Goal: Task Accomplishment & Management: Use online tool/utility

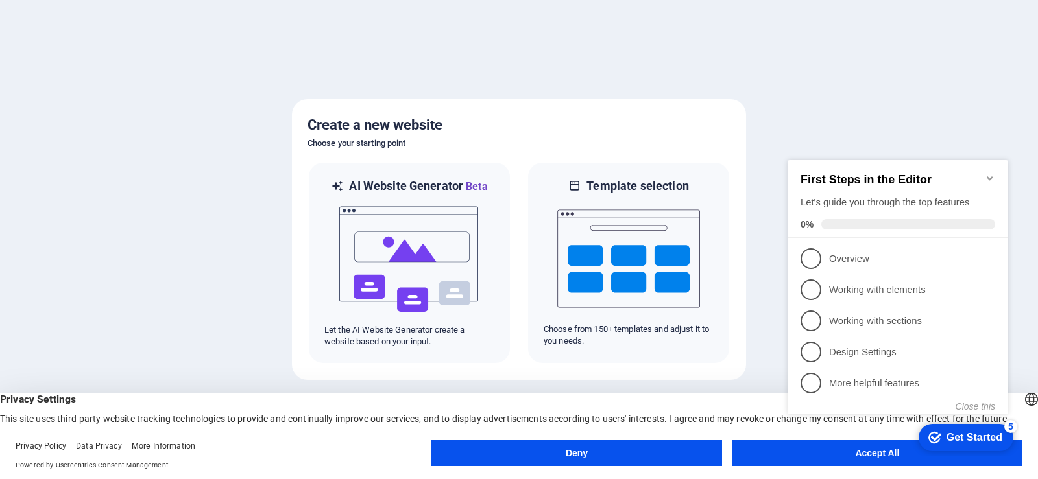
click div "checkmark Get Started 5 First Steps in the Editor Let's guide you through the t…"
click at [809, 266] on span "1" at bounding box center [810, 258] width 21 height 21
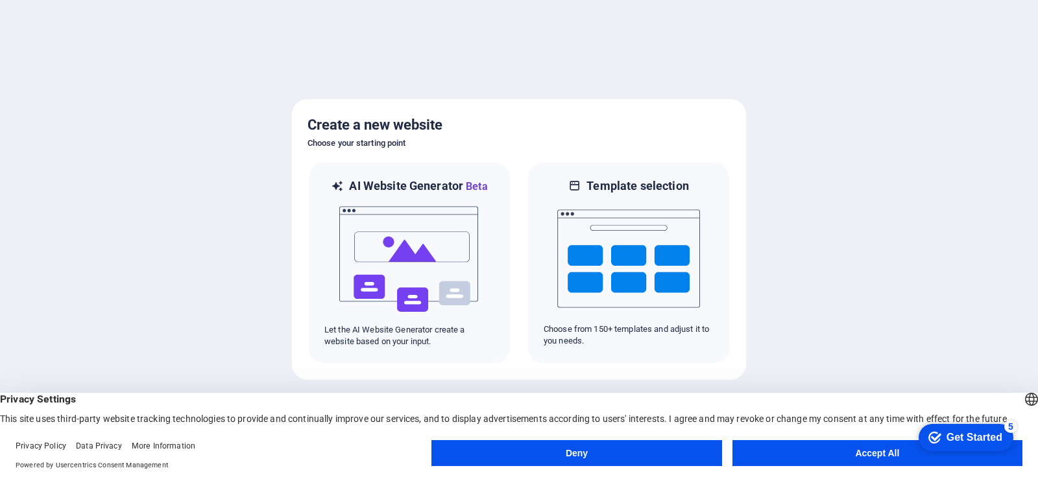
click at [767, 451] on button "Accept All" at bounding box center [877, 453] width 290 height 26
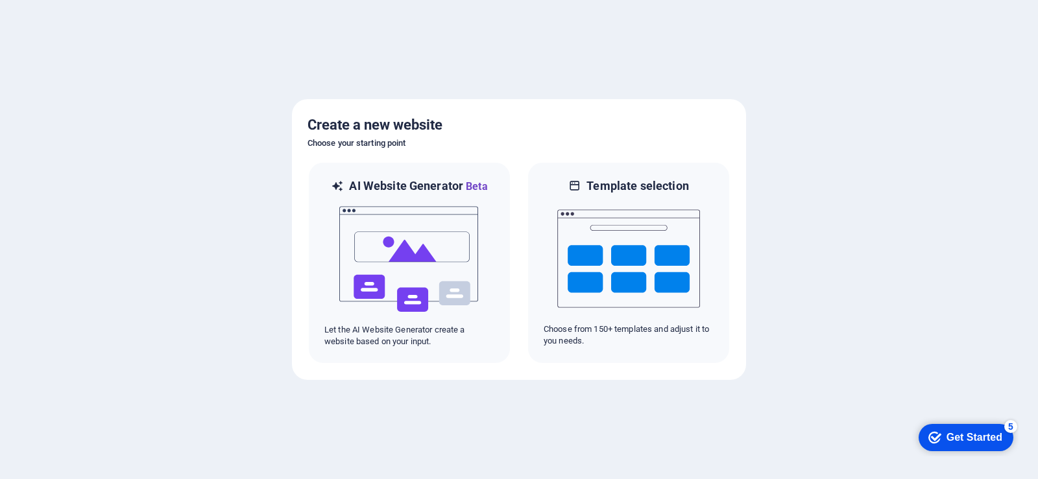
click at [942, 433] on div "checkmark Get Started 5" at bounding box center [965, 437] width 74 height 13
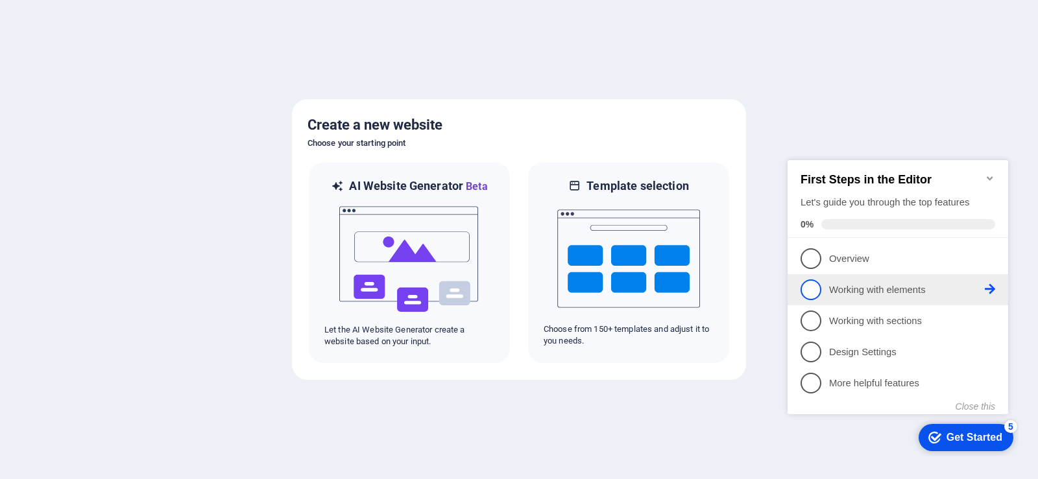
click at [814, 291] on span "2" at bounding box center [810, 290] width 21 height 21
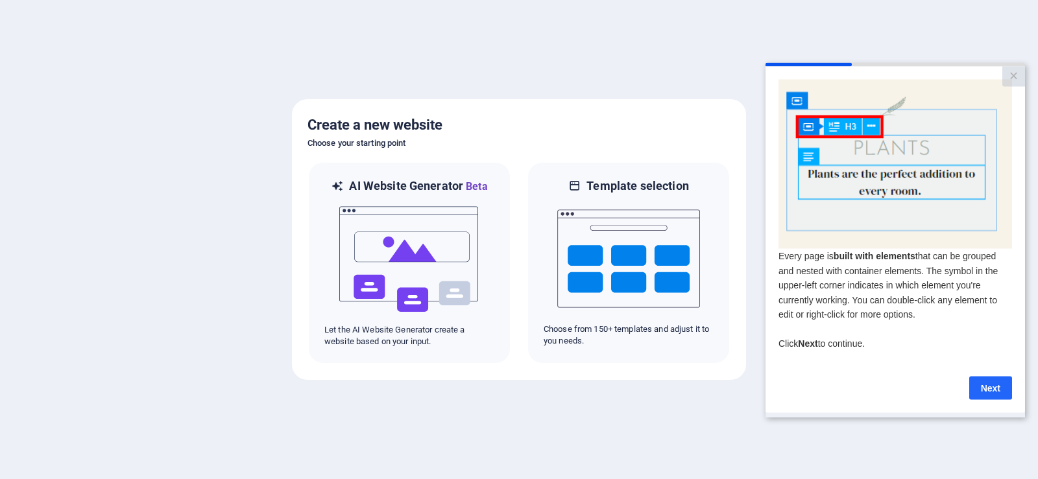
click at [980, 391] on link "Next" at bounding box center [990, 387] width 43 height 23
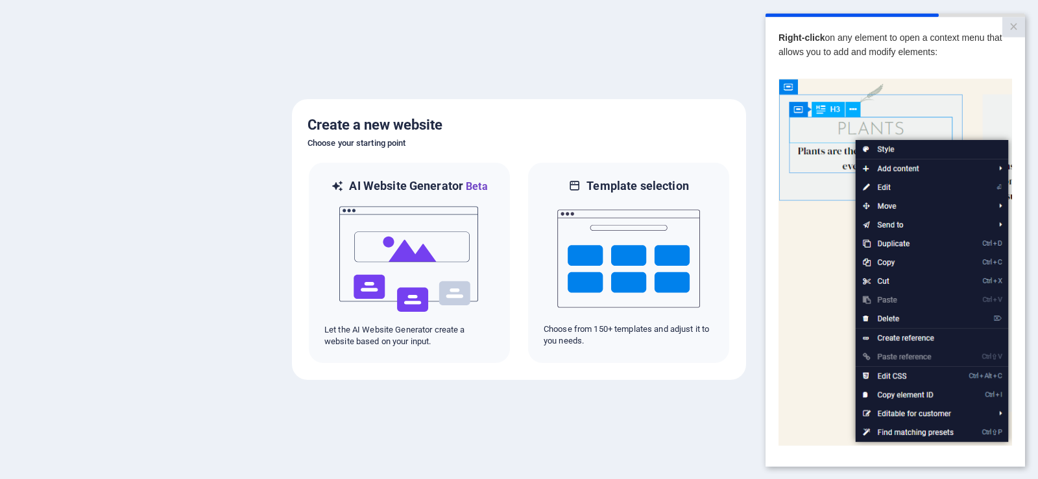
scroll to position [109, 0]
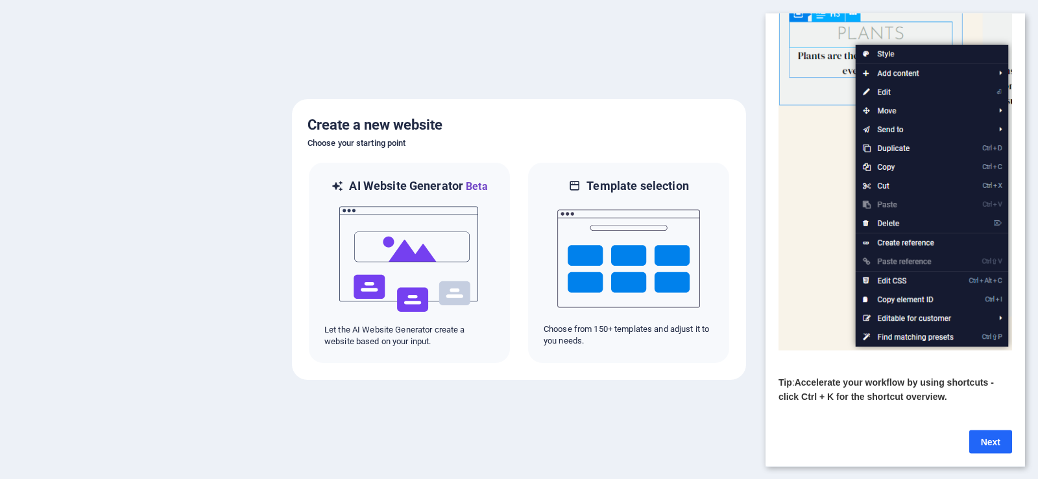
click at [978, 431] on link "Next" at bounding box center [990, 441] width 43 height 23
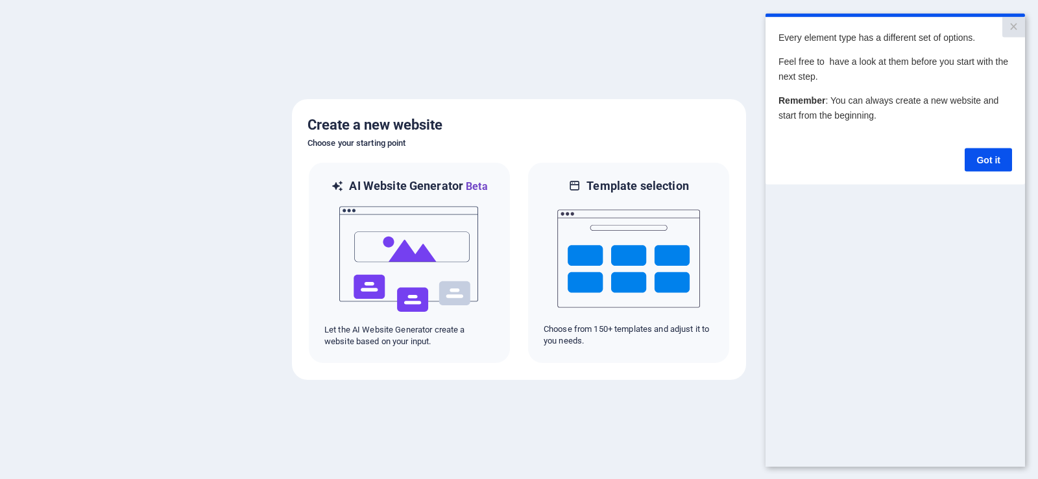
scroll to position [0, 0]
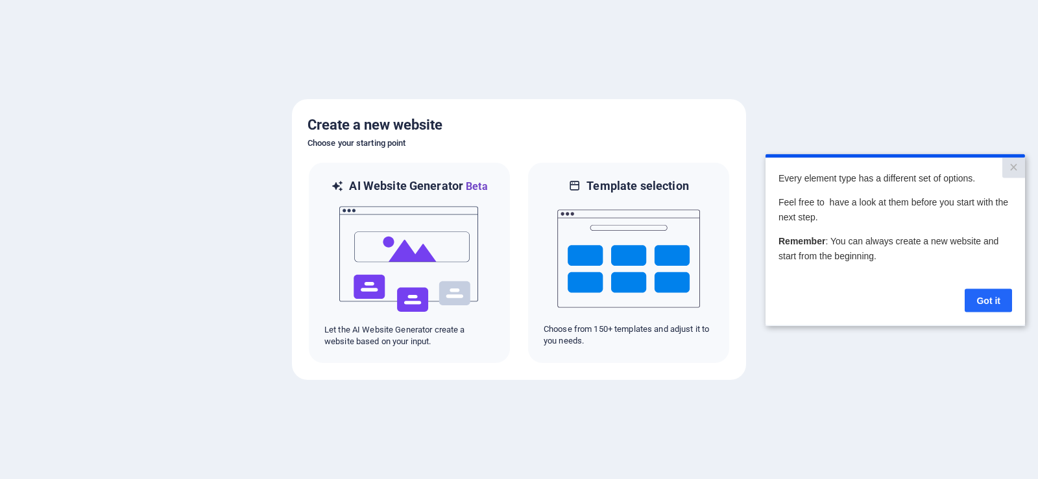
click at [987, 294] on link "Got it" at bounding box center [988, 300] width 47 height 23
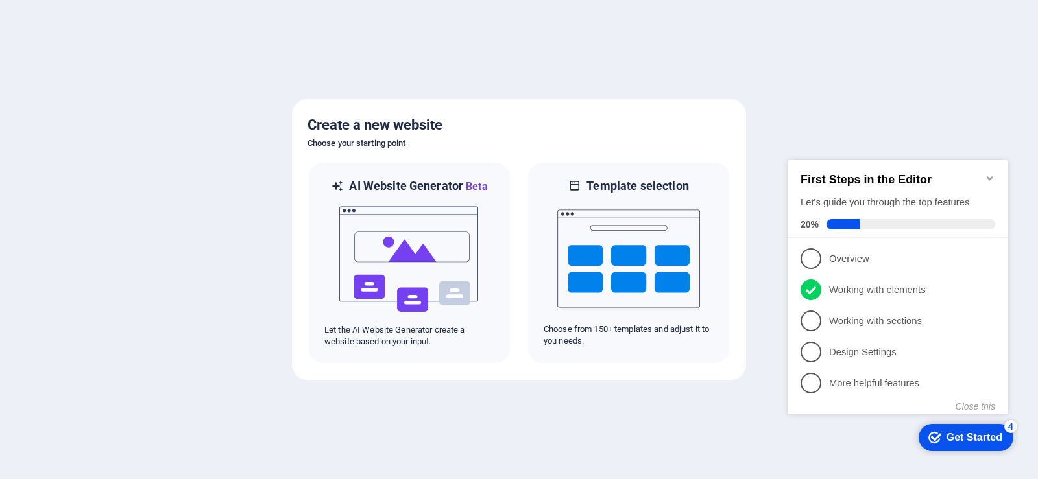
click at [959, 433] on div "Get Started" at bounding box center [974, 438] width 56 height 12
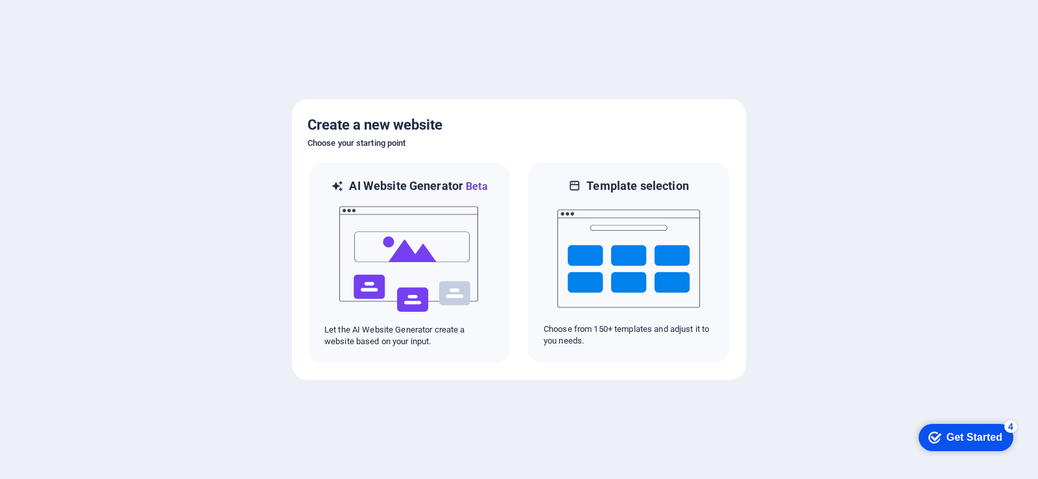
click at [959, 433] on div "Get Started" at bounding box center [974, 438] width 56 height 12
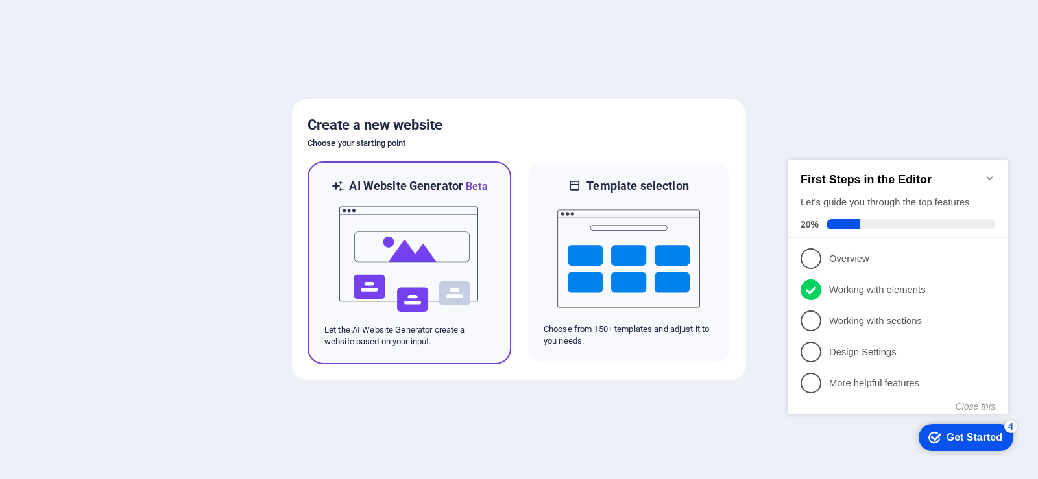
click at [416, 271] on img at bounding box center [409, 260] width 143 height 130
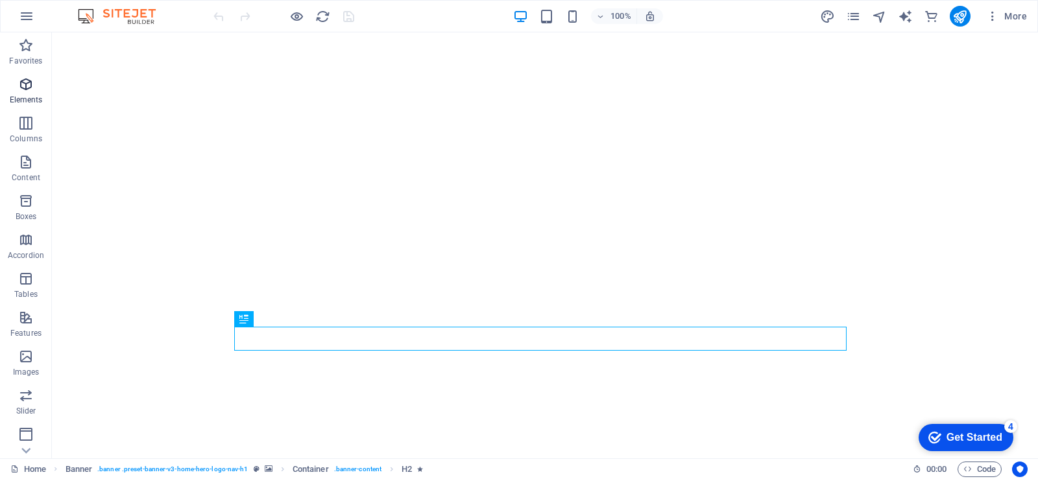
click at [22, 78] on icon "button" at bounding box center [26, 85] width 16 height 16
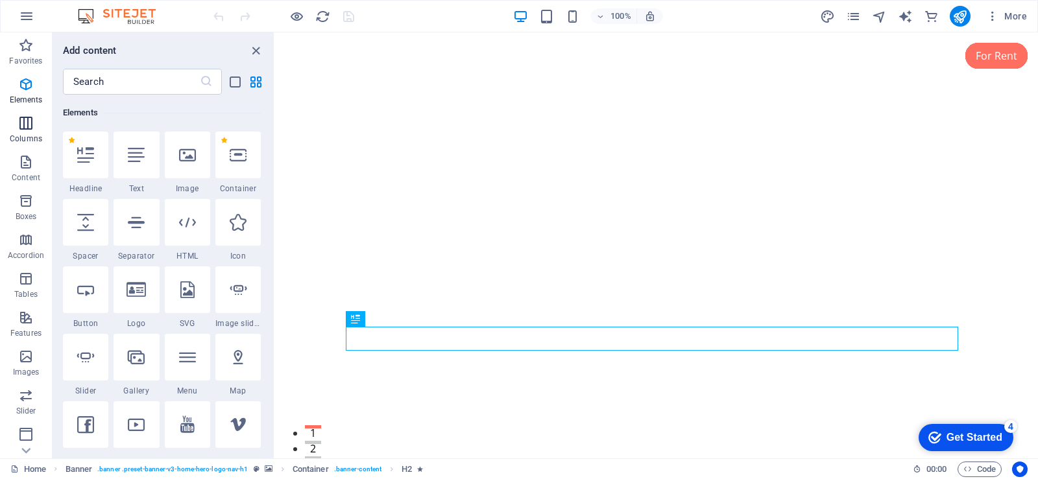
click at [23, 124] on icon "button" at bounding box center [26, 123] width 16 height 16
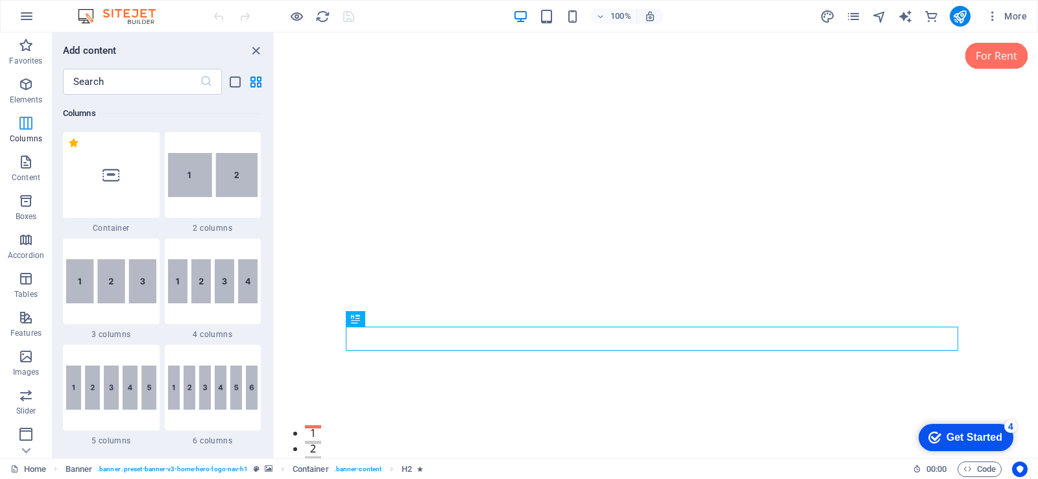
scroll to position [642, 0]
click at [29, 173] on p "Content" at bounding box center [26, 178] width 29 height 10
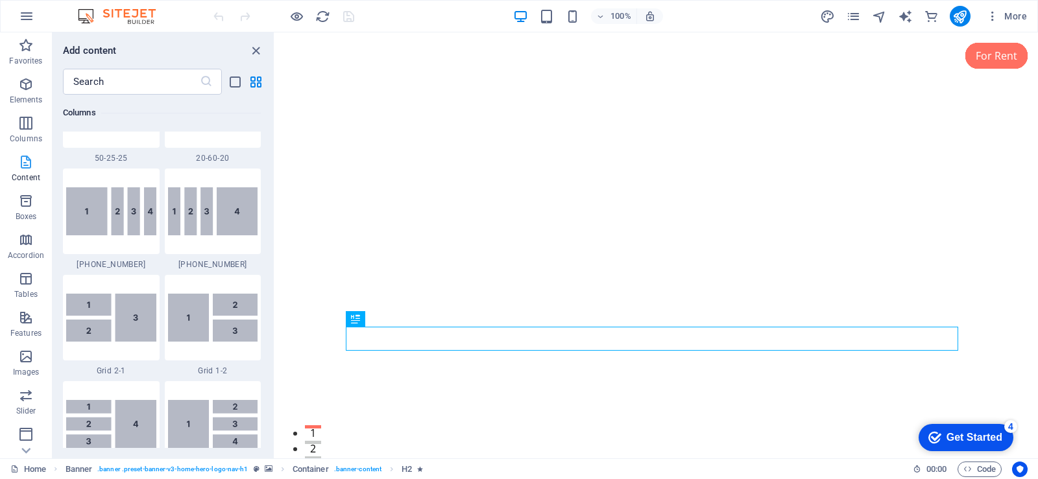
scroll to position [2270, 0]
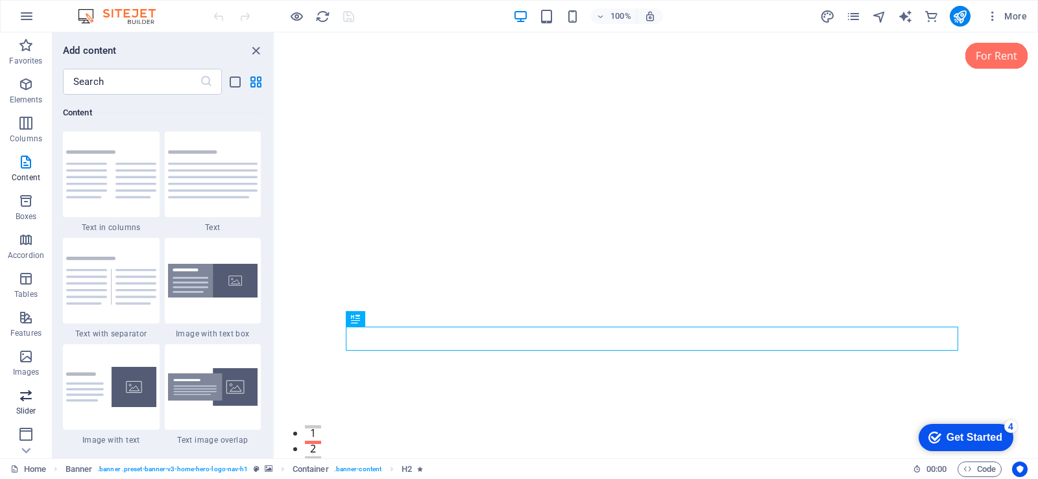
click at [32, 398] on icon "button" at bounding box center [26, 396] width 16 height 16
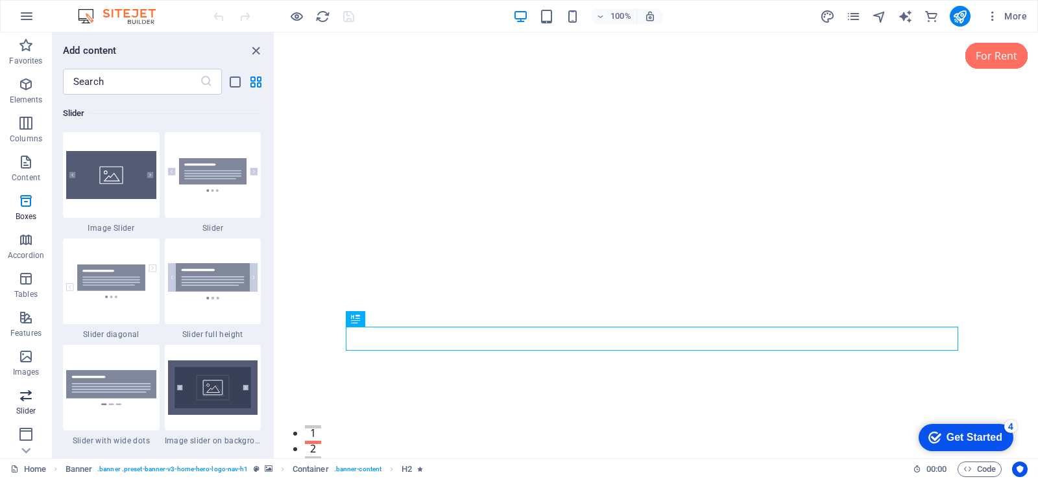
scroll to position [7354, 0]
click at [31, 370] on p "Images" at bounding box center [26, 372] width 27 height 10
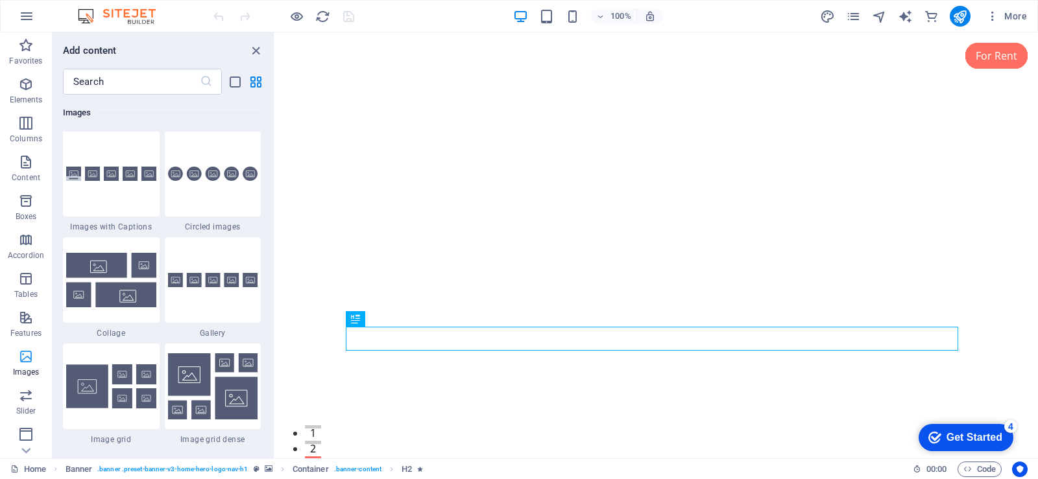
scroll to position [6578, 0]
click at [102, 158] on div at bounding box center [111, 175] width 97 height 86
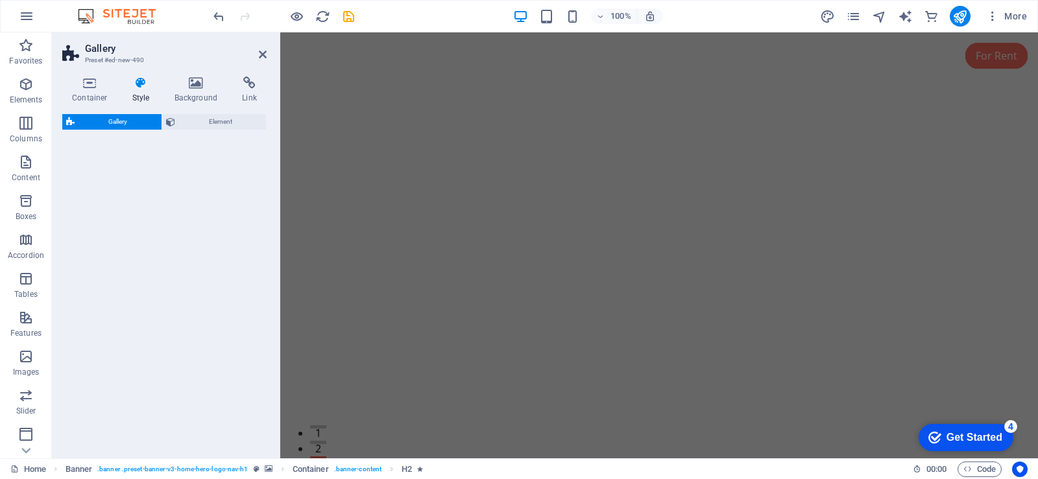
click at [102, 158] on div "Gallery Element" at bounding box center [164, 281] width 204 height 334
select select "rem"
select select "preset-gallery-v3-captions"
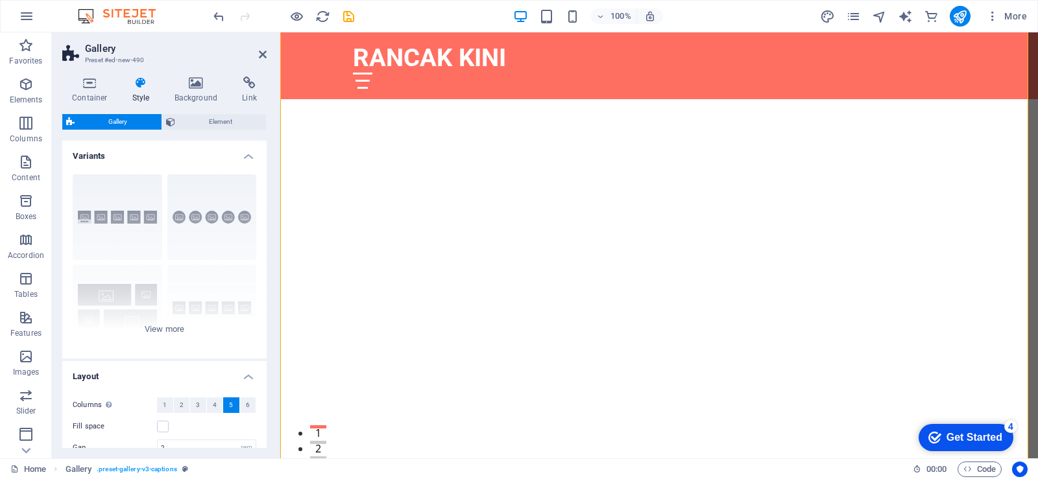
scroll to position [1511, 0]
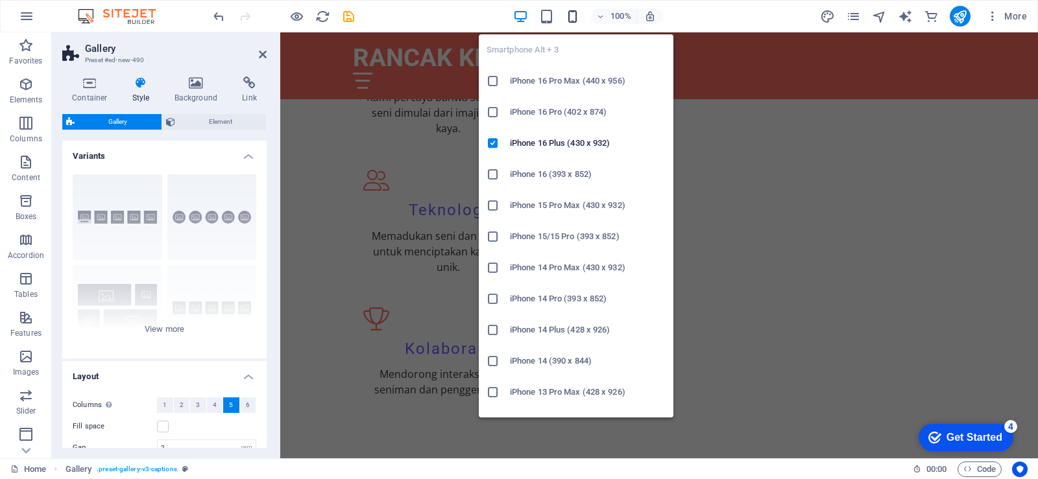
click at [578, 20] on icon "button" at bounding box center [572, 16] width 15 height 15
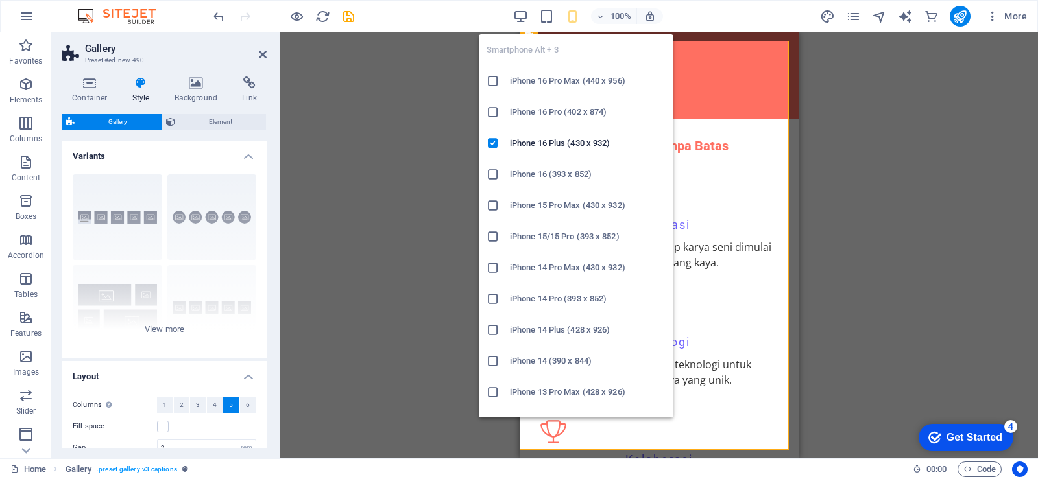
scroll to position [418, 0]
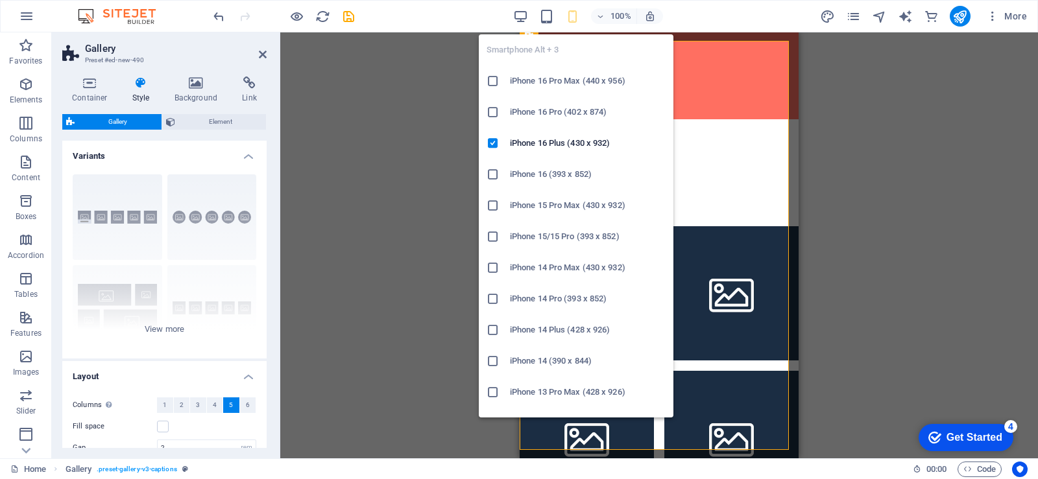
type input "1"
click at [573, 388] on h6 "iPhone 13 Pro Max (428 x 926)" at bounding box center [588, 393] width 156 height 16
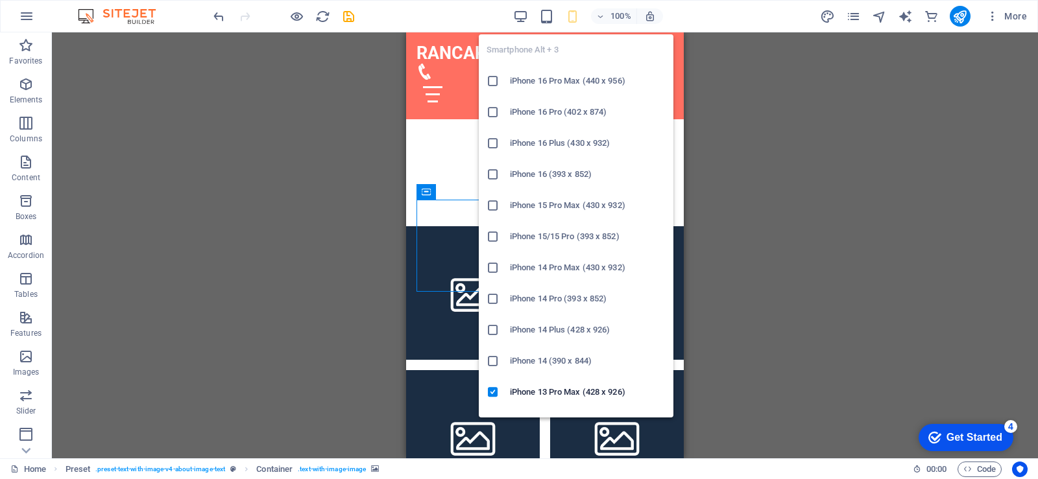
scroll to position [708, 0]
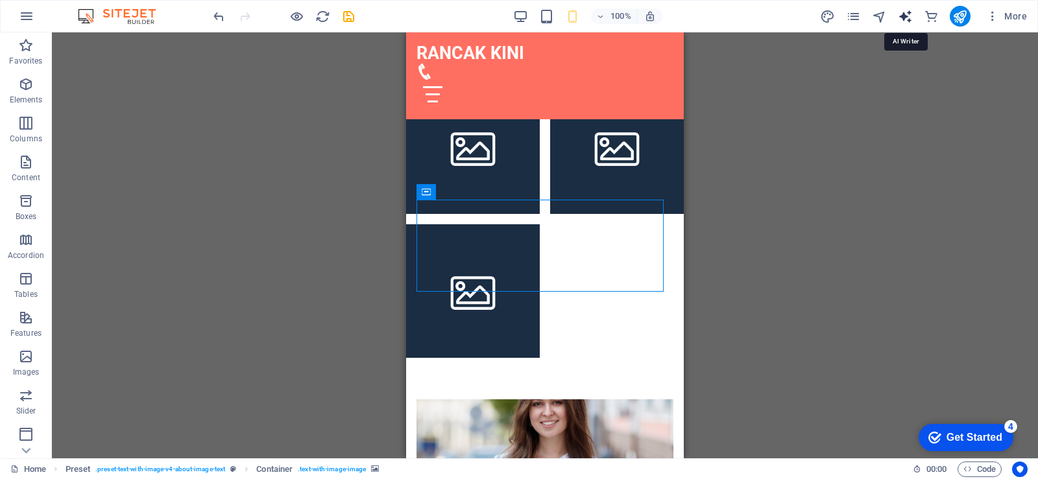
click at [901, 20] on icon "text_generator" at bounding box center [905, 16] width 15 height 15
select select "English"
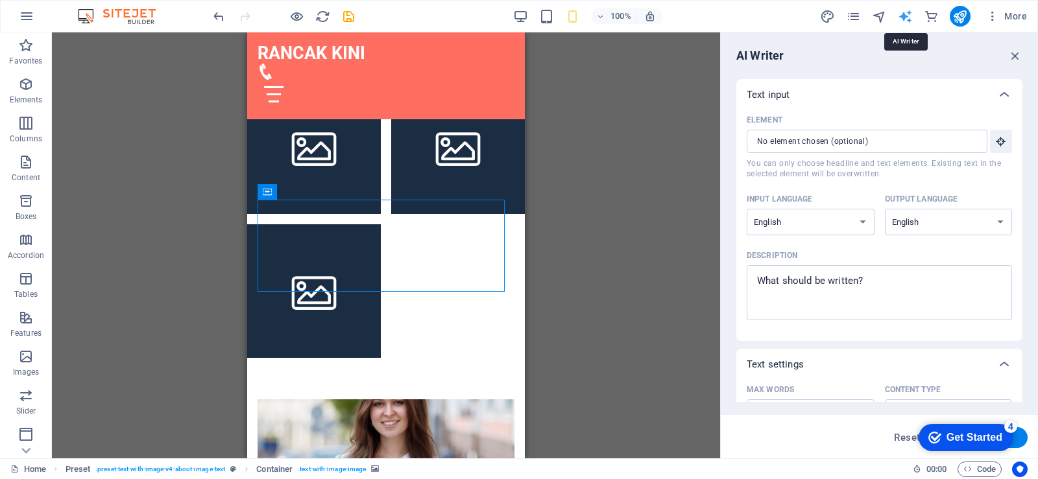
scroll to position [0, 0]
type textarea "x"
click at [874, 298] on textarea "Description x ​" at bounding box center [879, 293] width 252 height 42
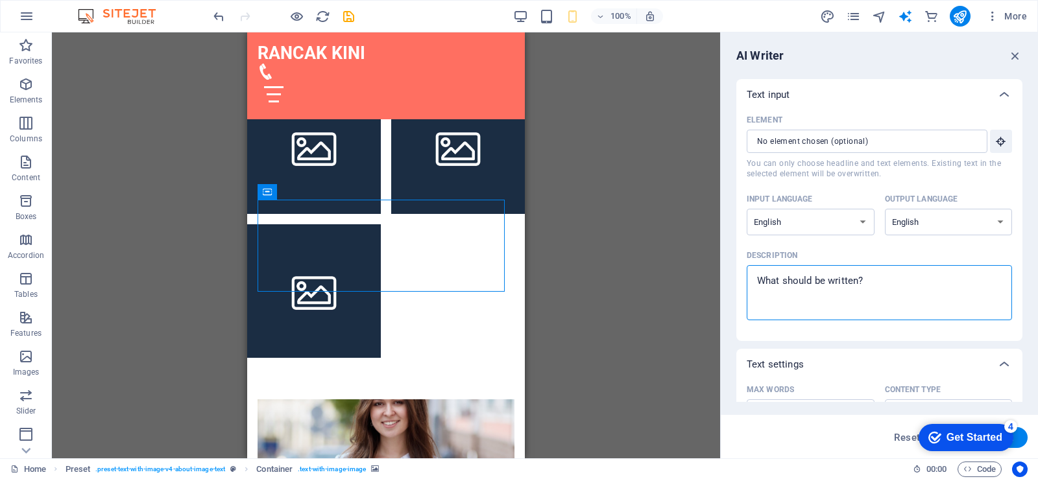
click at [876, 283] on textarea "Description x ​" at bounding box center [879, 293] width 252 height 42
click at [869, 281] on textarea "Description x ​" at bounding box center [879, 293] width 252 height 42
drag, startPoint x: 869, startPoint y: 281, endPoint x: 747, endPoint y: 291, distance: 122.3
click at [747, 291] on div "x ​" at bounding box center [879, 292] width 265 height 55
click at [753, 291] on textarea "Description x ​" at bounding box center [879, 293] width 252 height 42
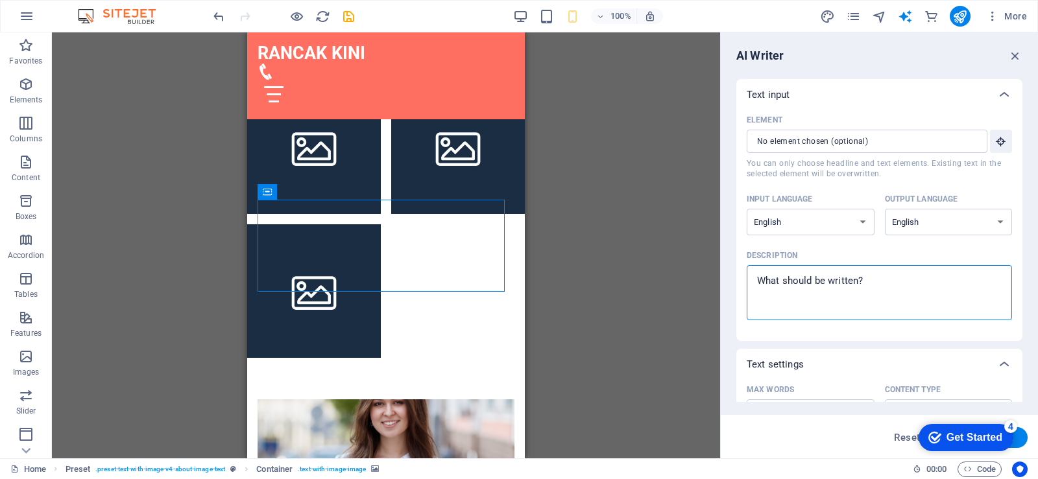
type textarea "k"
type textarea "x"
type textarea "A"
type textarea "x"
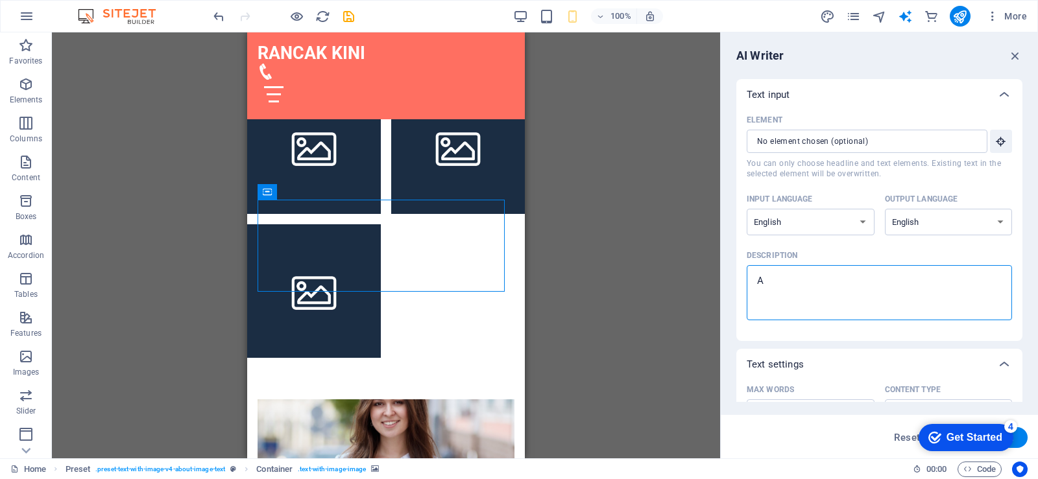
type textarea "x"
type textarea "J"
type textarea "x"
type textarea "Ji"
type textarea "x"
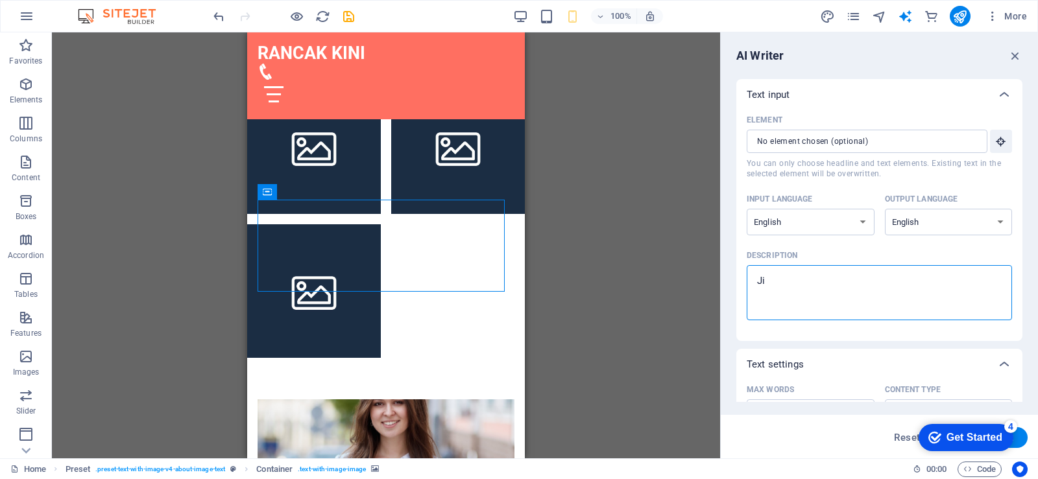
type textarea "Jik"
type textarea "x"
type textarea "Jika"
type textarea "x"
type textarea "Jika"
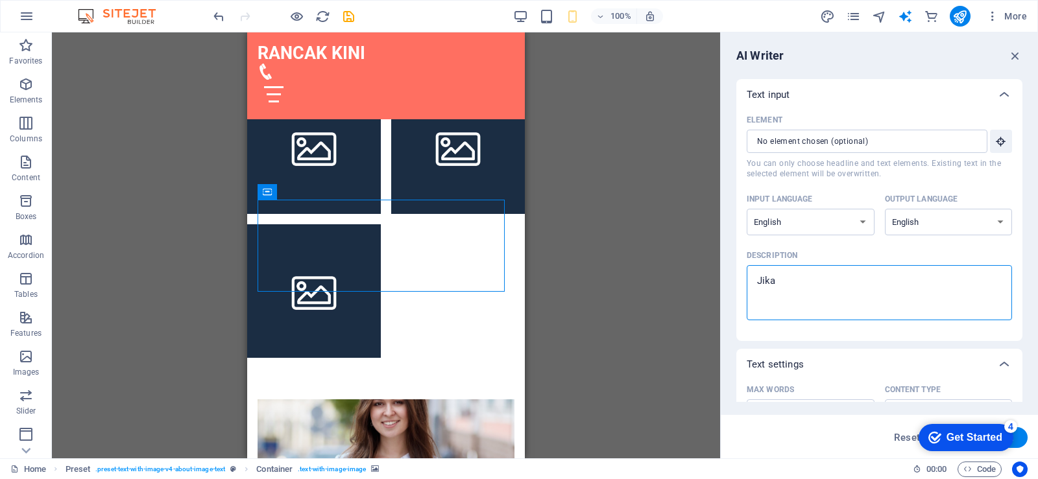
type textarea "x"
type textarea "Jika a"
type textarea "x"
type textarea "Jika an"
type textarea "x"
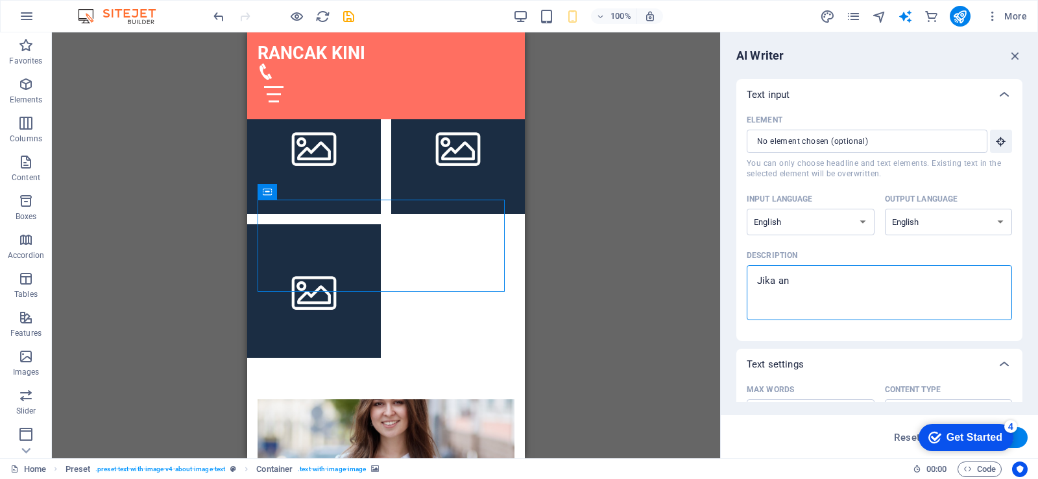
type textarea "Jika and"
type textarea "x"
type textarea "Jika anda"
type textarea "x"
type textarea "Jika anda"
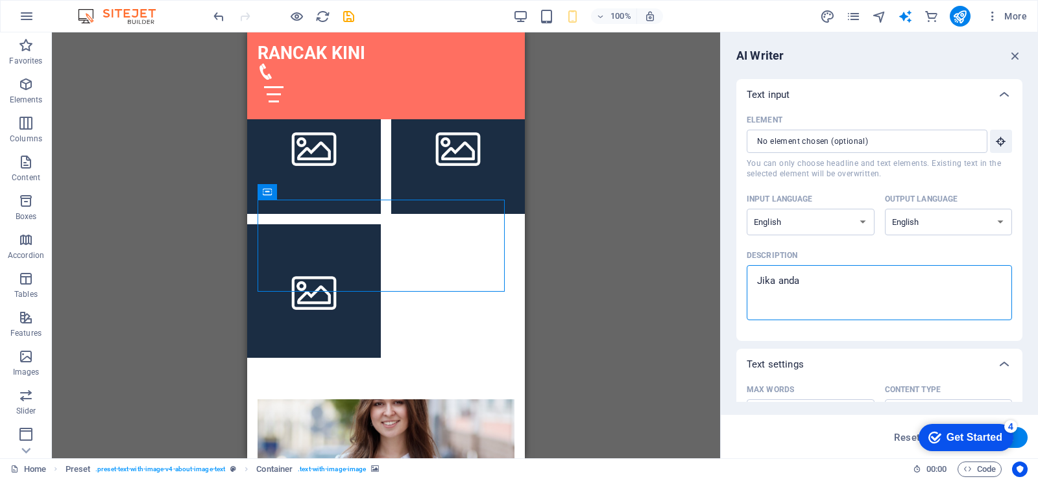
type textarea "x"
type textarea "Jika anda B"
type textarea "x"
type textarea "Jika anda Bu"
type textarea "x"
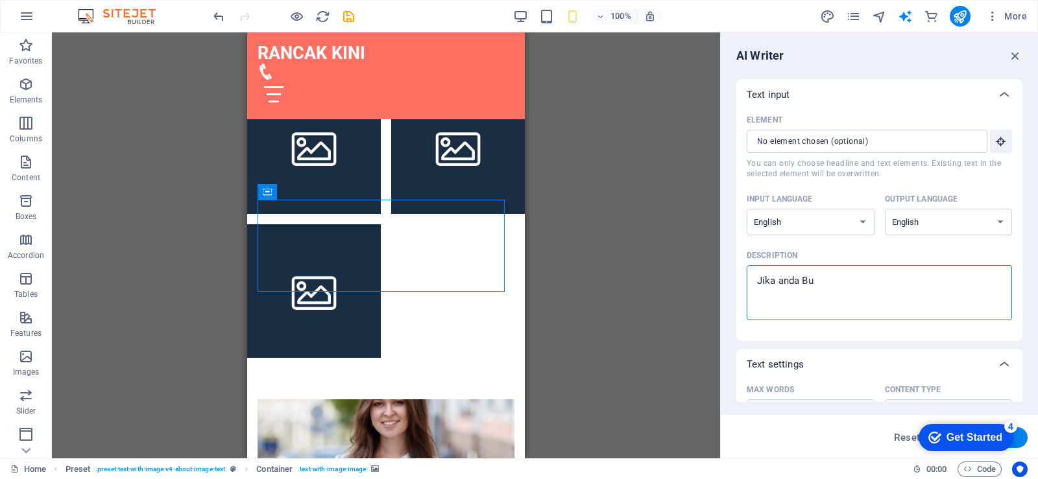
type textarea "Jika anda But"
type textarea "x"
type textarea "Jika anda Butu"
type textarea "x"
type textarea "Jika anda Butuh"
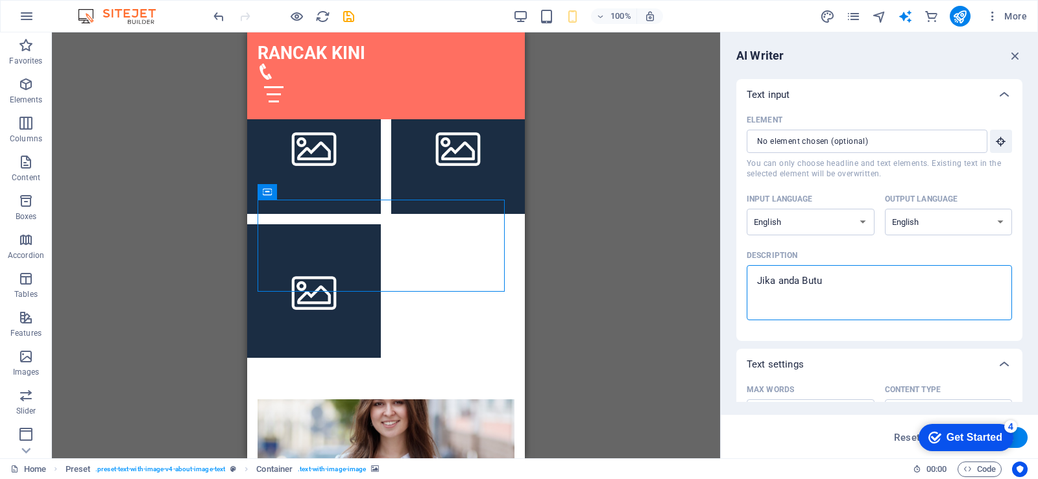
type textarea "x"
type textarea "Jika anda Butu"
type textarea "x"
type textarea "Jika anda But"
type textarea "x"
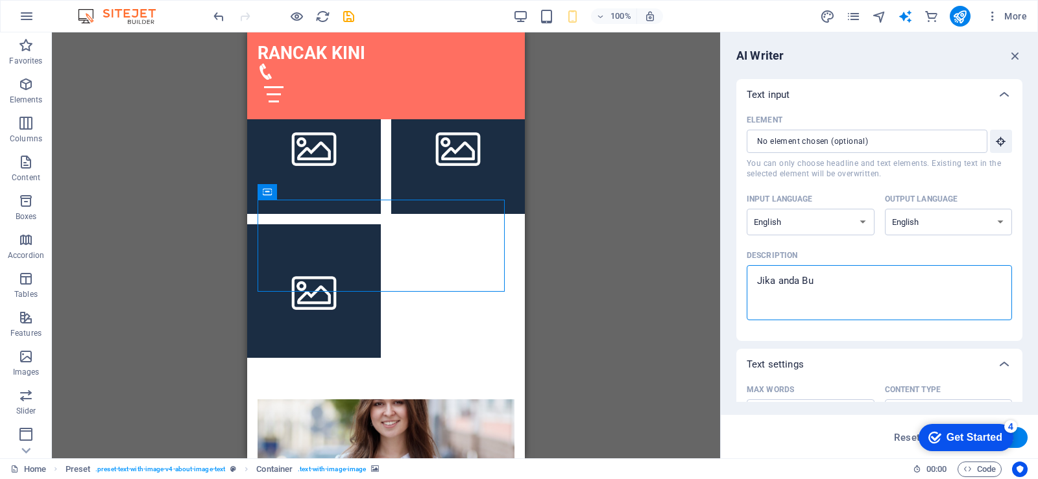
type textarea "Jika anda B"
type textarea "x"
type textarea "Jika anda"
type textarea "x"
type textarea "Jika anda"
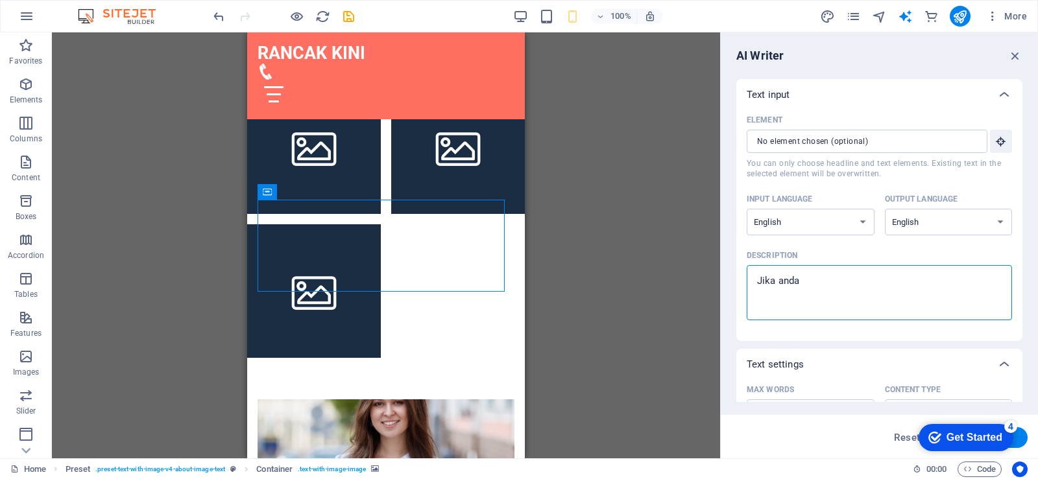
type textarea "x"
type textarea "Jika and"
type textarea "x"
type textarea "Jika an"
type textarea "x"
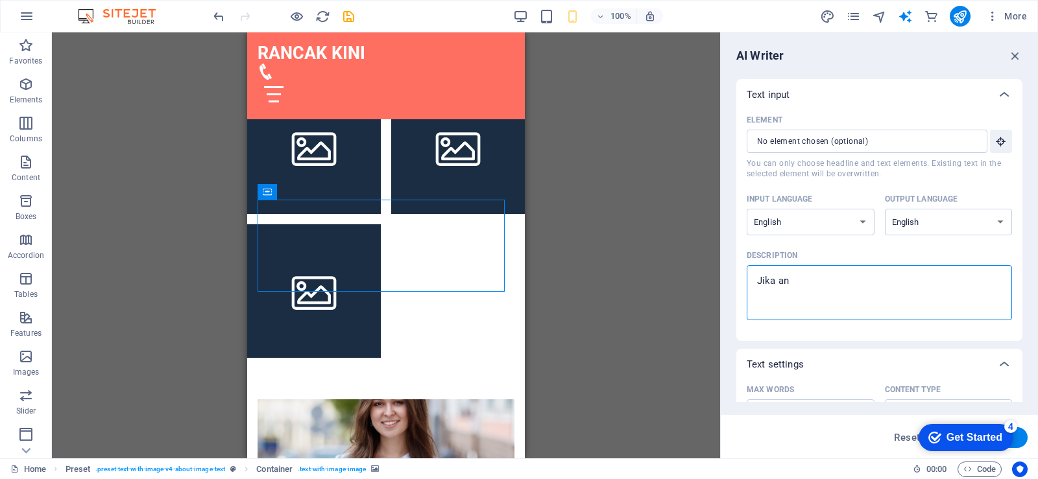
type textarea "Jika a"
type textarea "x"
type textarea "Jika"
type textarea "x"
type textarea "Jika i"
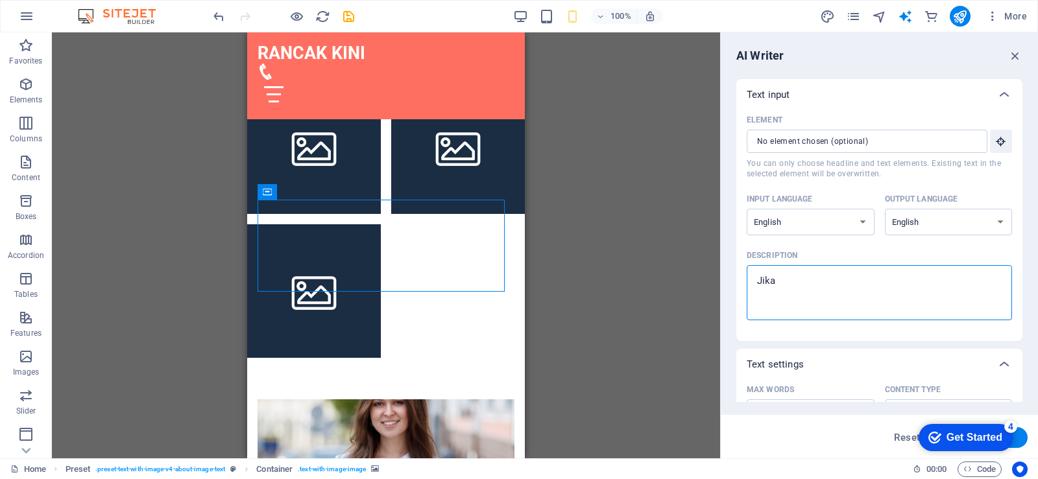
type textarea "x"
type textarea "Jika in"
type textarea "x"
type textarea "Jika ing"
type textarea "x"
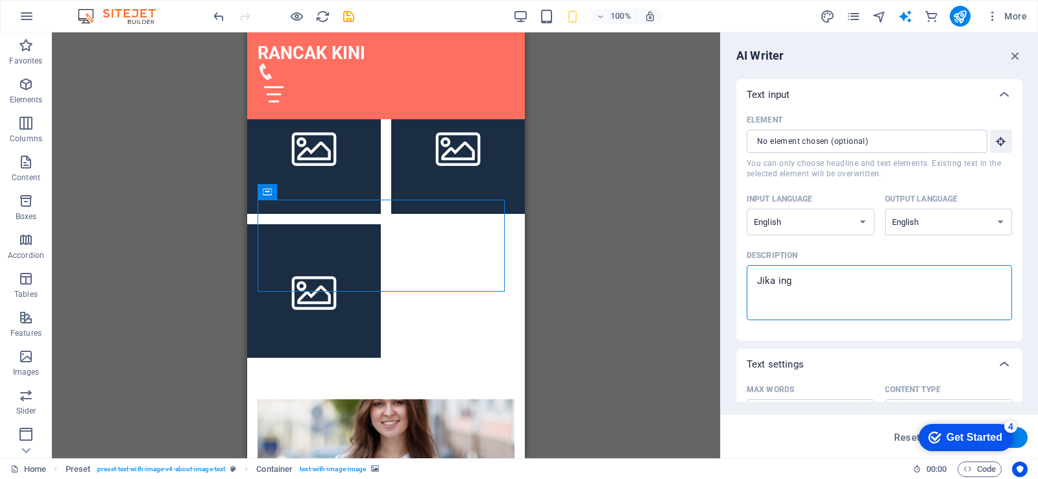
type textarea "Jika ingi"
type textarea "x"
type textarea "Jika ingin"
type textarea "x"
type textarea "Jika ingin"
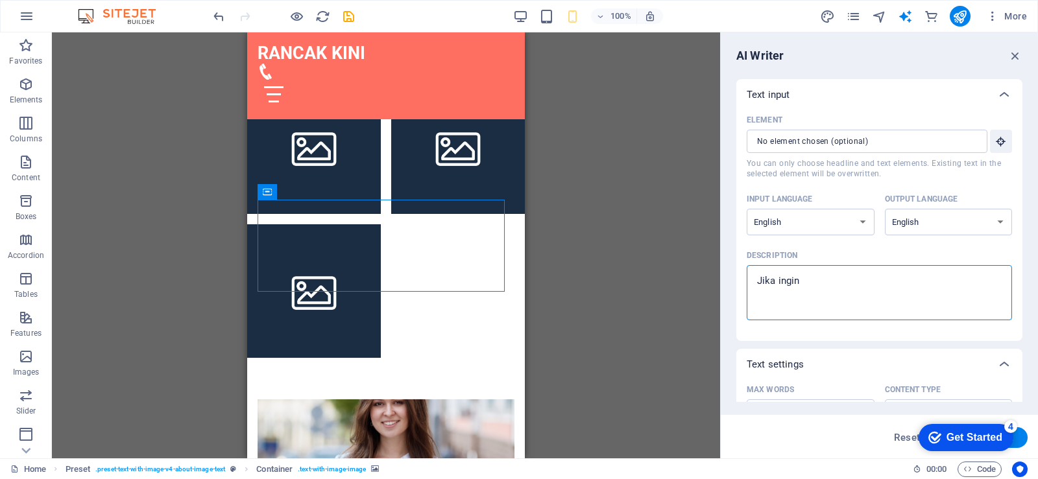
type textarea "x"
type textarea "Jika ingin b"
type textarea "x"
type textarea "Jika ingin bi"
type textarea "x"
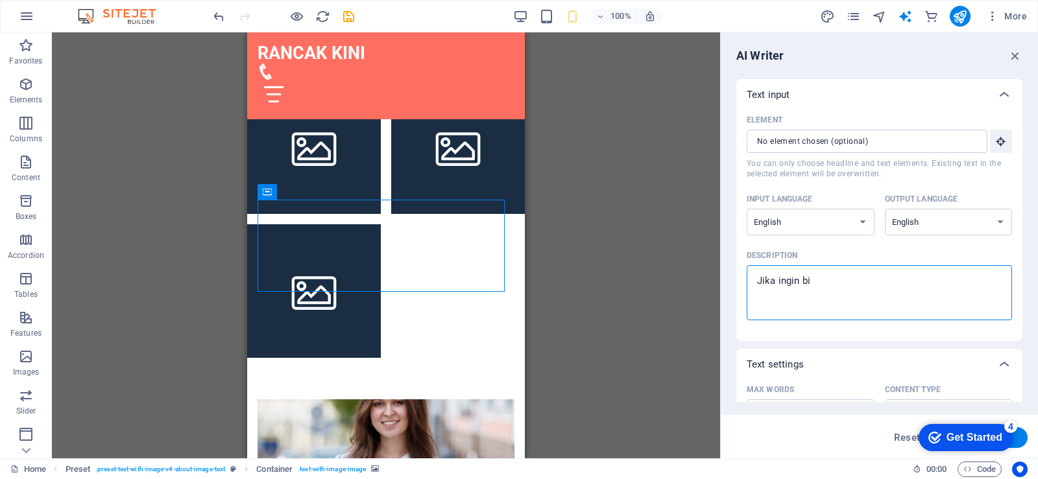
type textarea "Jika ingin bis"
type textarea "x"
type textarea "Jika ingin bisn"
type textarea "x"
type textarea "Jika ingin bisni"
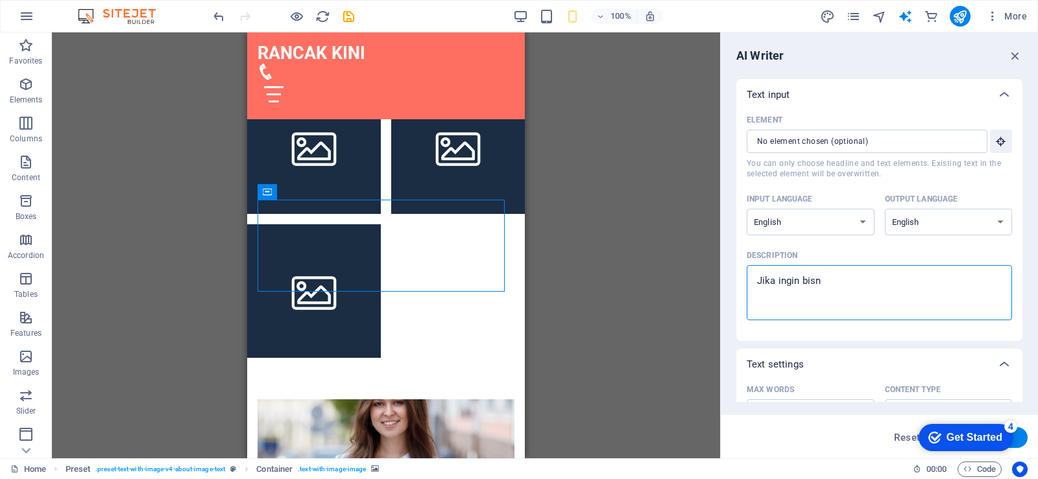
type textarea "x"
type textarea "Jika ingin bisnis"
type textarea "x"
type textarea "Jika ingin bisnisn"
type textarea "x"
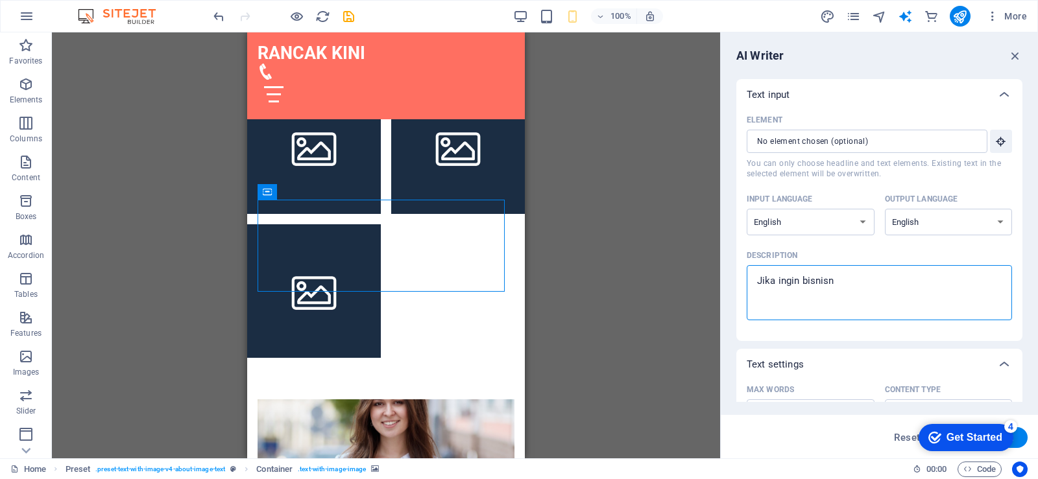
type textarea "Jika ingin bisnisny"
type textarea "x"
type textarea "Jika ingin bisnisnya"
type textarea "x"
type textarea "Jika ingin bisnisnya"
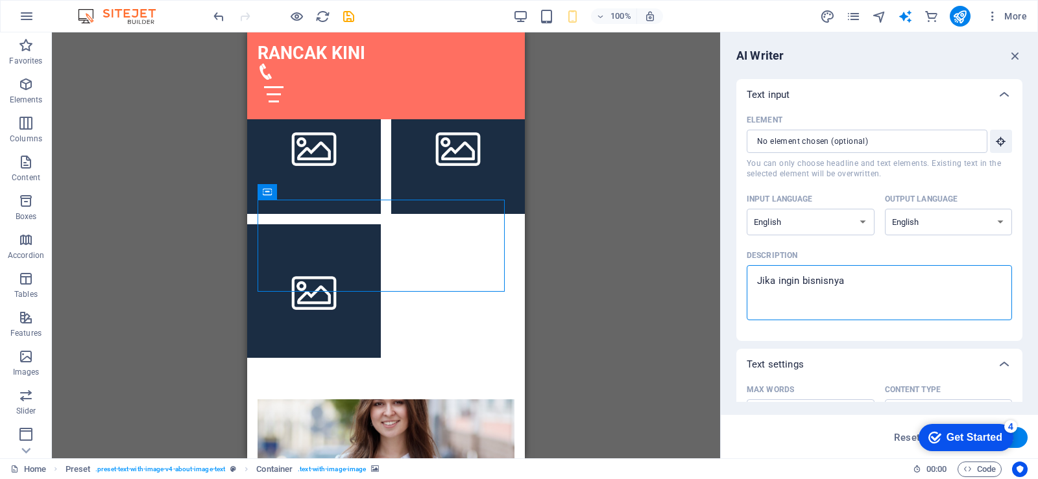
type textarea "x"
type textarea "Jika ingin bisnisnya a"
type textarea "x"
type textarea "Jika ingin bisnisnya ad"
type textarea "x"
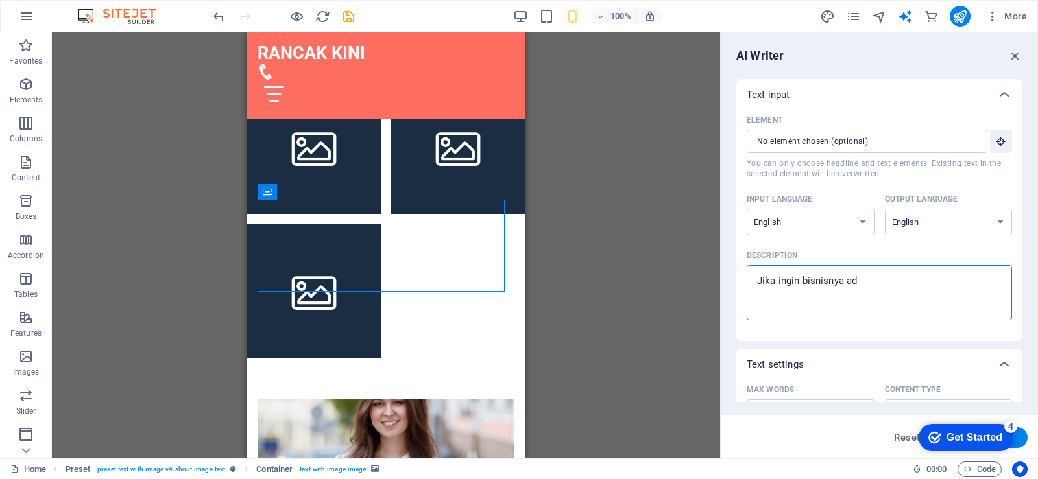
type textarea "Jika ingin bisnisnya ada"
type textarea "x"
type textarea "Jika ingin bisnisnya ada"
type textarea "x"
type textarea "Jika ingin bisnisnya ada d"
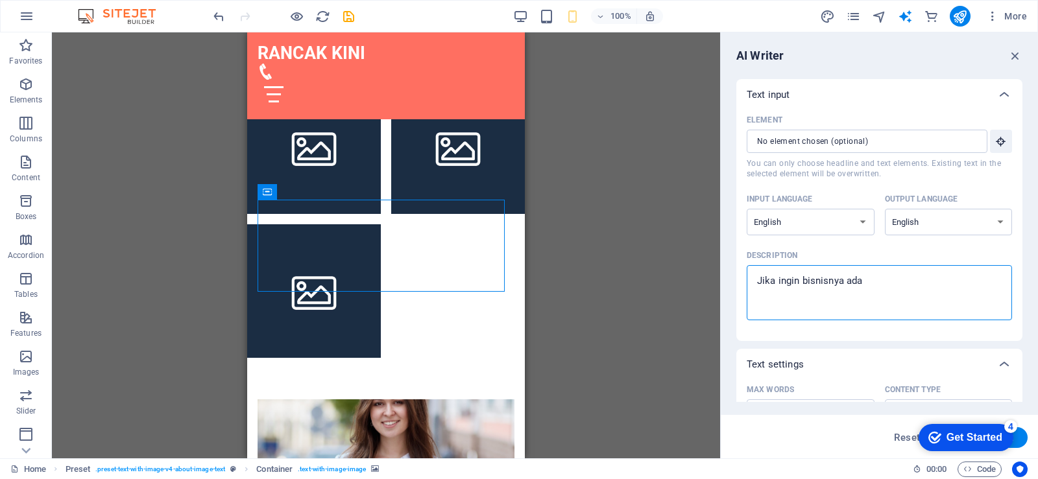
type textarea "x"
type textarea "Jika ingin bisnisnya ada di"
type textarea "x"
type textarea "Jika ingin bisnisnya ada dii"
type textarea "x"
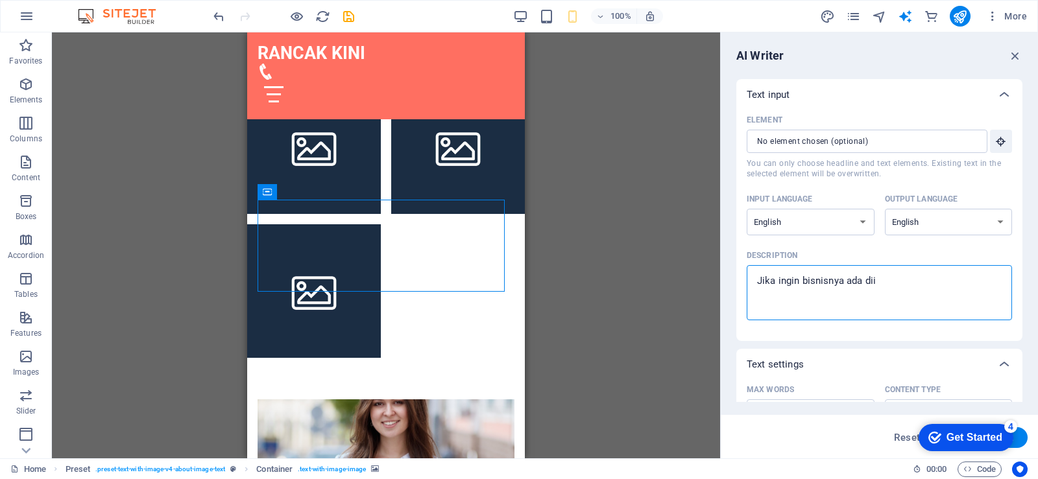
type textarea "Jika ingin bisnisnya ada diin"
type textarea "x"
type textarea "Jika ingin bisnisnya ada diint"
type textarea "x"
type textarea "Jika ingin bisnisnya ada diinte"
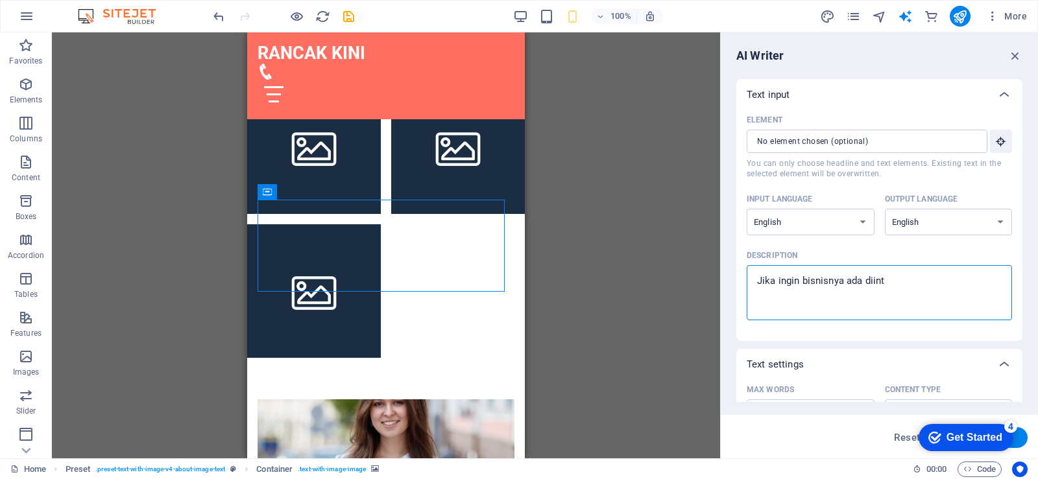
type textarea "x"
type textarea "Jika ingin bisnisnya ada diinter"
type textarea "x"
type textarea "Jika ingin bisnisnya ada diintern"
type textarea "x"
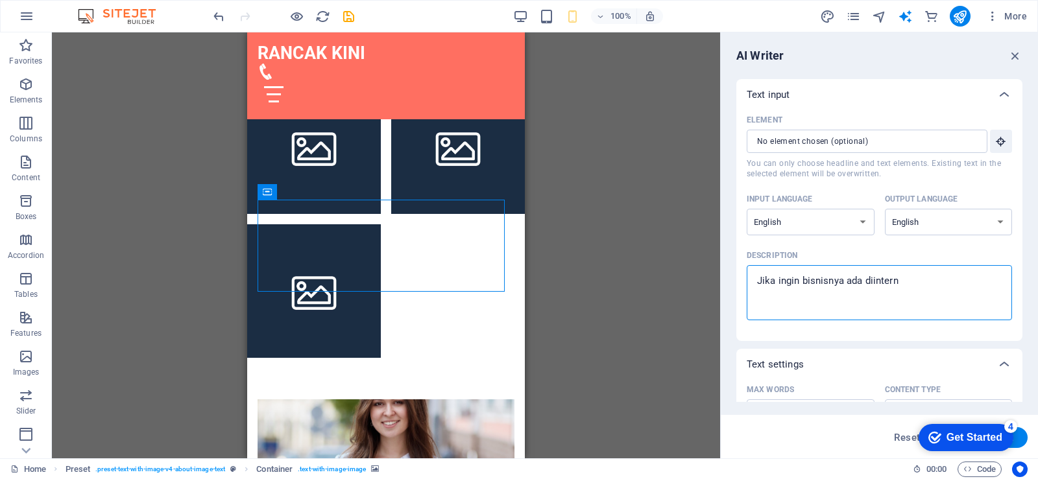
type textarea "Jika ingin bisnisnya ada diinterne"
type textarea "x"
type textarea "Jika ingin bisnisnya ada diinternet"
type textarea "x"
type textarea "Jika ingin bisnisnya ada diinternet"
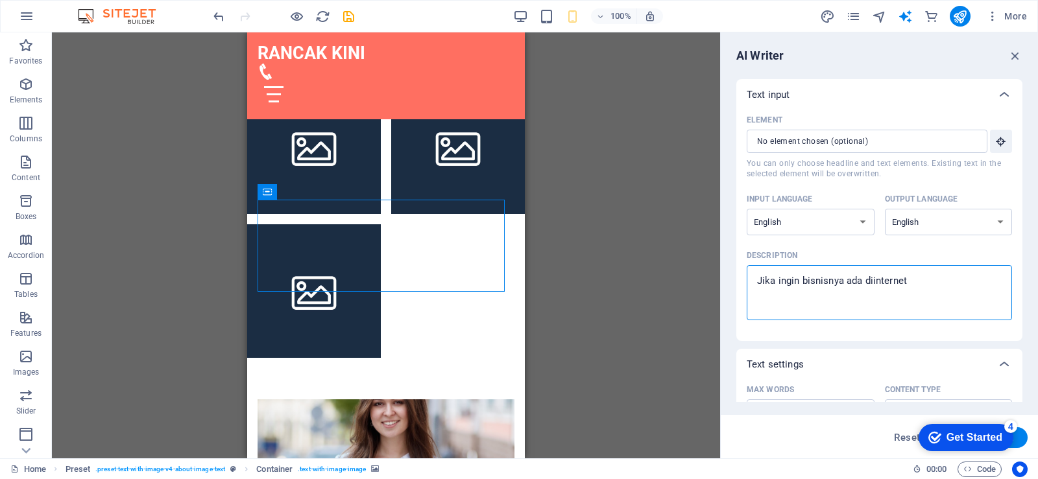
type textarea "x"
type textarea "Jika ingin bisnisnya ada diinternet h"
type textarea "x"
type textarea "Jika ingin bisnisnya ada diinternet ha"
type textarea "x"
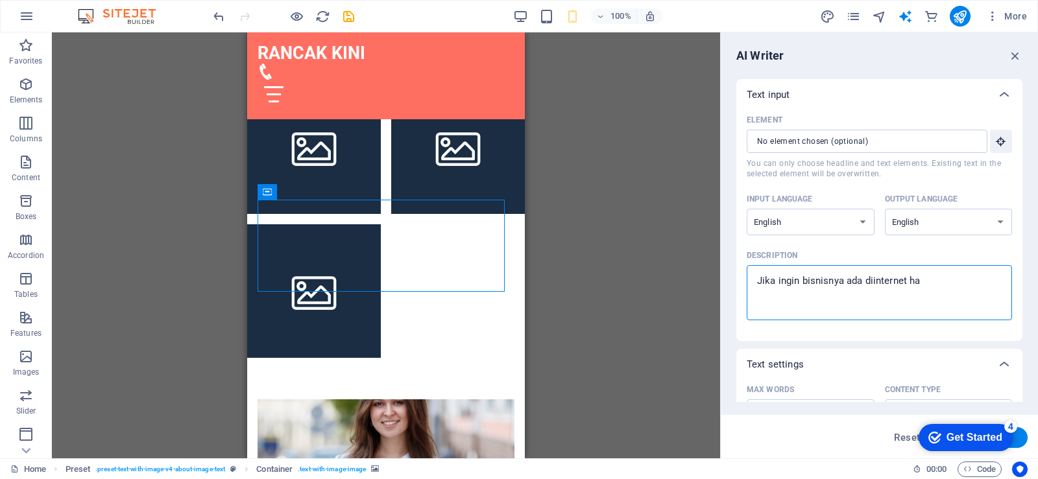
type textarea "Jika ingin bisnisnya ada diinternet hal"
type textarea "x"
type textarea "Jika ingin bisnisnya ada diinternet hal"
type textarea "x"
type textarea "Jika ingin bisnisnya ada diinternet hal y"
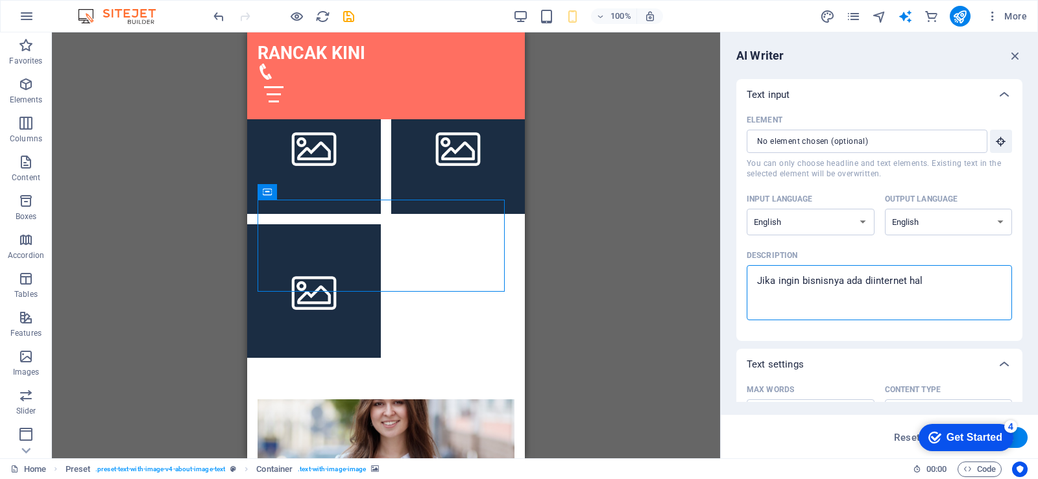
type textarea "x"
type textarea "Jika ingin bisnisnya ada diinternet hal ya"
type textarea "x"
type textarea "Jika ingin bisnisnya ada diinternet hal yan"
type textarea "x"
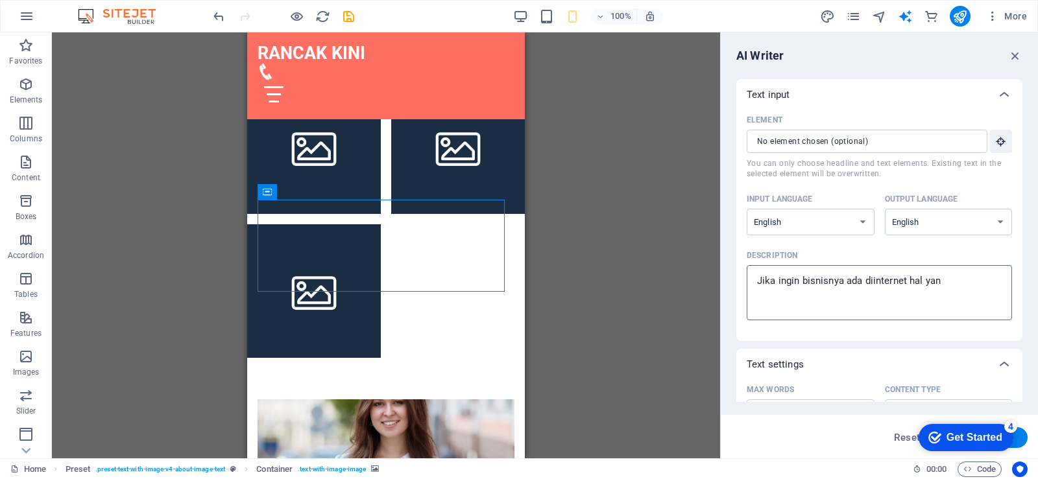
type textarea "Jika ingin bisnisnya ada diinternet hal yang"
type textarea "x"
type textarea "Jika ingin bisnisnya ada diinternet hal yang"
type textarea "x"
type textarea "Jika ingin bisnisnya ada diinternet hal yang h"
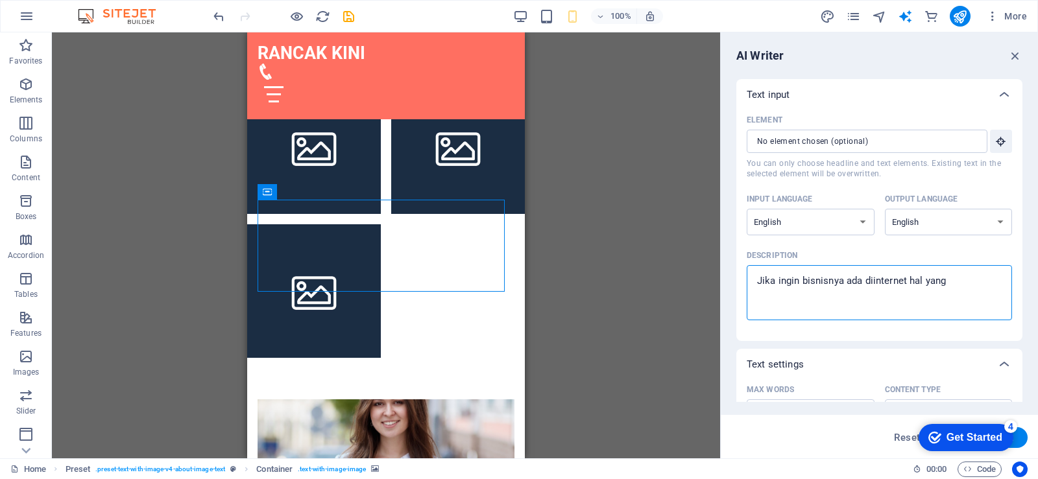
type textarea "x"
type textarea "Jika ingin bisnisnya ada diinternet hal yang ha"
type textarea "x"
type textarea "Jika ingin bisnisnya ada diinternet hal yang har"
type textarea "x"
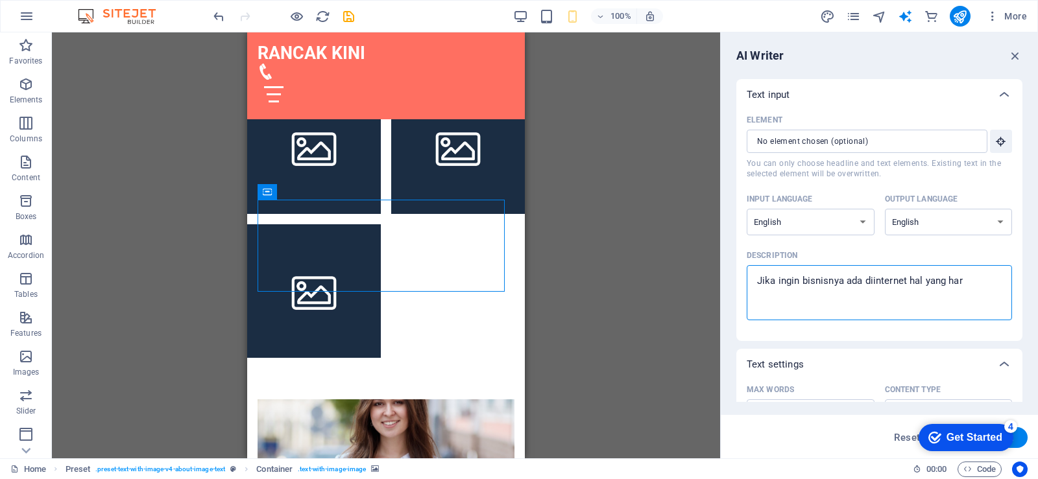
type textarea "Jika ingin bisnisnya ada diinternet hal yang haru"
type textarea "x"
type textarea "Jika ingin bisnisnya ada diinternet hal yang harus"
type textarea "x"
type textarea "M"
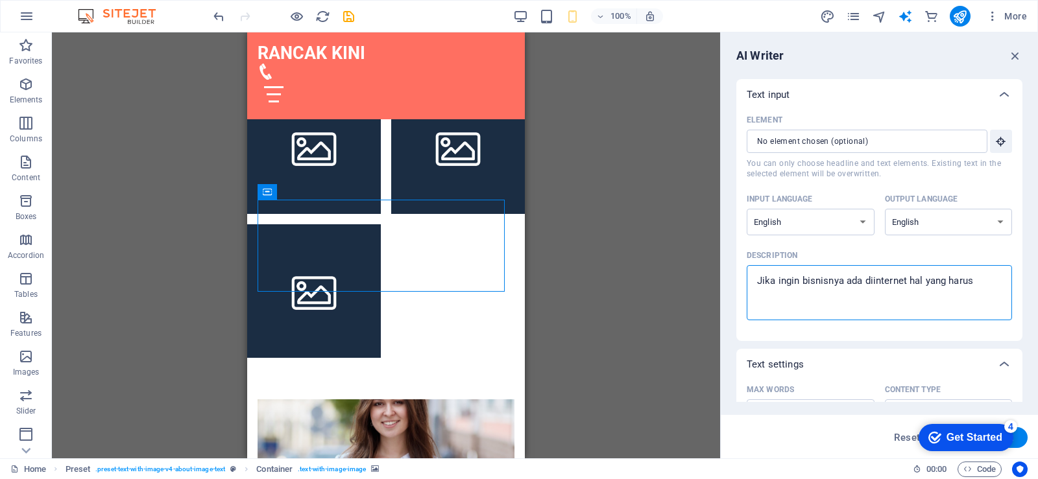
type textarea "x"
type textarea "Ma"
type textarea "x"
type textarea "Mas"
type textarea "x"
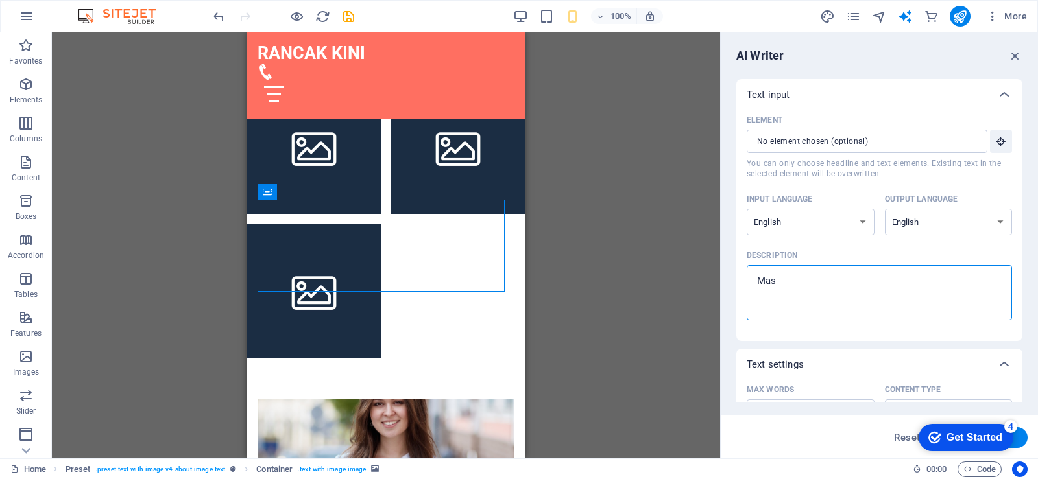
type textarea "Masa"
type textarea "x"
type textarea "Masal"
type textarea "x"
type textarea "Masala"
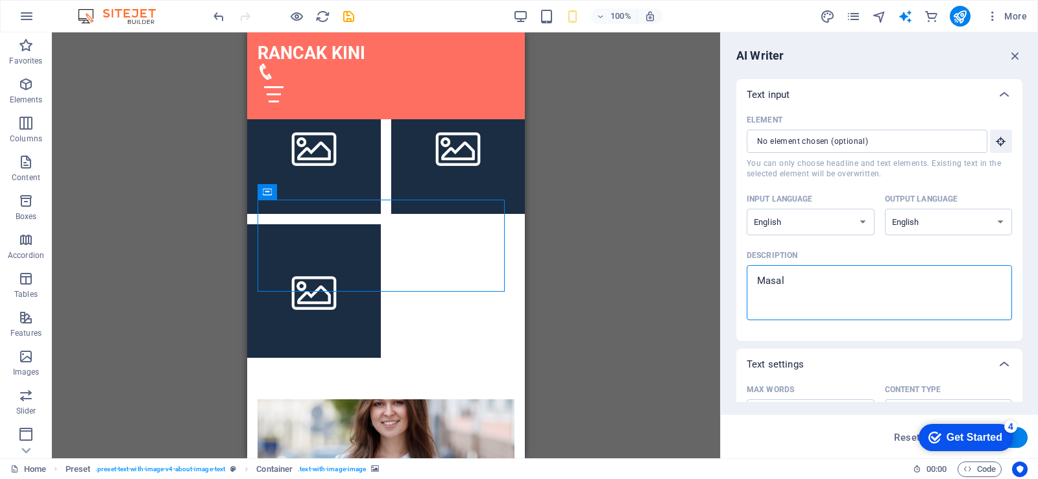
type textarea "x"
type textarea "Masalah"
type textarea "x"
type textarea "Masalah"
type textarea "x"
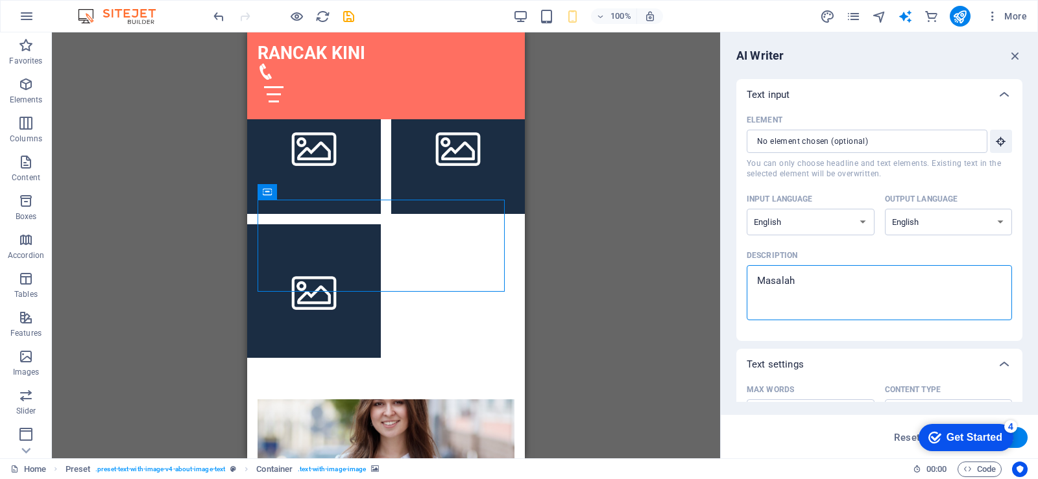
type textarea "Masalah b"
type textarea "x"
type textarea "Masalah bu"
type textarea "x"
type textarea "[PERSON_NAME]"
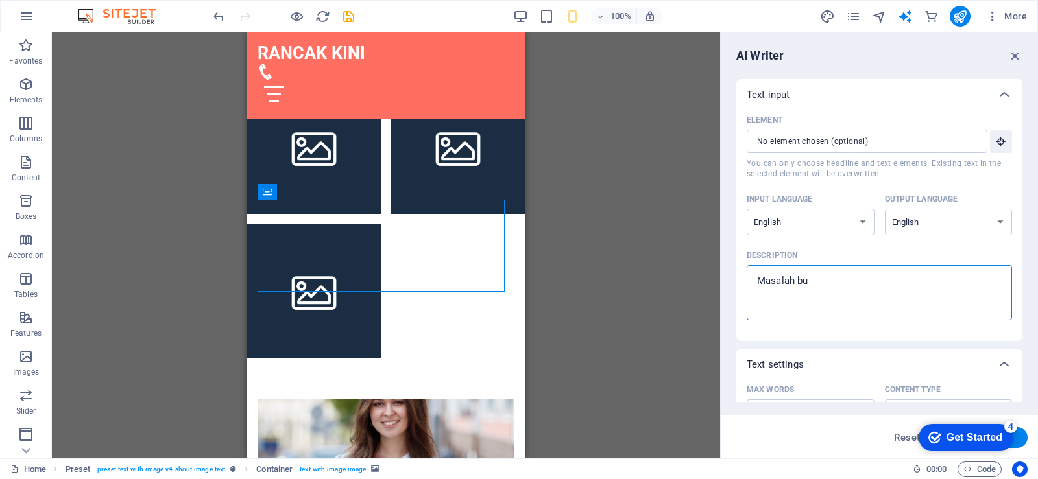
type textarea "x"
type textarea "Masalah buat"
type textarea "x"
type textarea "Masalah buat"
type textarea "x"
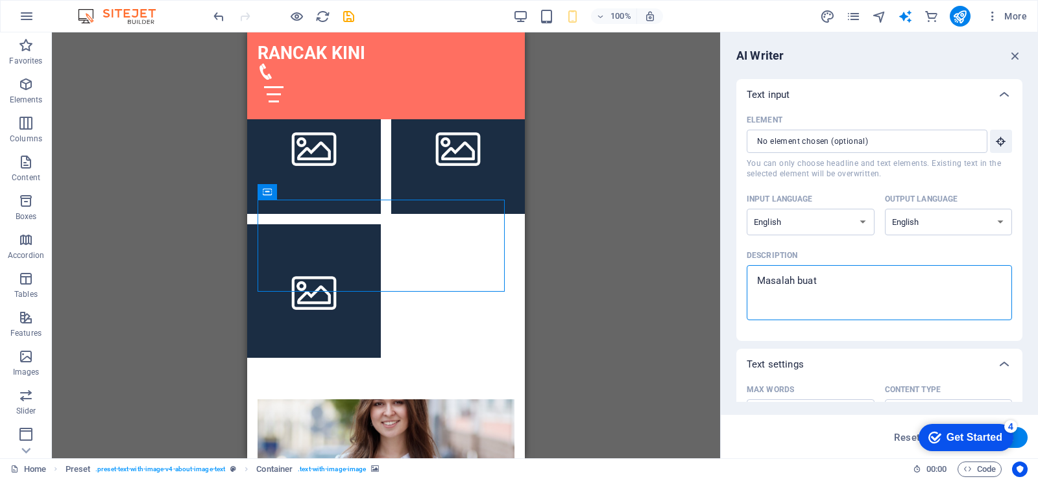
type textarea "Masalah buat y"
type textarea "x"
type textarea "Masalah buat ya"
type textarea "x"
type textarea "Masalah buat yang"
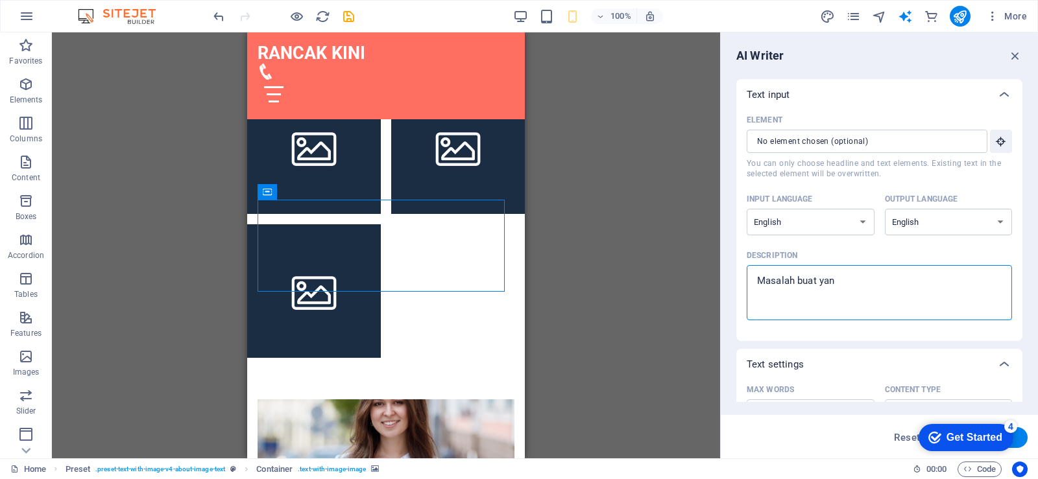
type textarea "x"
type textarea "Masalah buat yang"
type textarea "x"
type textarea "Masalah buat yang g"
type textarea "x"
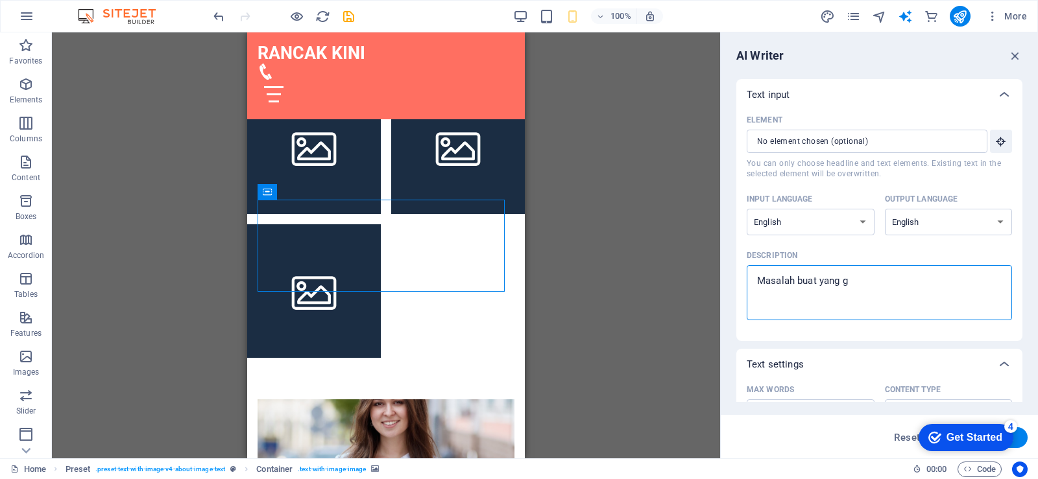
type textarea "Masalah buat yang go"
type textarea "x"
type textarea "Masalah buat yang go"
type textarea "x"
type textarea "Masalah buat yang go o"
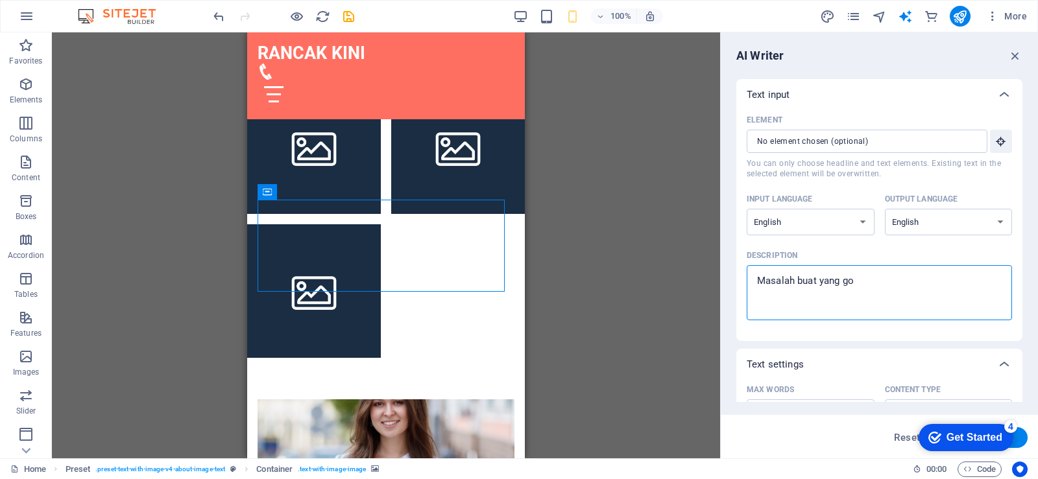
type textarea "x"
type textarea "Masalah buat yang go on"
type textarea "x"
type textarea "Masalah buat yang go onl"
type textarea "x"
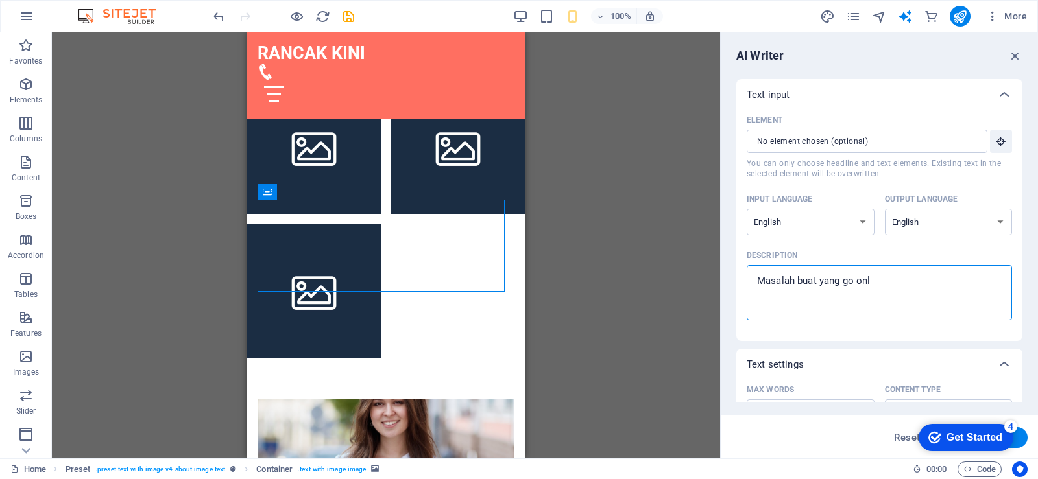
type textarea "Masalah buat yang go onli"
type textarea "x"
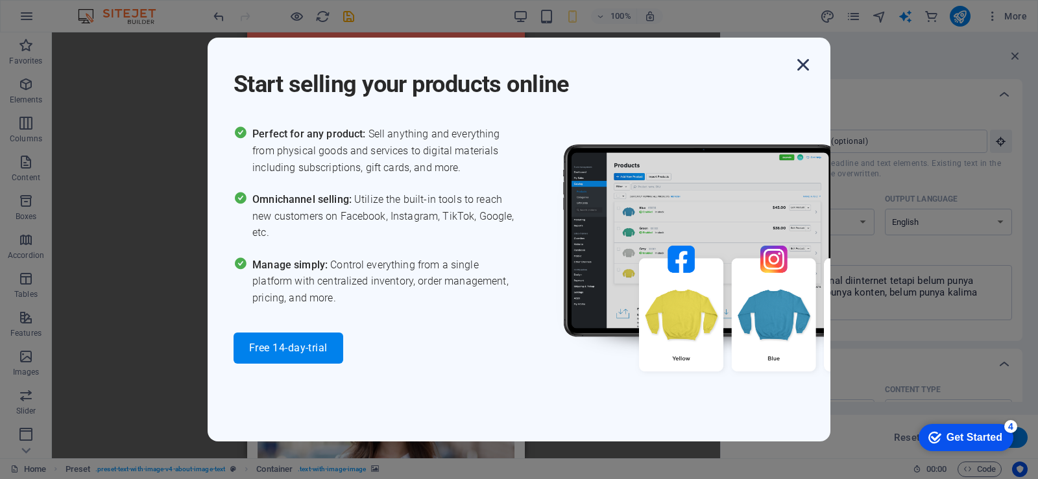
click at [805, 60] on icon "button" at bounding box center [802, 64] width 23 height 23
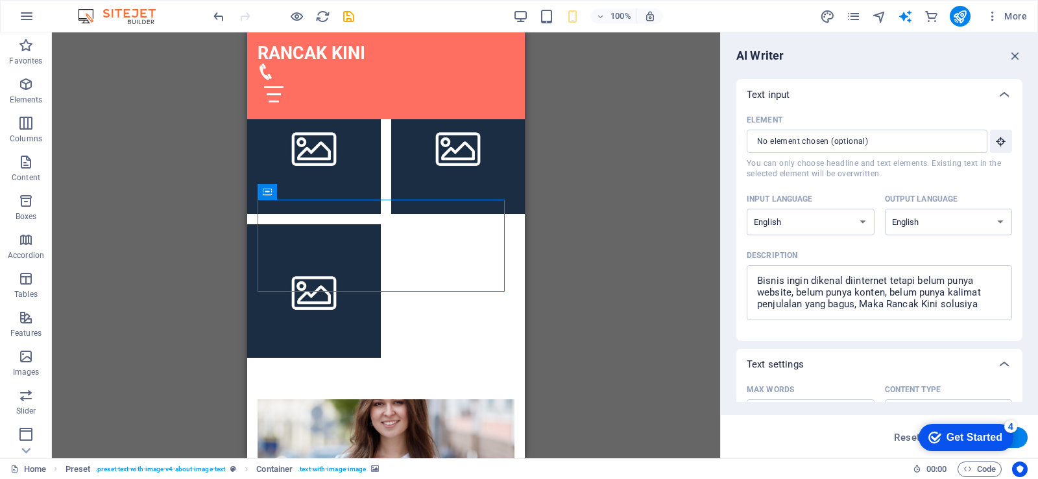
drag, startPoint x: 1019, startPoint y: 210, endPoint x: 1016, endPoint y: 292, distance: 81.8
click at [1016, 292] on div "Element ​ You can only choose headline and text elements. Existing text in the …" at bounding box center [879, 225] width 286 height 231
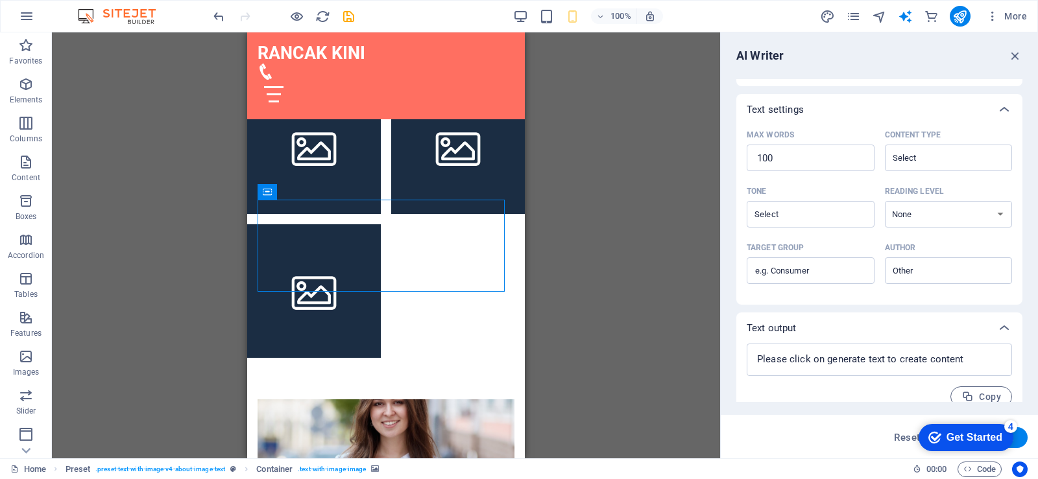
scroll to position [268, 0]
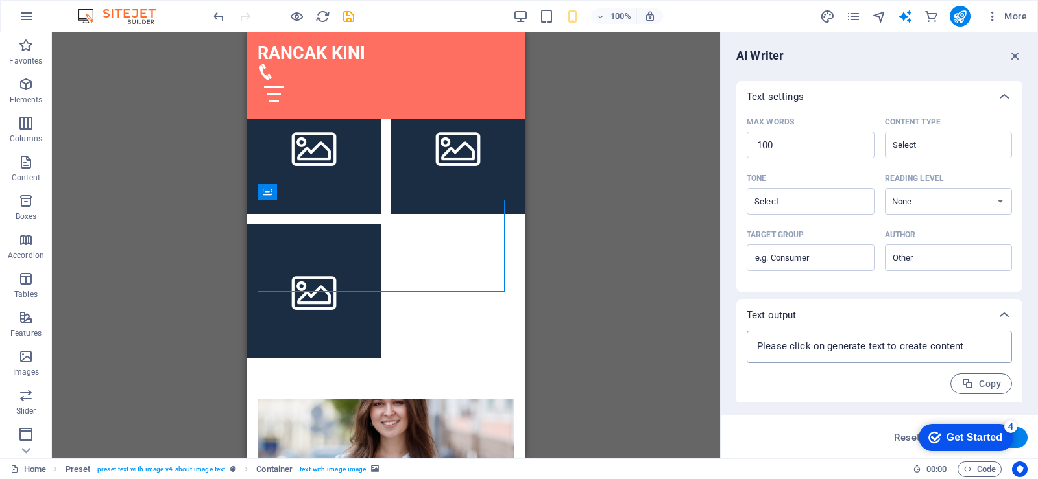
click at [912, 344] on textarea at bounding box center [879, 346] width 252 height 19
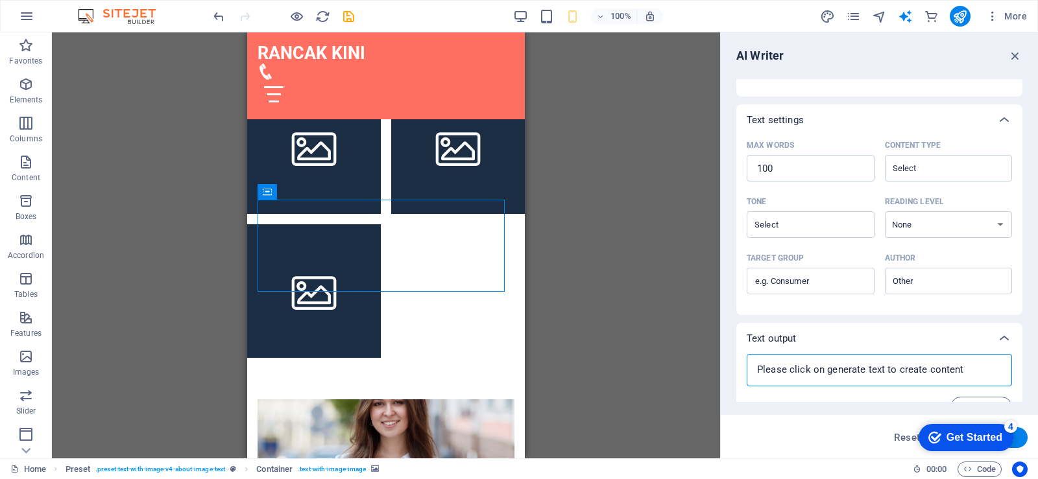
scroll to position [163, 0]
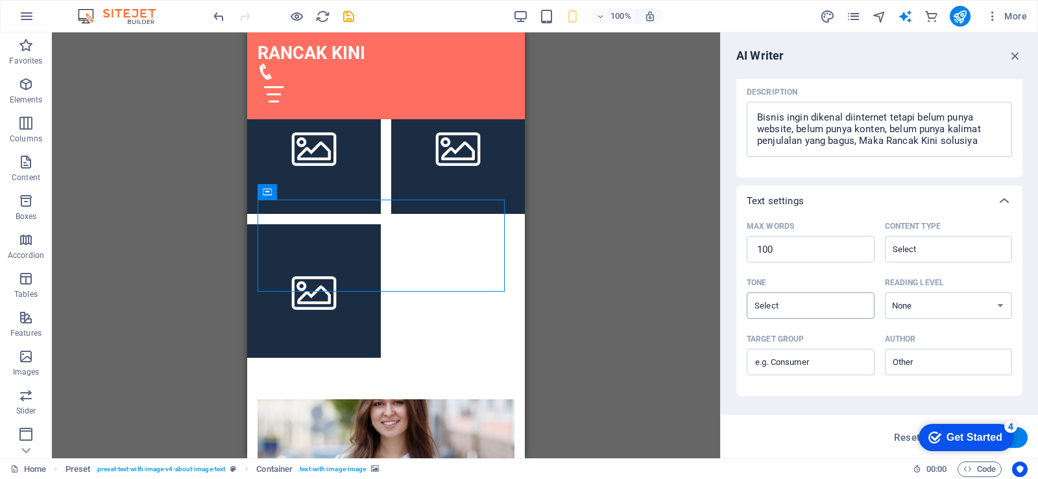
click at [808, 295] on div "​" at bounding box center [811, 306] width 128 height 27
click at [808, 296] on input "Tone ​" at bounding box center [800, 305] width 99 height 19
click at [838, 314] on input "Tone ​" at bounding box center [800, 305] width 99 height 19
click at [804, 352] on li "Friendly" at bounding box center [809, 358] width 125 height 21
click at [844, 310] on input "Friendly" at bounding box center [800, 305] width 99 height 19
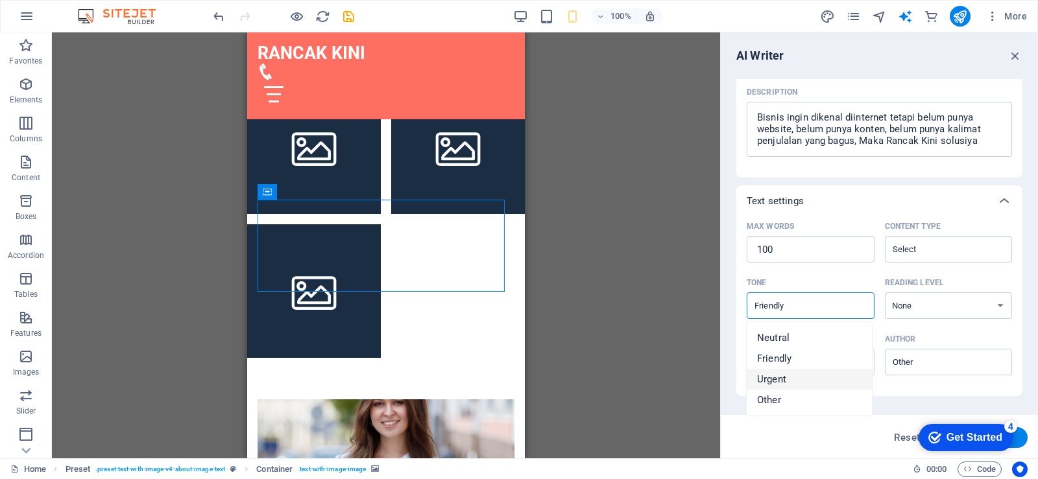
click at [795, 373] on li "Urgent" at bounding box center [809, 379] width 125 height 21
click at [926, 241] on input "Content type ​" at bounding box center [938, 249] width 99 height 19
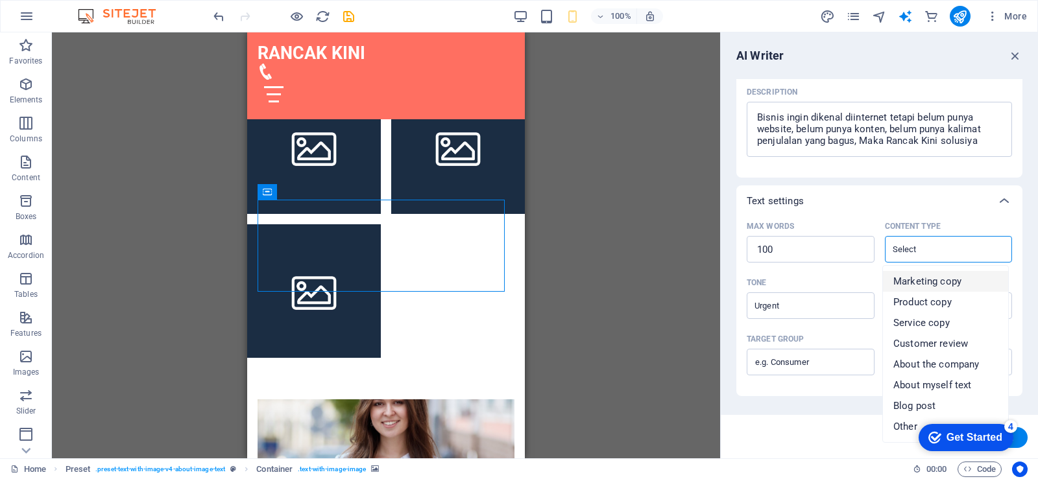
click at [928, 285] on span "Marketing copy" at bounding box center [927, 281] width 68 height 13
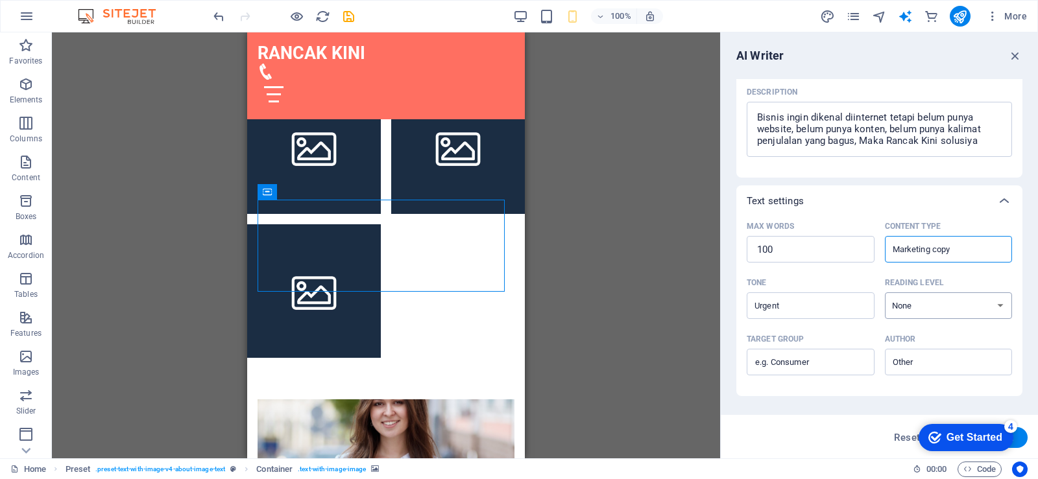
click at [928, 310] on select "None Academic Adult Teen Child" at bounding box center [949, 306] width 128 height 27
click at [885, 293] on select "None Academic Adult Teen Child" at bounding box center [949, 306] width 128 height 27
click at [845, 372] on input "Target group ​" at bounding box center [811, 362] width 128 height 21
click at [946, 432] on div "Get Started" at bounding box center [974, 438] width 56 height 12
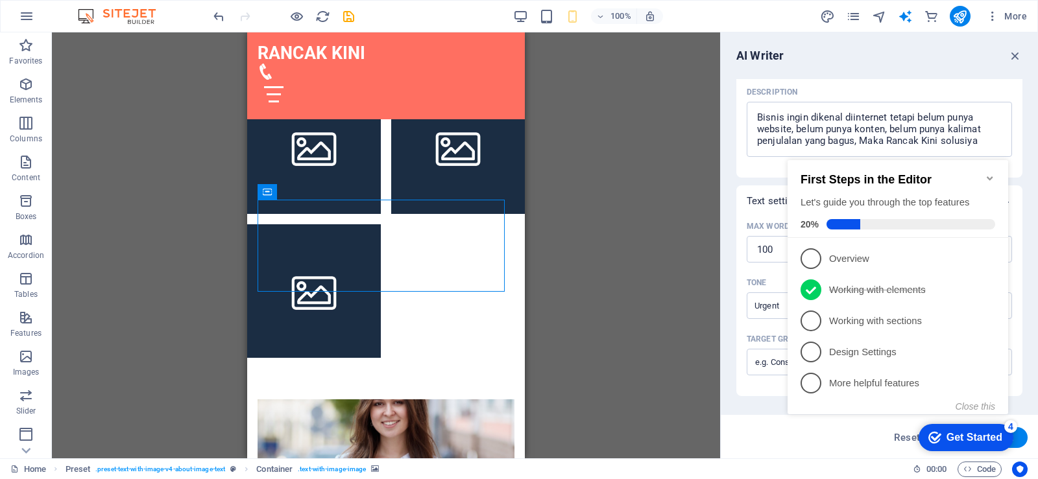
click at [1022, 77] on div "AI Writer Text input Element ​ You can only choose headline and text elements. …" at bounding box center [879, 245] width 317 height 426
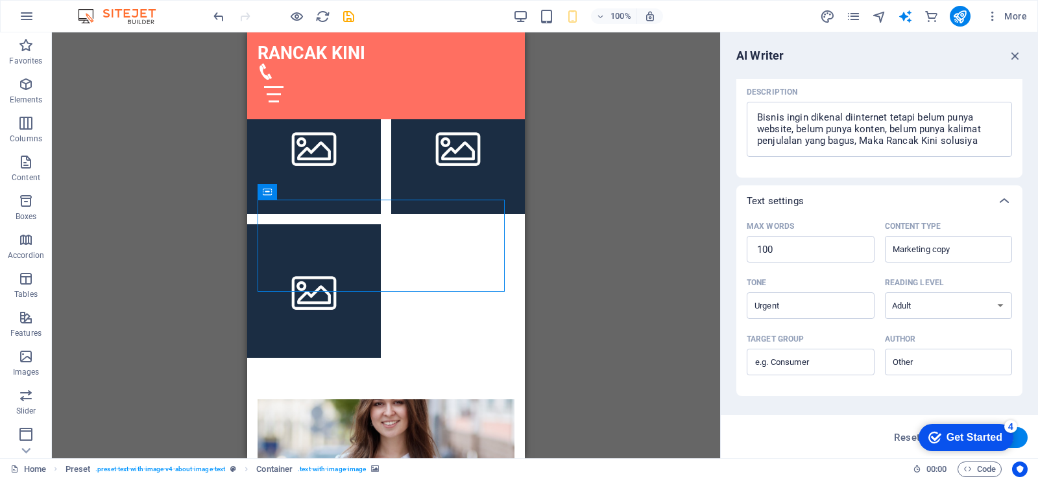
scroll to position [270, 0]
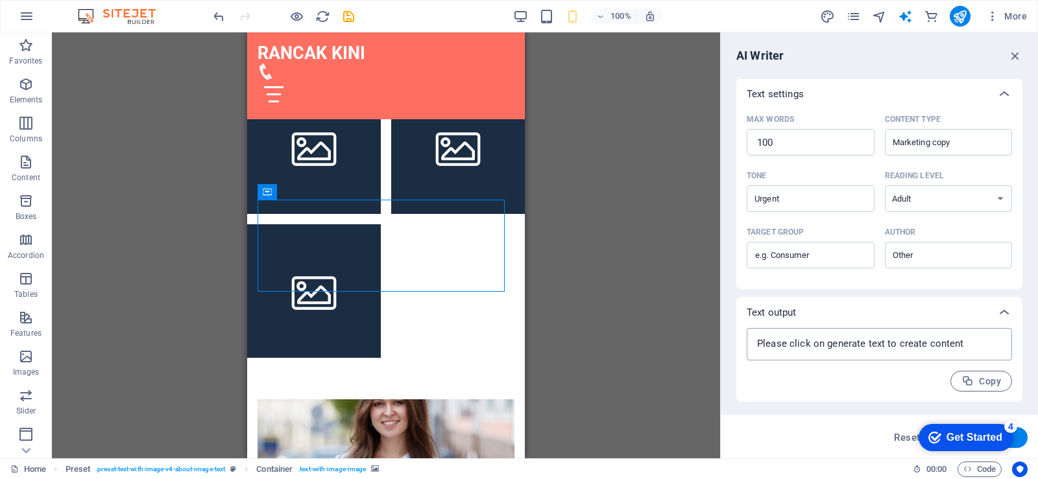
click at [937, 344] on textarea at bounding box center [879, 344] width 252 height 19
click at [961, 384] on icon "button" at bounding box center [967, 382] width 12 height 12
click at [821, 347] on textarea at bounding box center [879, 344] width 252 height 19
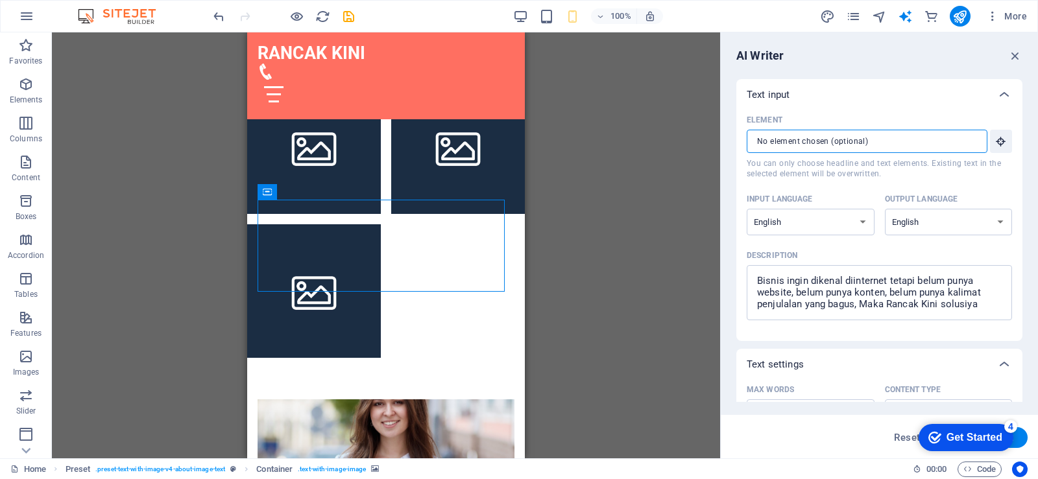
click at [855, 140] on input "Element ​ You can only choose headline and text elements. Existing text in the …" at bounding box center [863, 141] width 232 height 23
click at [906, 153] on label "Element ​ You can only choose headline and text elements. Existing text in the …" at bounding box center [879, 144] width 265 height 69
click at [906, 153] on input "Element ​ You can only choose headline and text elements. Existing text in the …" at bounding box center [863, 141] width 232 height 23
click at [995, 142] on icon "button" at bounding box center [1001, 142] width 12 height 12
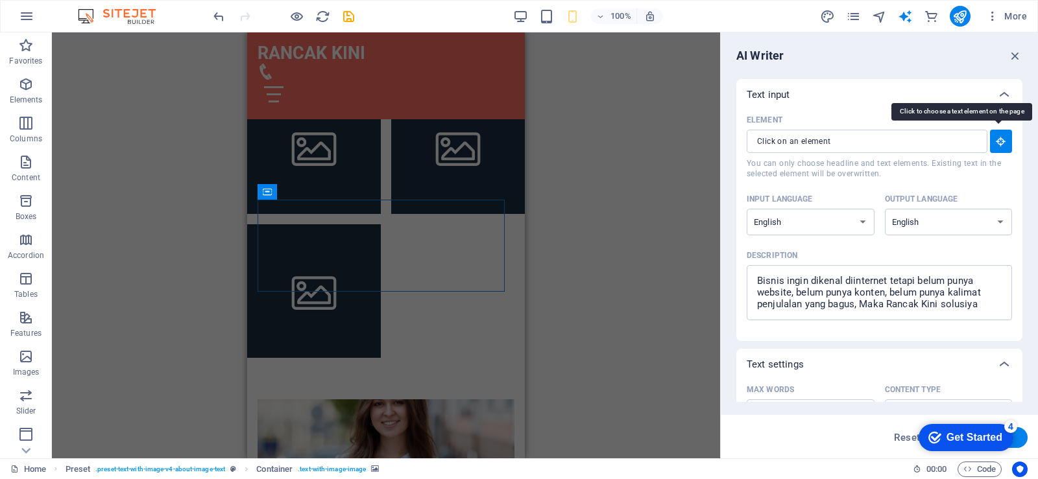
click at [995, 142] on icon "button" at bounding box center [1001, 142] width 12 height 12
click at [823, 139] on input "Element ​ You can only choose headline and text elements. Existing text in the …" at bounding box center [863, 141] width 232 height 23
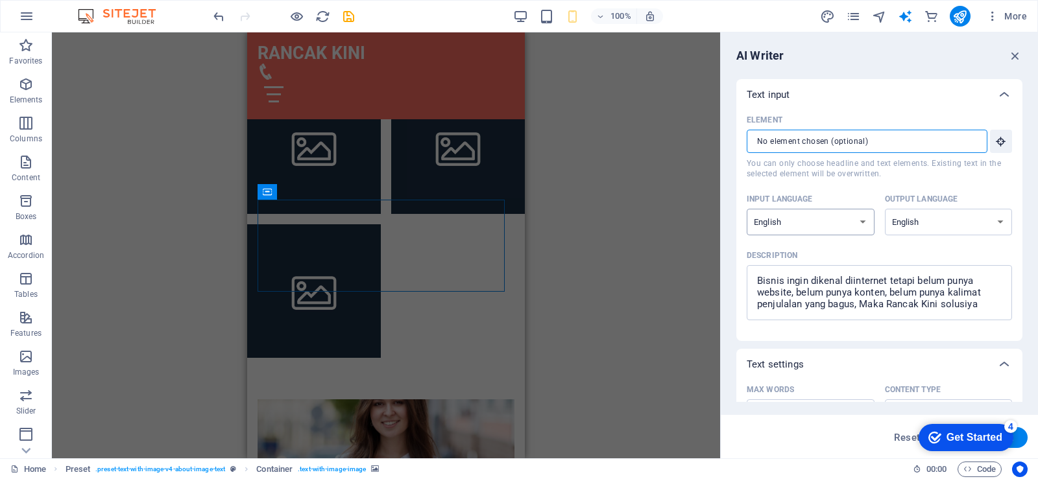
click at [856, 217] on select "Albanian Arabic Armenian Awadhi Azerbaijani Bashkir Basque Belarusian Bengali B…" at bounding box center [811, 222] width 128 height 27
click at [747, 209] on select "Albanian Arabic Armenian Awadhi Azerbaijani Bashkir Basque Belarusian Bengali B…" at bounding box center [811, 222] width 128 height 27
click at [906, 224] on select "Albanian Arabic Armenian Awadhi Azerbaijani Bashkir Basque Belarusian Bengali B…" at bounding box center [949, 222] width 128 height 27
click at [885, 209] on select "Albanian Arabic Armenian Awadhi Azerbaijani Bashkir Basque Belarusian Bengali B…" at bounding box center [949, 222] width 128 height 27
click at [904, 387] on p "Content type" at bounding box center [913, 390] width 56 height 10
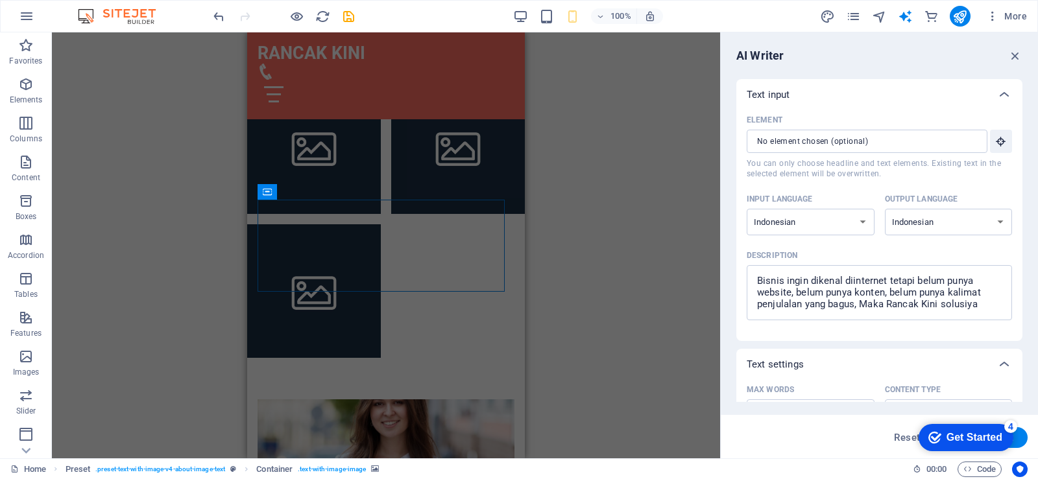
click at [904, 403] on input "Marketing copy" at bounding box center [938, 412] width 99 height 19
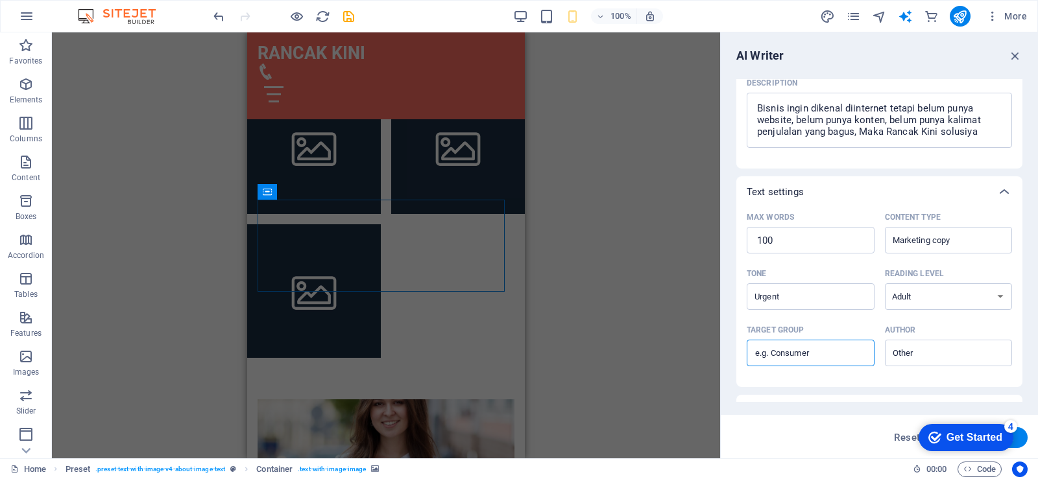
click at [839, 354] on input "Target group ​" at bounding box center [811, 353] width 128 height 21
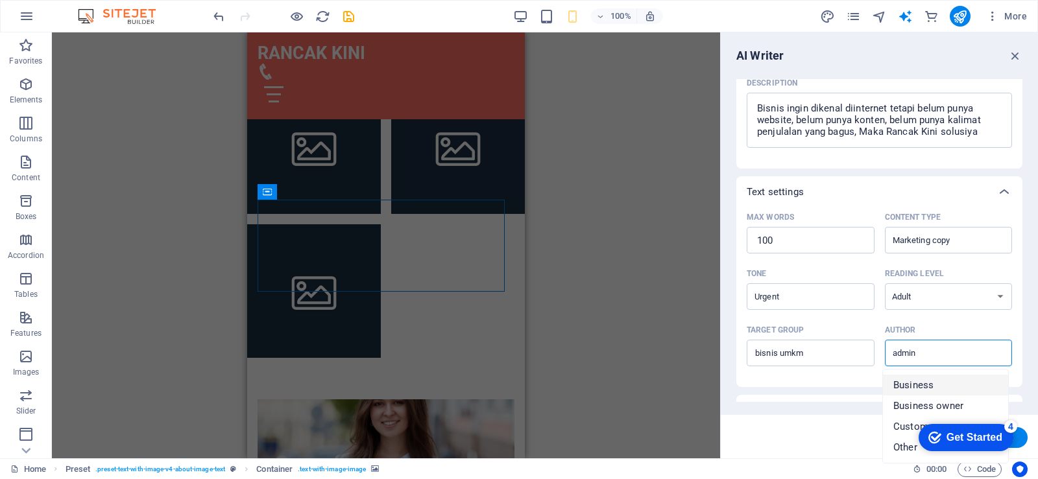
click at [924, 383] on span "Business" at bounding box center [913, 385] width 40 height 13
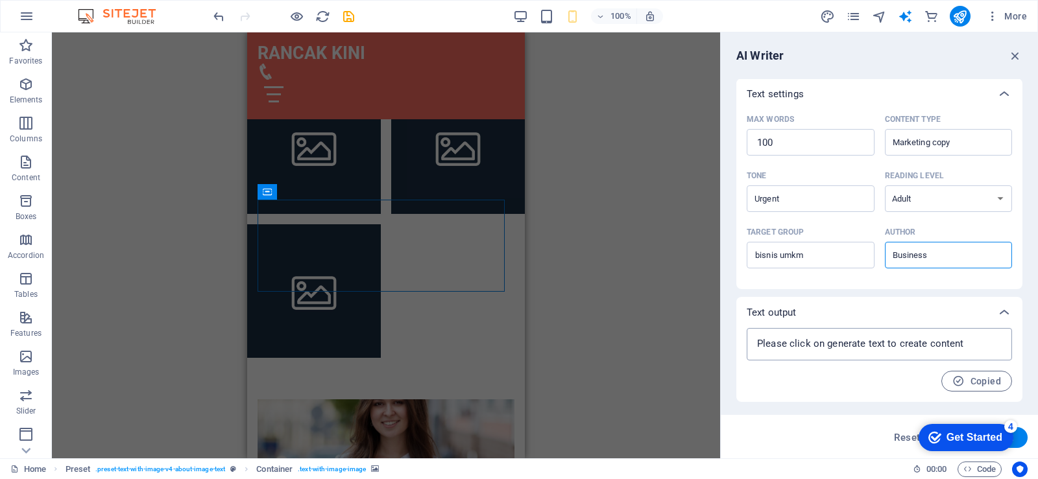
click at [939, 354] on textarea at bounding box center [879, 344] width 252 height 19
drag, startPoint x: 1019, startPoint y: 267, endPoint x: 1022, endPoint y: 184, distance: 83.1
click at [1022, 184] on div "Text input Element ​ You can only choose headline and text elements. Existing t…" at bounding box center [879, 240] width 286 height 323
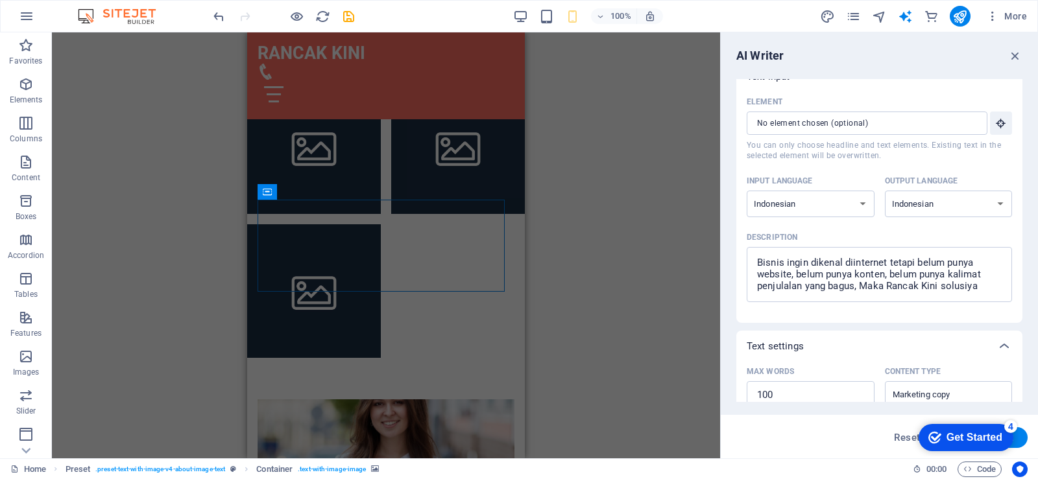
scroll to position [0, 0]
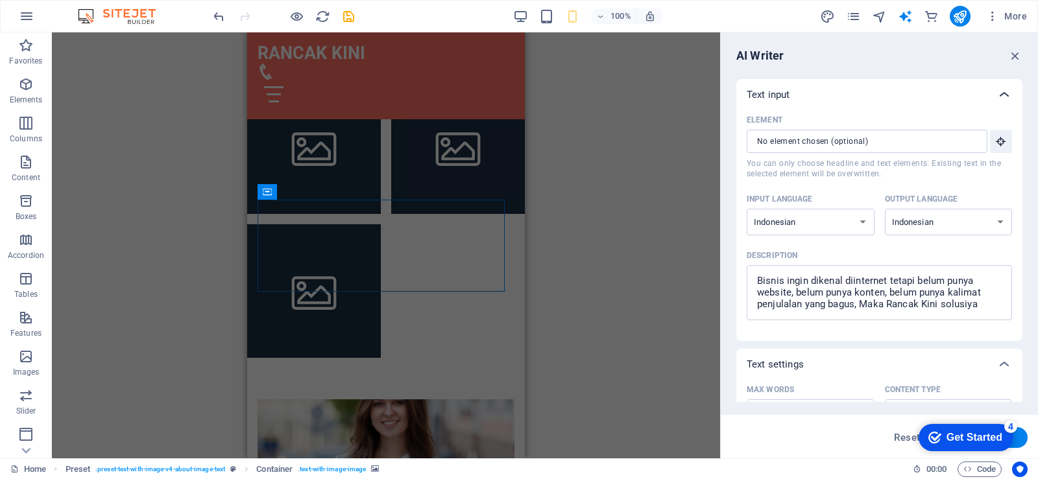
click at [1001, 93] on icon at bounding box center [1004, 95] width 16 height 16
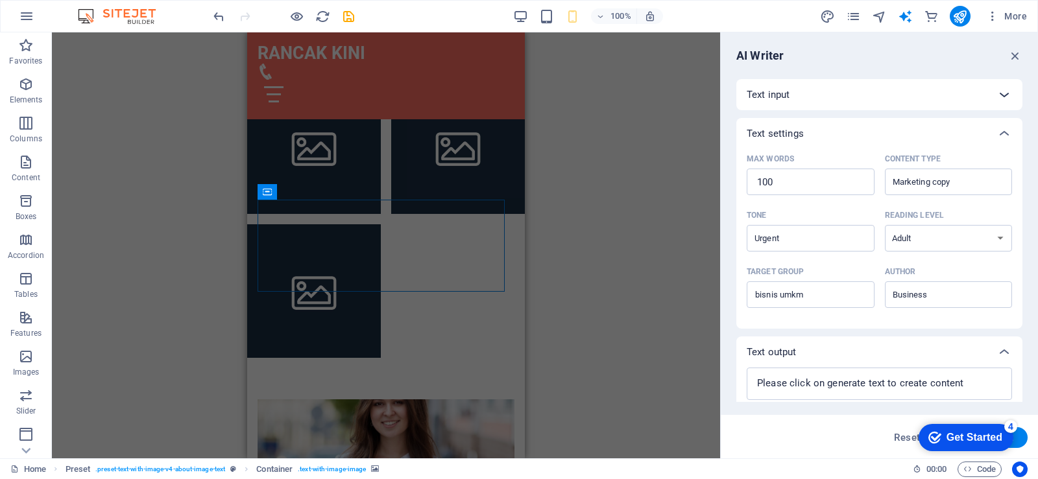
click at [1001, 93] on icon at bounding box center [1004, 95] width 16 height 16
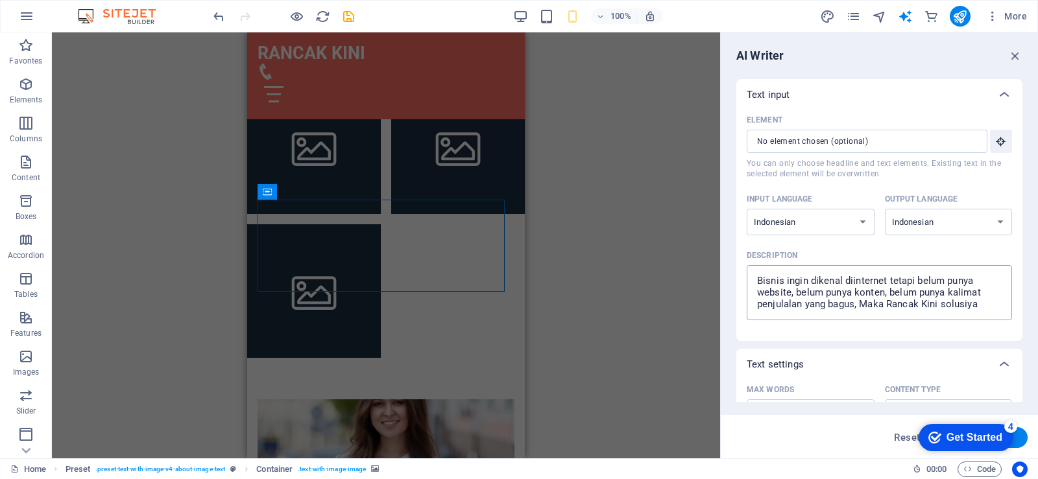
click at [841, 285] on textarea "Bisnis ingin dikenal diinternet tetapi belum punya website, belum punya konten,…" at bounding box center [879, 293] width 252 height 42
click at [998, 96] on icon at bounding box center [1004, 95] width 16 height 16
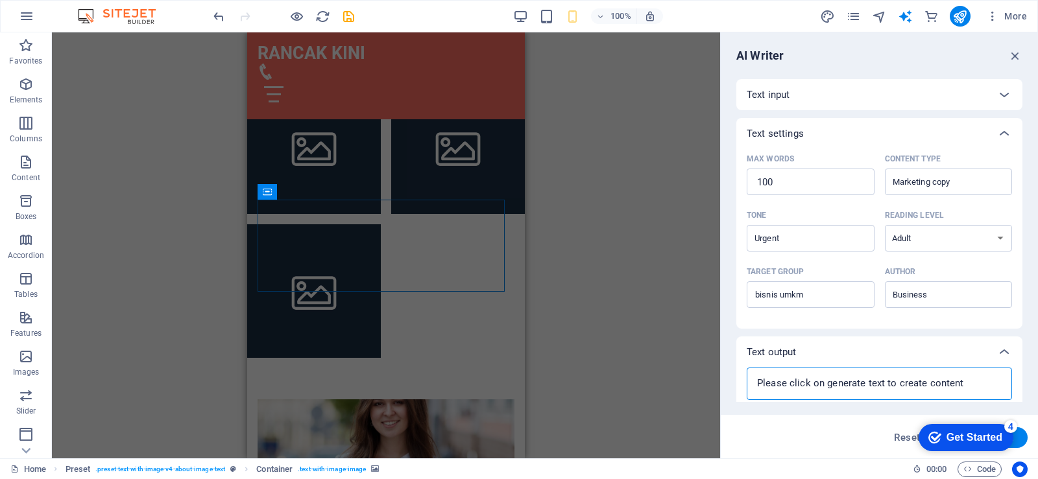
click at [896, 379] on textarea at bounding box center [879, 383] width 252 height 19
paste textarea
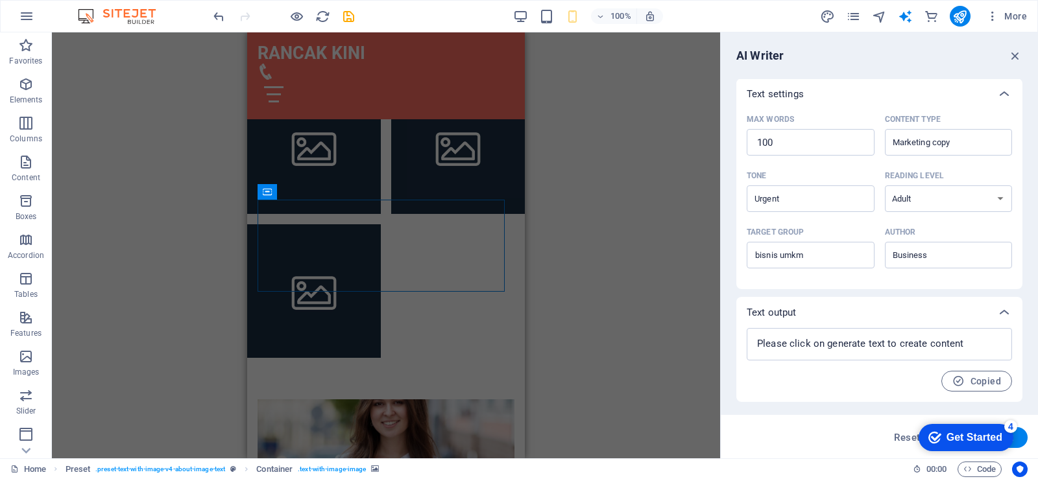
click at [946, 434] on div "Get Started" at bounding box center [974, 438] width 56 height 12
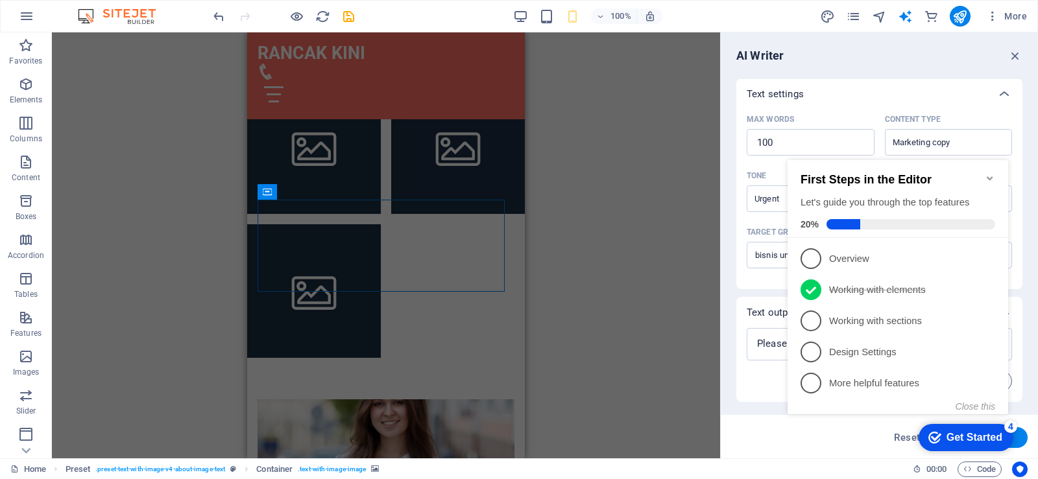
click at [946, 435] on div "Get Started" at bounding box center [974, 438] width 56 height 12
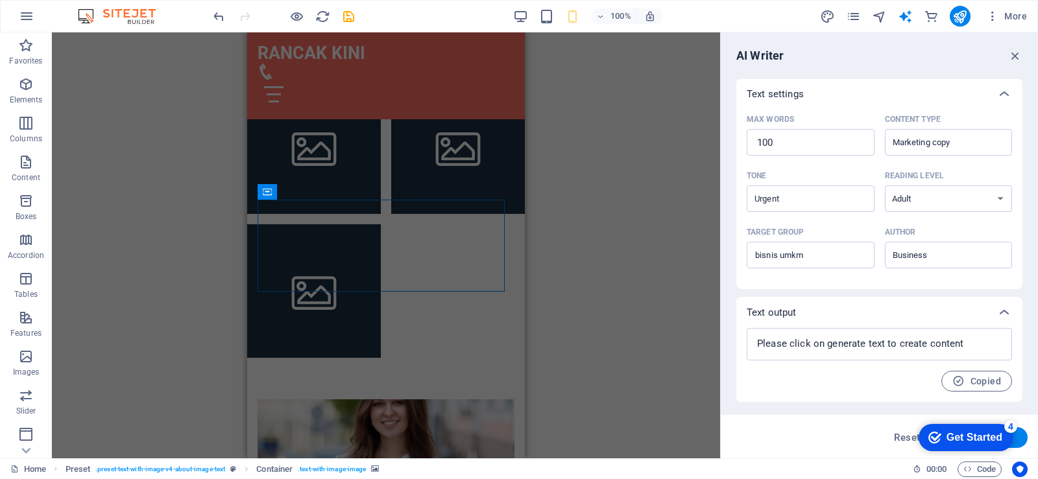
click at [1002, 444] on div "Get Started" at bounding box center [974, 438] width 56 height 12
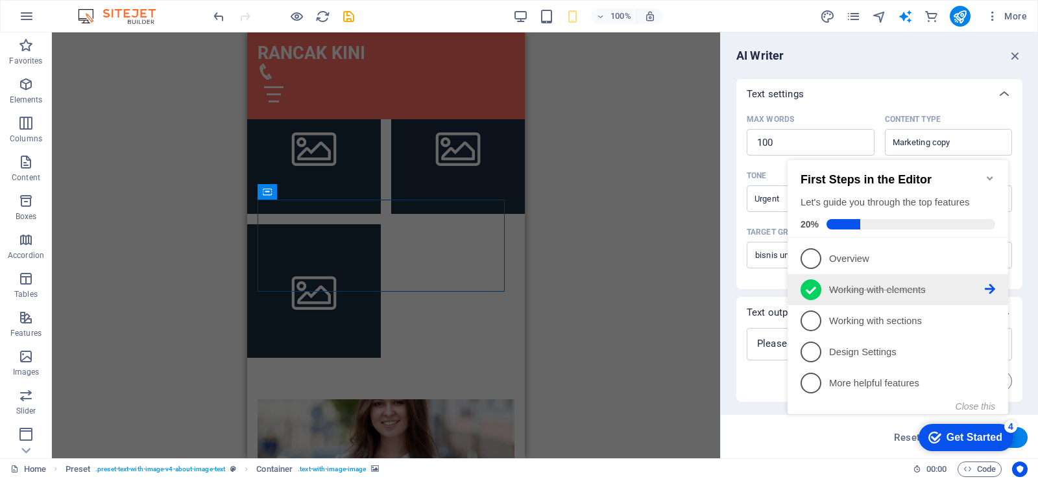
click at [991, 280] on link "2 Working with elements - completed" at bounding box center [897, 290] width 195 height 21
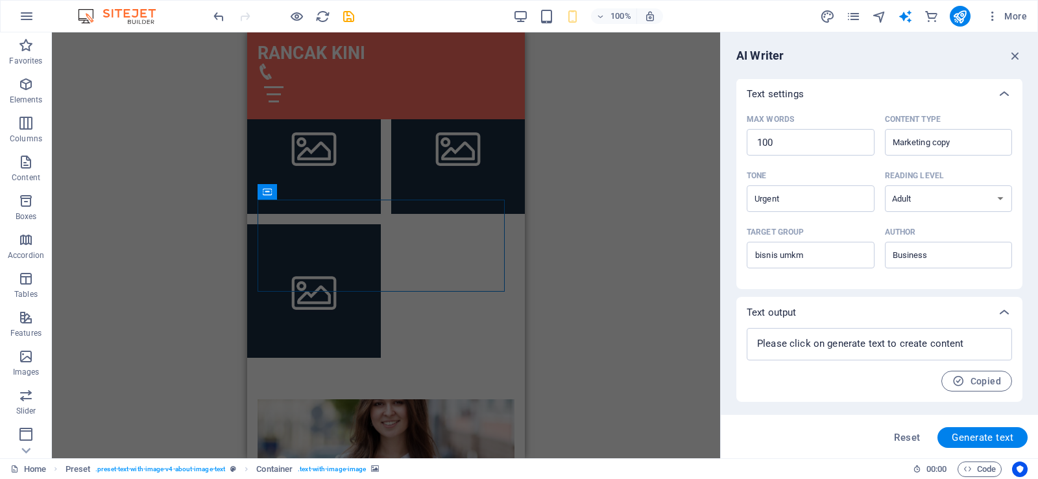
scroll to position [0, 0]
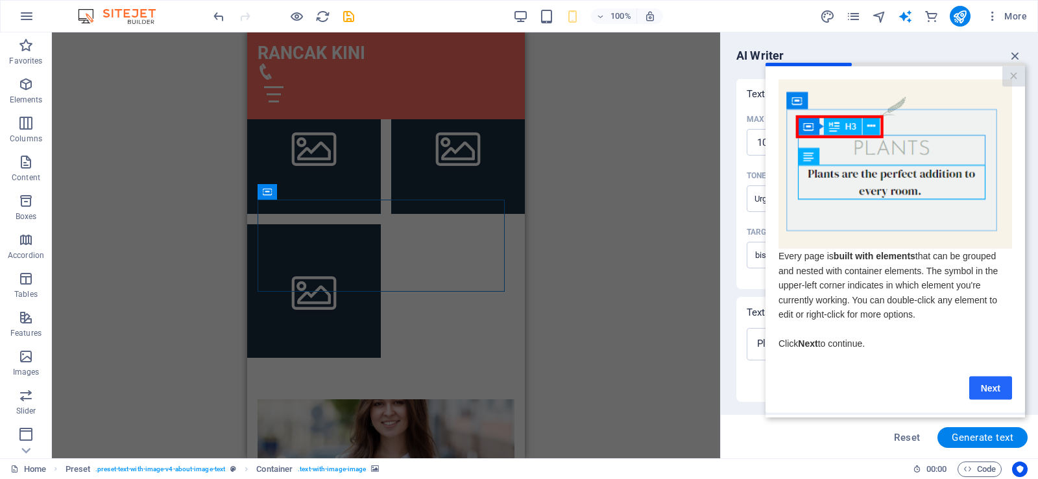
click at [990, 385] on link "Next" at bounding box center [990, 387] width 43 height 23
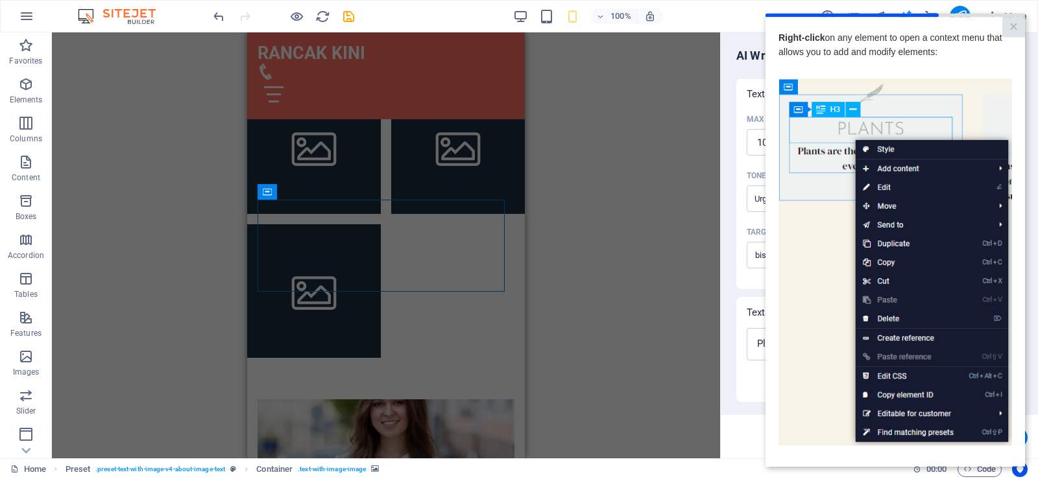
scroll to position [109, 0]
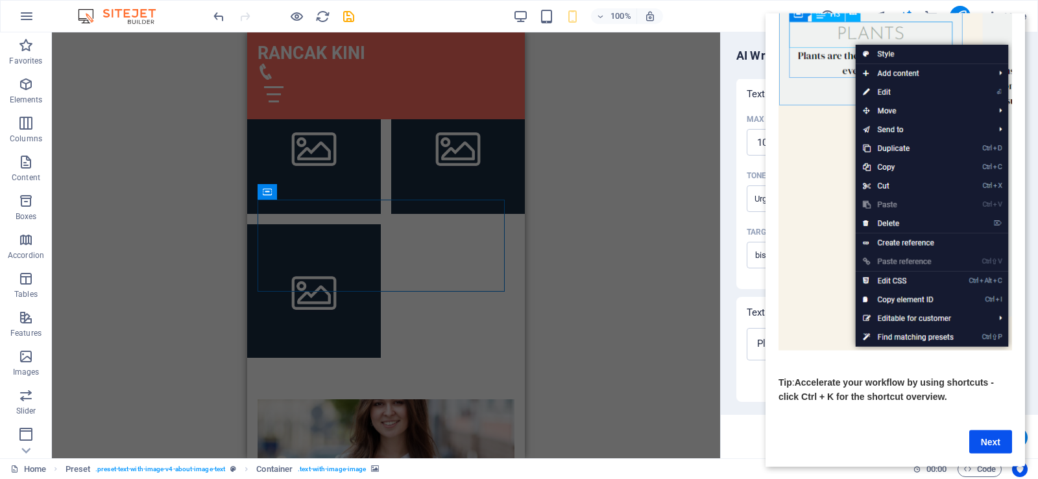
drag, startPoint x: 1022, startPoint y: 274, endPoint x: 1794, endPoint y: 411, distance: 783.3
click at [992, 430] on link "Next" at bounding box center [990, 441] width 43 height 23
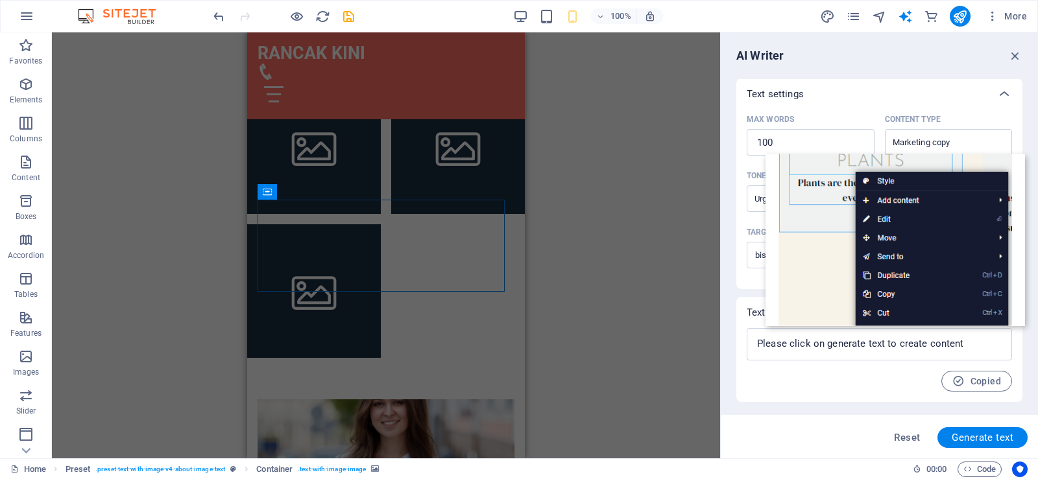
scroll to position [0, 0]
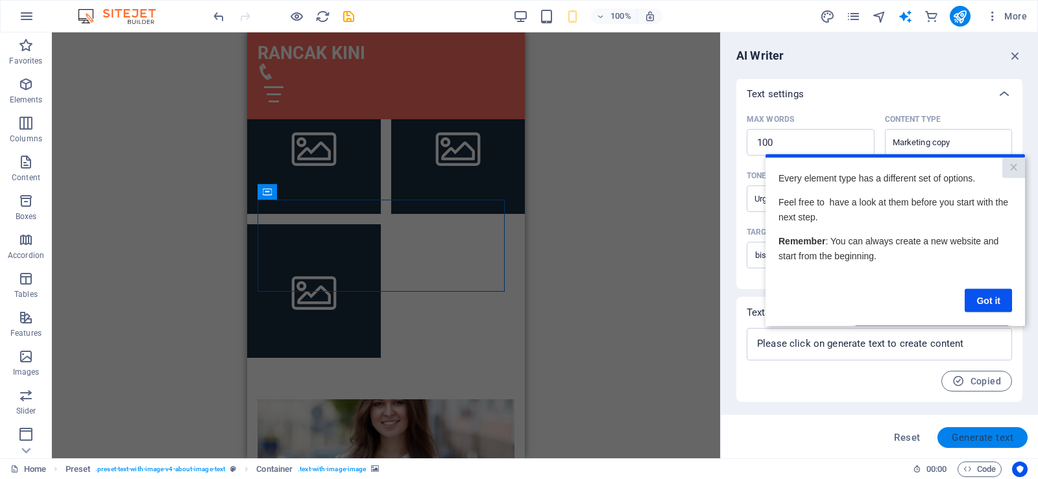
click at [987, 439] on span "Generate text" at bounding box center [983, 438] width 62 height 10
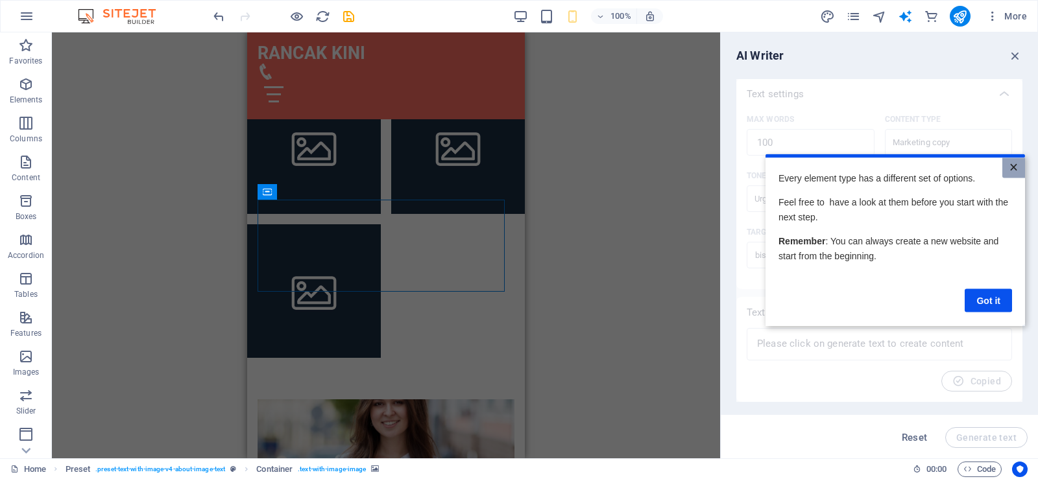
click at [1011, 161] on link "×" at bounding box center [1013, 168] width 23 height 20
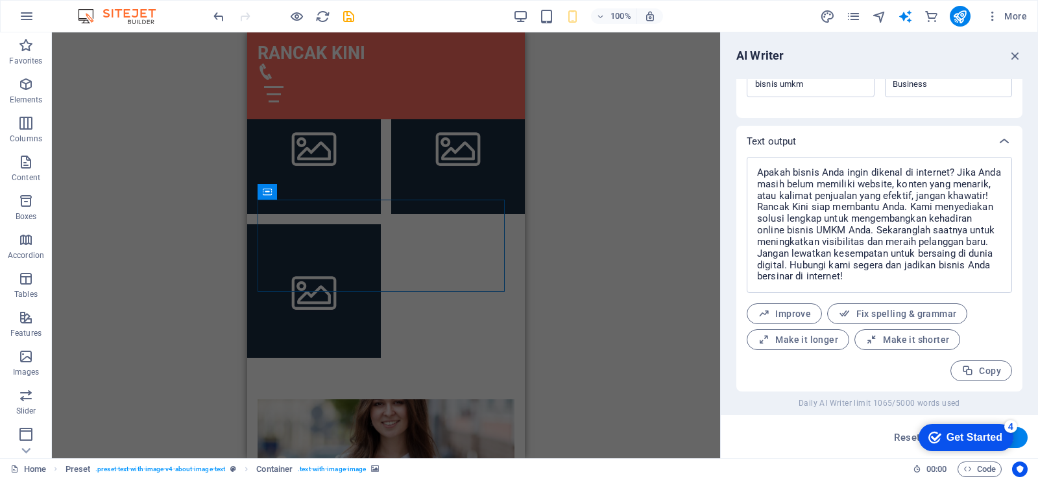
drag, startPoint x: 990, startPoint y: 383, endPoint x: 1001, endPoint y: 328, distance: 56.2
click at [1001, 328] on div "Improve Fix spelling & grammar Make it longer Make it shorter" at bounding box center [879, 327] width 265 height 47
click at [990, 370] on span "Copy" at bounding box center [981, 371] width 40 height 12
click at [823, 335] on span "Make it longer" at bounding box center [798, 340] width 80 height 12
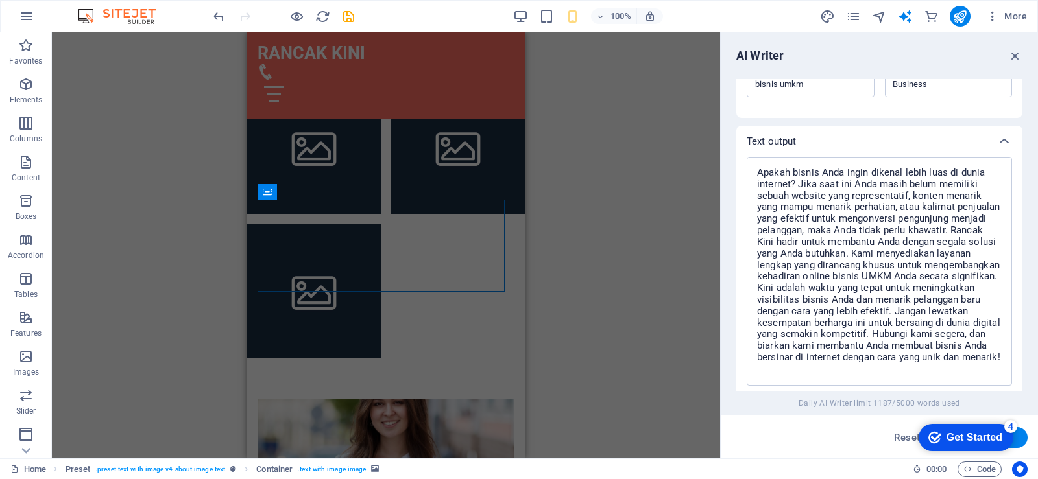
scroll to position [304, 0]
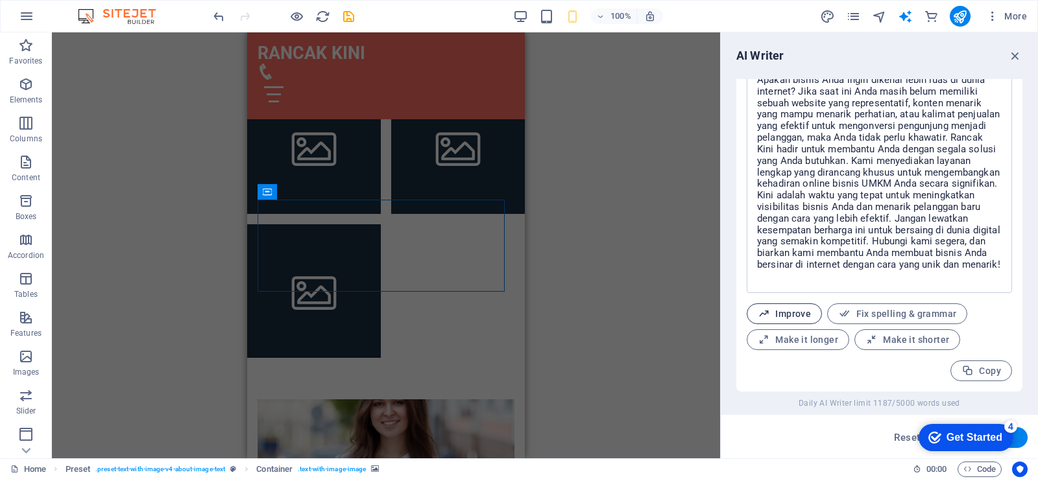
click at [762, 319] on icon "button" at bounding box center [764, 314] width 12 height 12
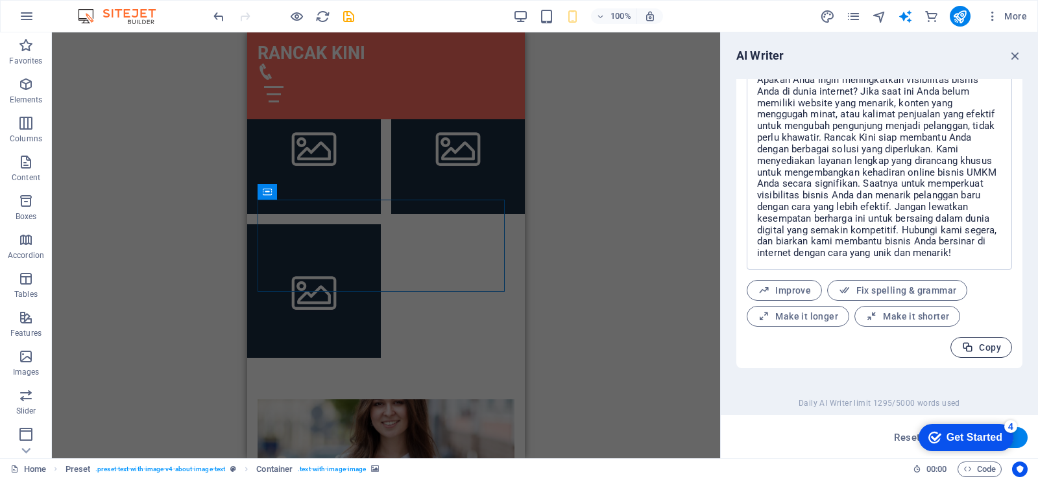
click at [981, 352] on span "Copy" at bounding box center [981, 348] width 40 height 12
click at [596, 215] on div "Drag here to replace the existing content. Press “Ctrl” if you want to create a…" at bounding box center [386, 245] width 668 height 426
click at [988, 437] on div "Get Started" at bounding box center [974, 438] width 56 height 12
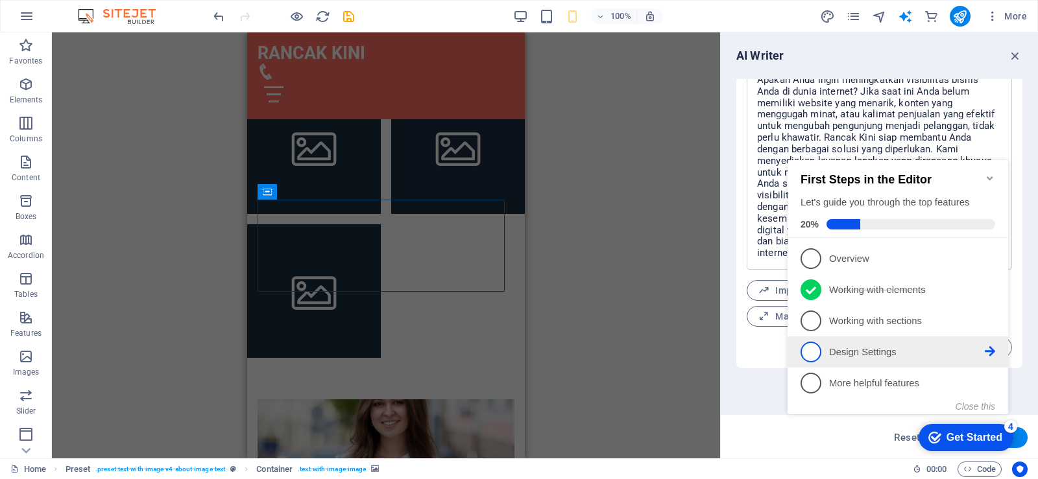
click at [855, 353] on p "Design Settings - incomplete" at bounding box center [907, 353] width 156 height 14
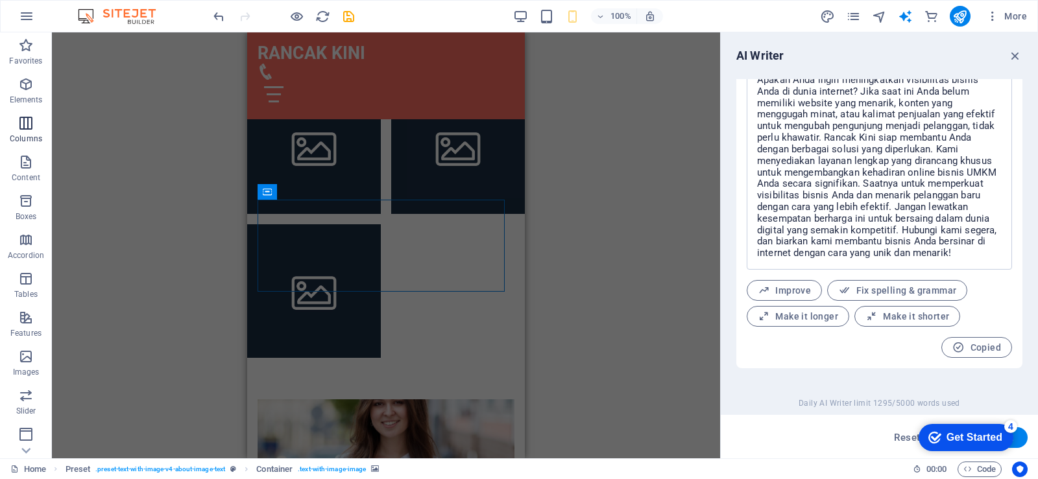
click at [33, 130] on icon "button" at bounding box center [26, 123] width 16 height 16
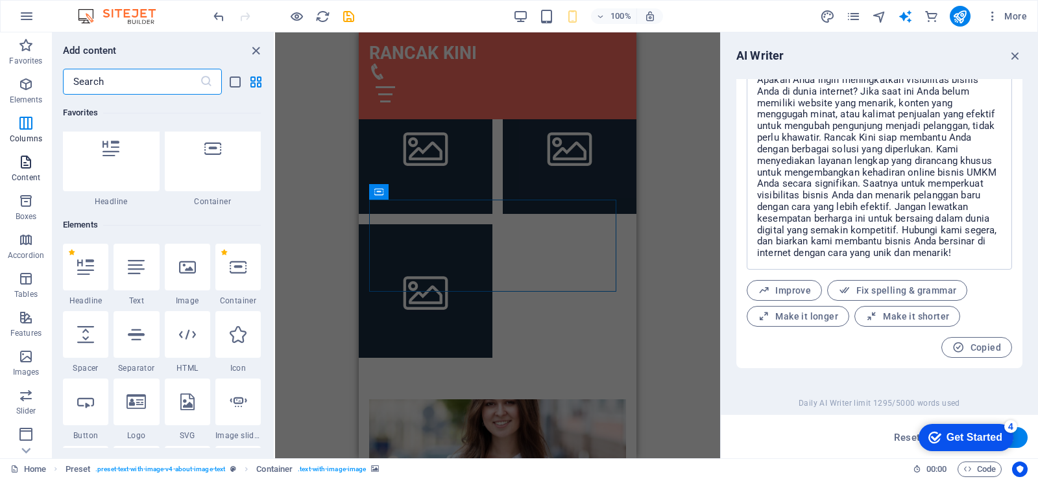
click at [30, 160] on icon "button" at bounding box center [26, 162] width 16 height 16
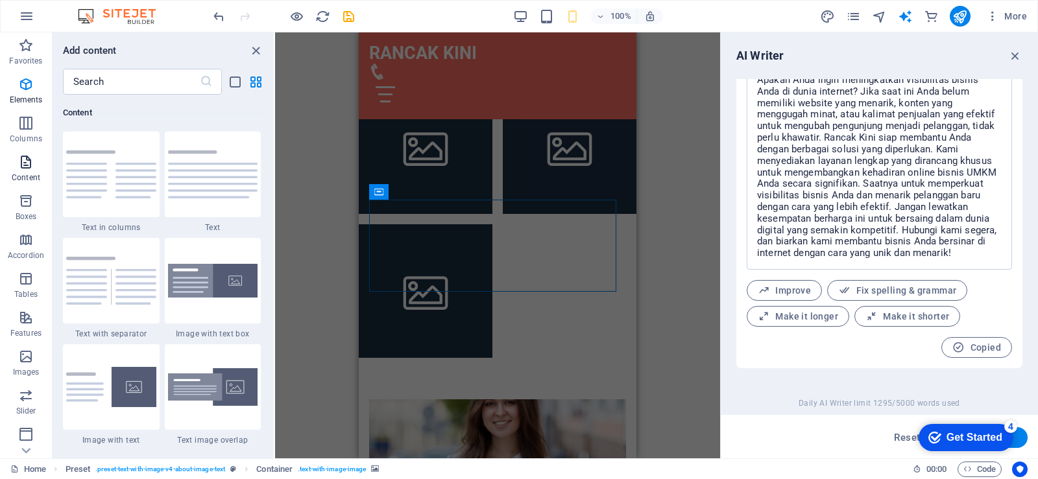
scroll to position [2270, 0]
click at [93, 174] on img at bounding box center [111, 174] width 90 height 48
click at [275, 174] on div "Drag and drop a file to add it H2 Banner Container Menu Bar Gallery Logo Contai…" at bounding box center [497, 245] width 445 height 426
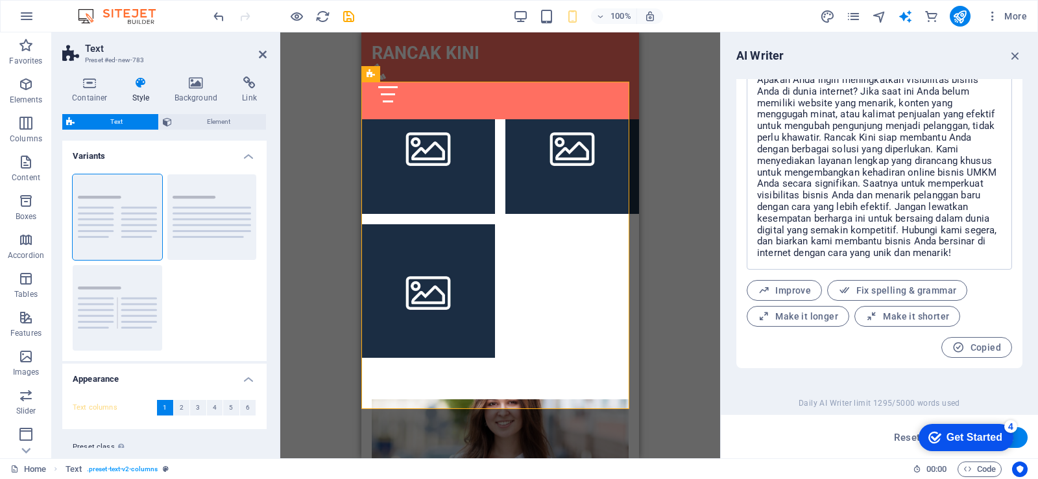
scroll to position [1226, 0]
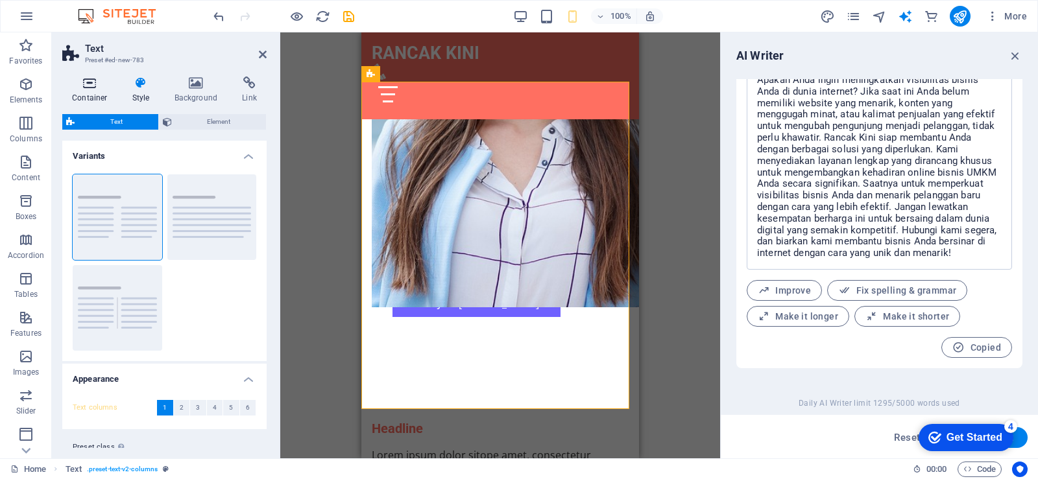
click at [89, 80] on icon at bounding box center [89, 83] width 55 height 13
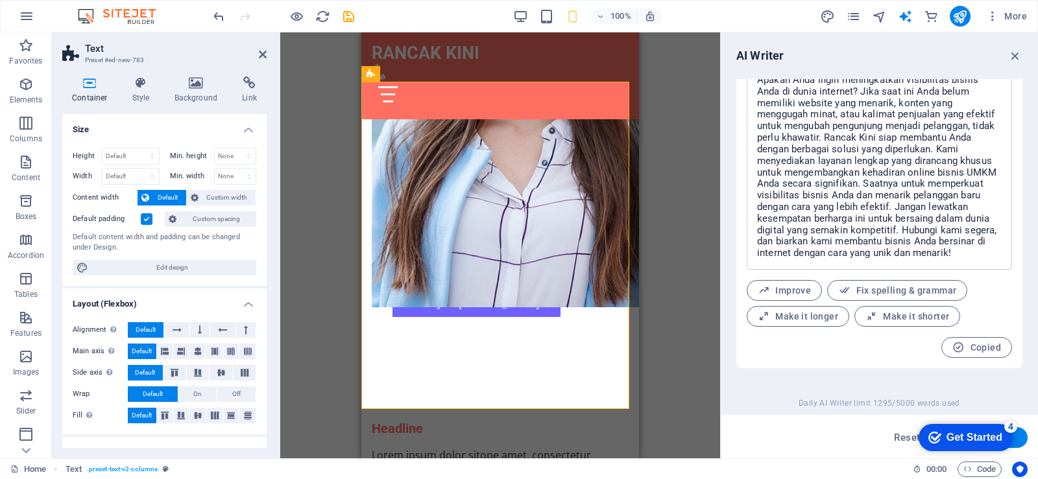
click at [89, 80] on icon at bounding box center [89, 83] width 55 height 13
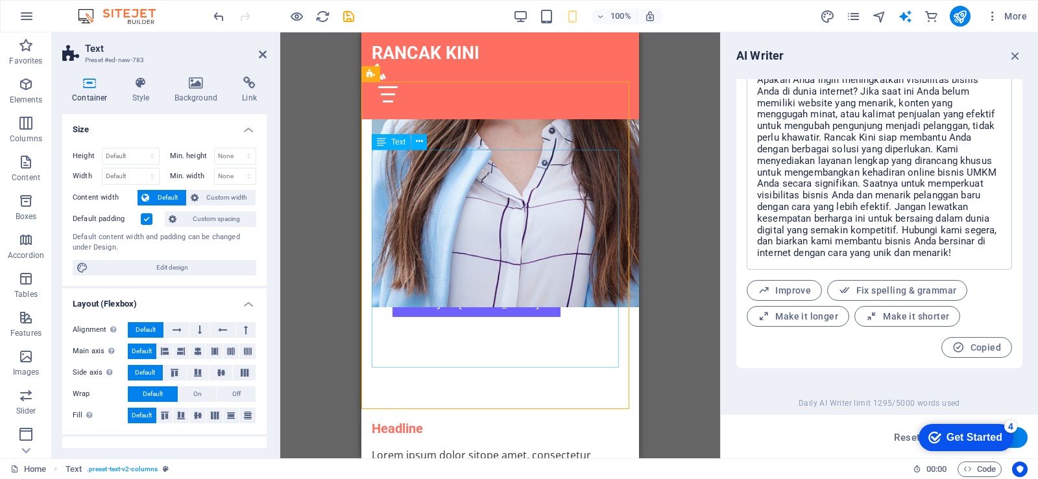
click at [389, 136] on div "Text" at bounding box center [391, 142] width 39 height 16
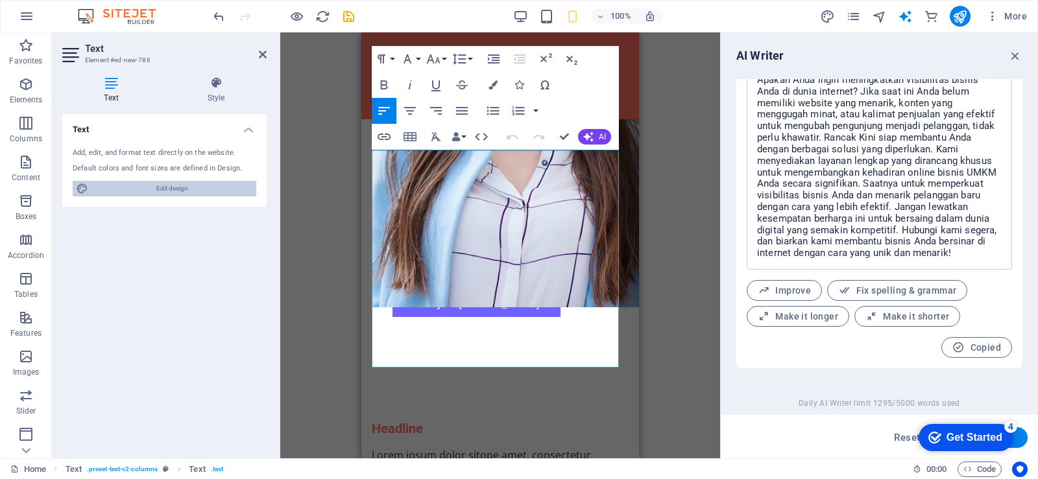
click at [160, 190] on span "Edit design" at bounding box center [172, 189] width 160 height 16
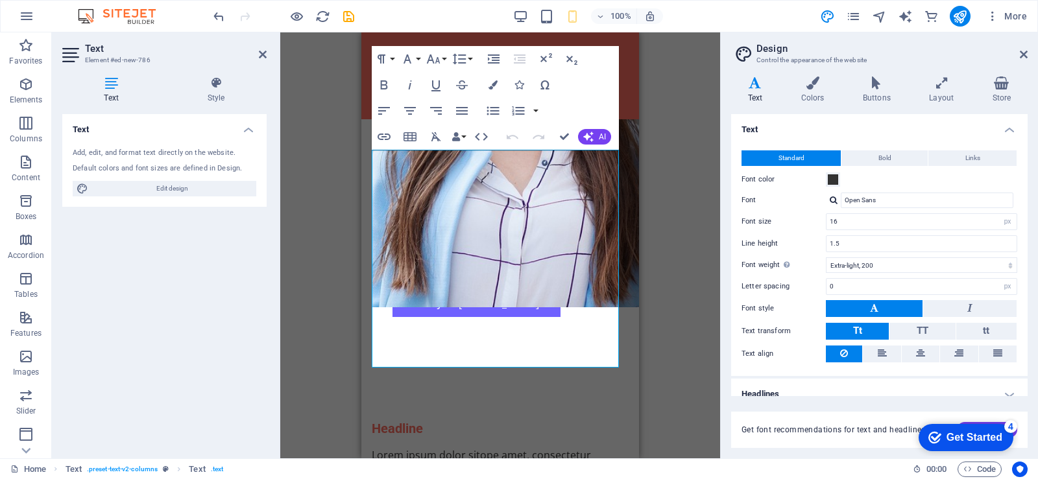
click at [140, 156] on div "Add, edit, and format text directly on the website." at bounding box center [165, 153] width 184 height 11
click at [754, 93] on h4 "Text" at bounding box center [757, 90] width 53 height 27
click at [344, 240] on div "Drag here to replace the existing content. Press “Ctrl” if you want to create a…" at bounding box center [500, 245] width 440 height 426
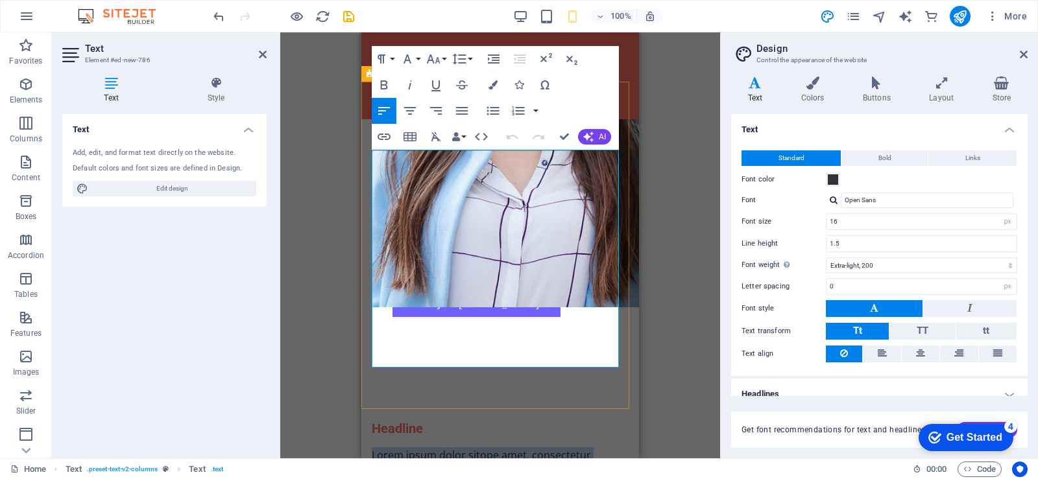
drag, startPoint x: 372, startPoint y: 156, endPoint x: 529, endPoint y: 368, distance: 263.9
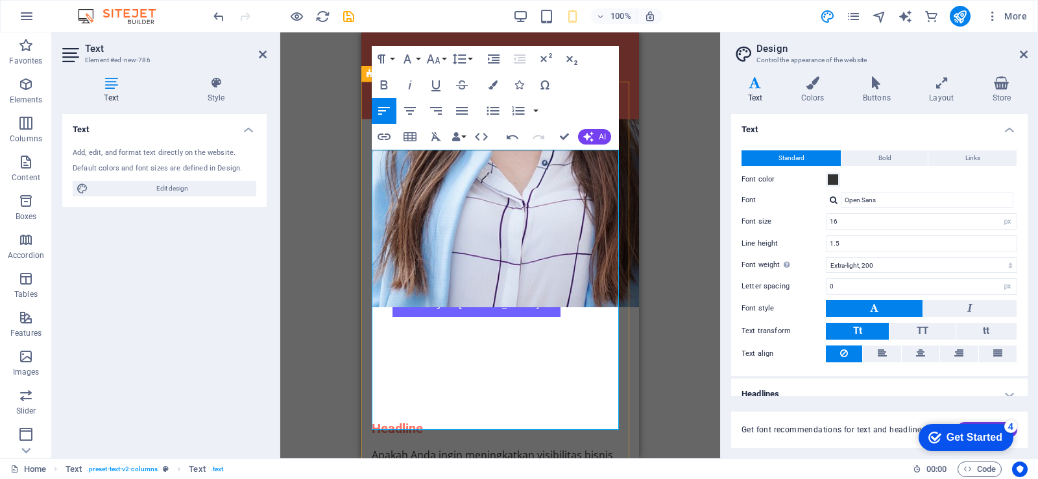
scroll to position [9399, 2]
click at [599, 138] on span "AI" at bounding box center [602, 137] width 7 height 8
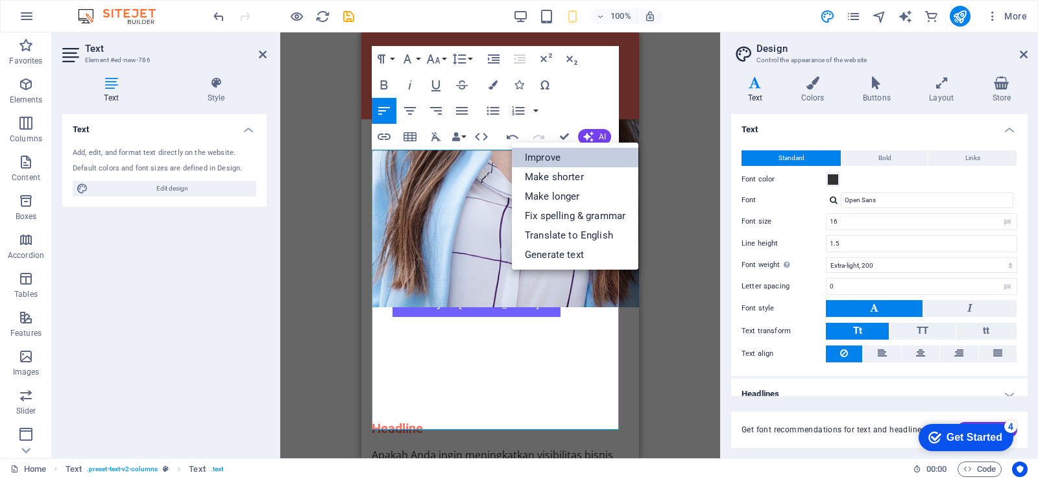
click at [577, 152] on link "Improve" at bounding box center [575, 157] width 126 height 19
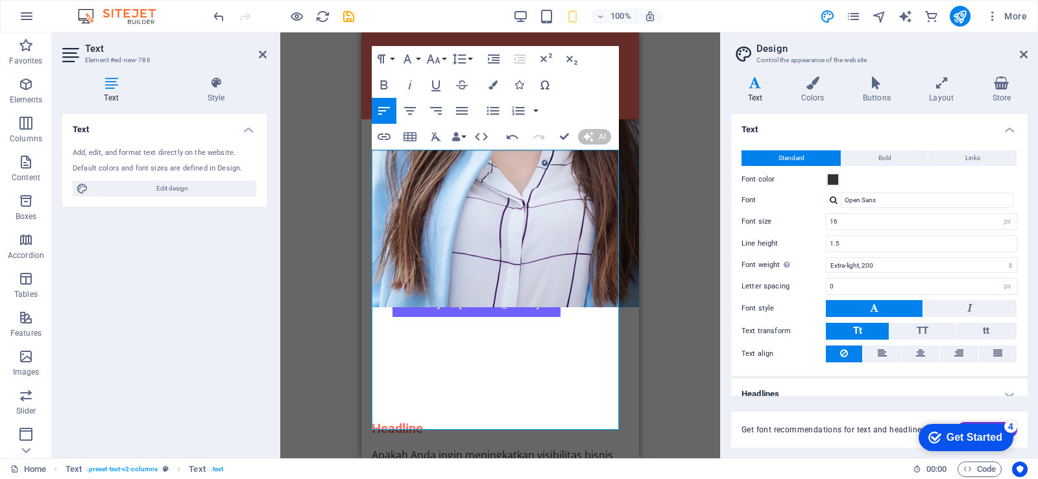
click at [703, 199] on div "Drag here to replace the existing content. Press “Ctrl” if you want to create a…" at bounding box center [500, 245] width 440 height 426
drag, startPoint x: 703, startPoint y: 199, endPoint x: 712, endPoint y: 168, distance: 32.3
click at [712, 168] on div "Drag here to replace the existing content. Press “Ctrl” if you want to create a…" at bounding box center [500, 245] width 440 height 426
click at [704, 195] on div "Drag here to replace the existing content. Press “Ctrl” if you want to create a…" at bounding box center [500, 245] width 440 height 426
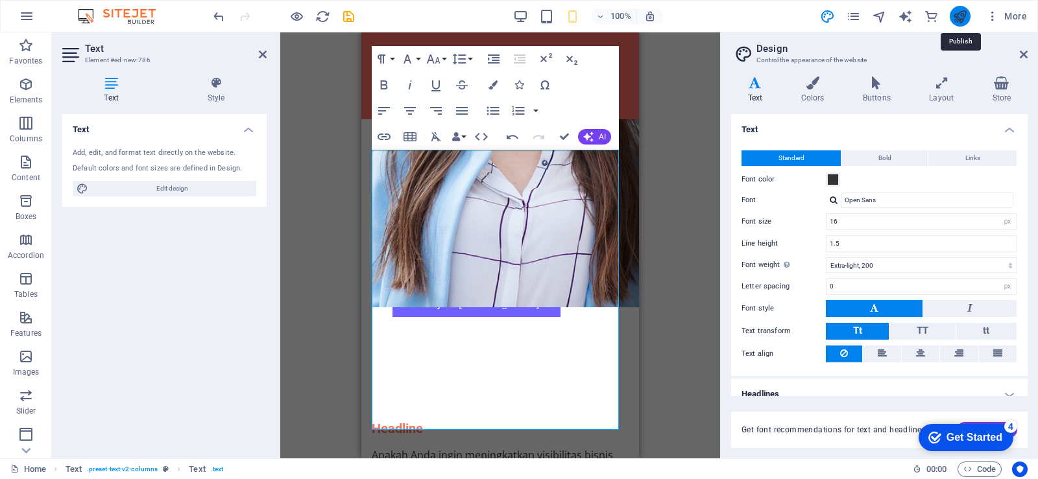
click at [959, 13] on icon "publish" at bounding box center [959, 16] width 15 height 15
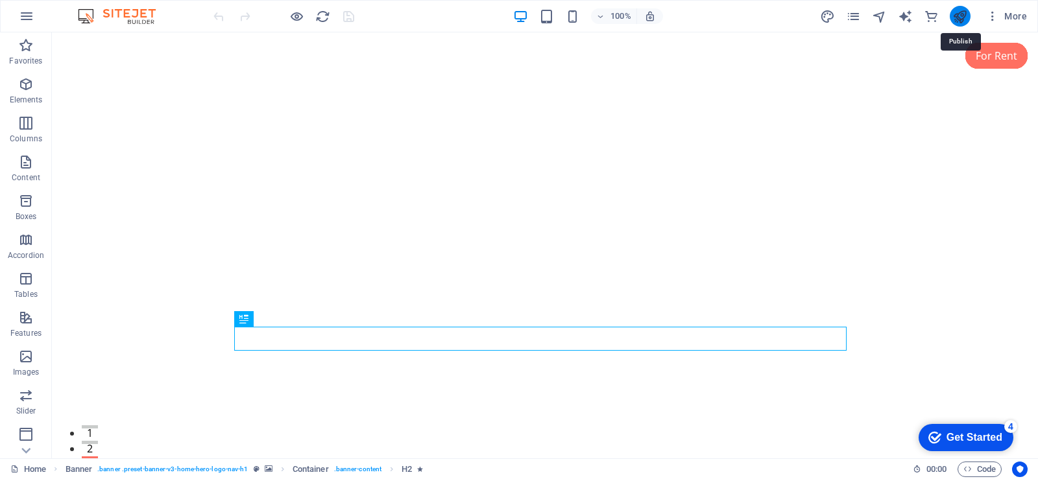
click at [960, 16] on icon "publish" at bounding box center [959, 16] width 15 height 15
click at [994, 19] on icon "button" at bounding box center [992, 16] width 13 height 13
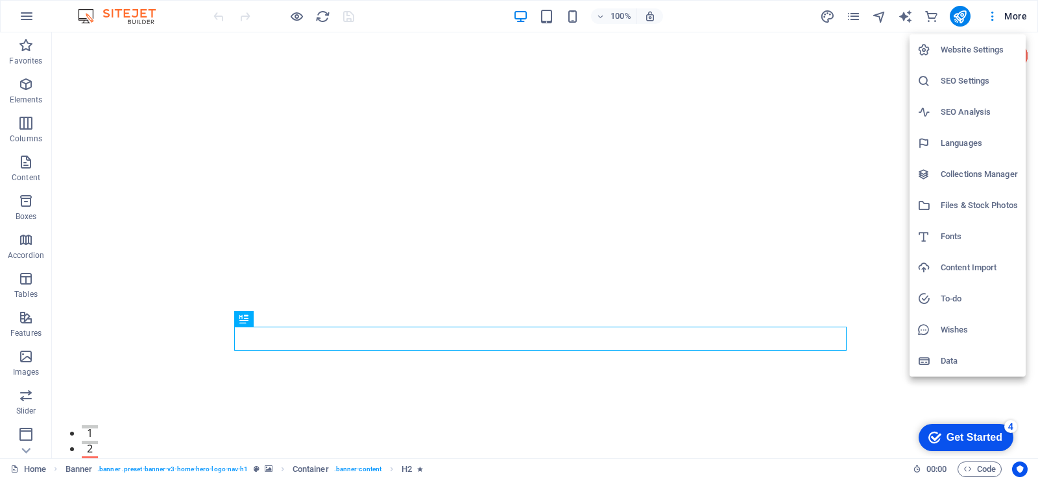
click at [982, 47] on h6 "Website Settings" at bounding box center [979, 50] width 77 height 16
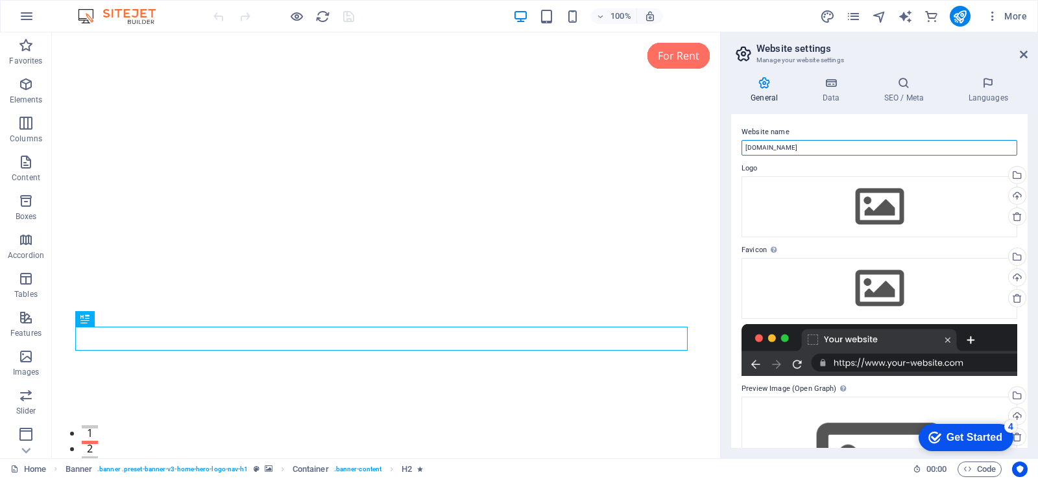
click at [810, 149] on input "rancakkini.my.id" at bounding box center [879, 148] width 276 height 16
click at [1001, 11] on span "More" at bounding box center [1006, 16] width 41 height 13
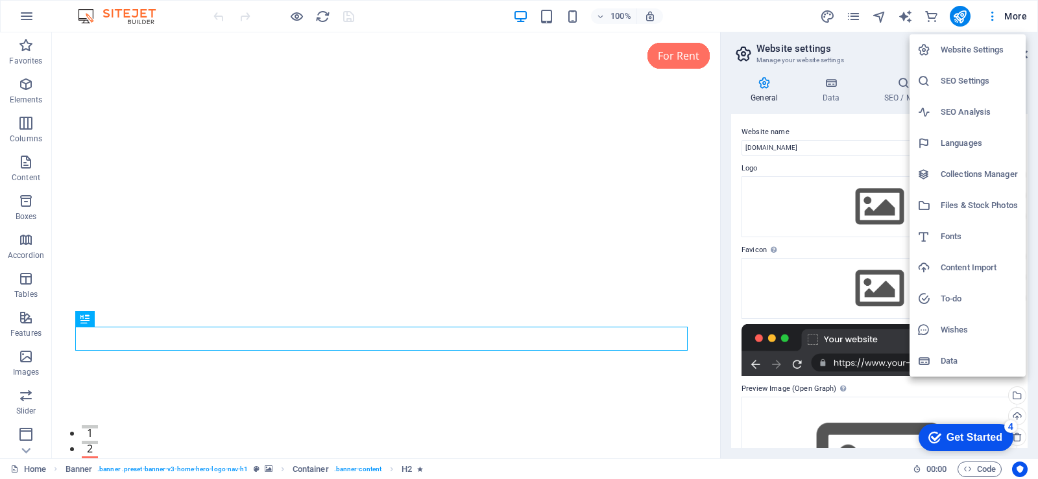
click at [962, 269] on h6 "Content Import" at bounding box center [979, 268] width 77 height 16
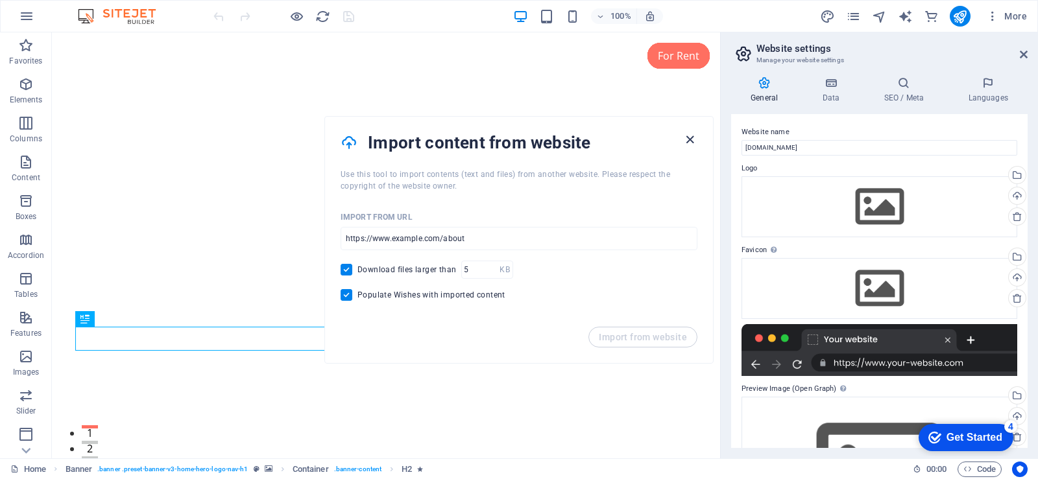
click at [689, 147] on icon "button" at bounding box center [689, 139] width 15 height 15
